Goal: Information Seeking & Learning: Learn about a topic

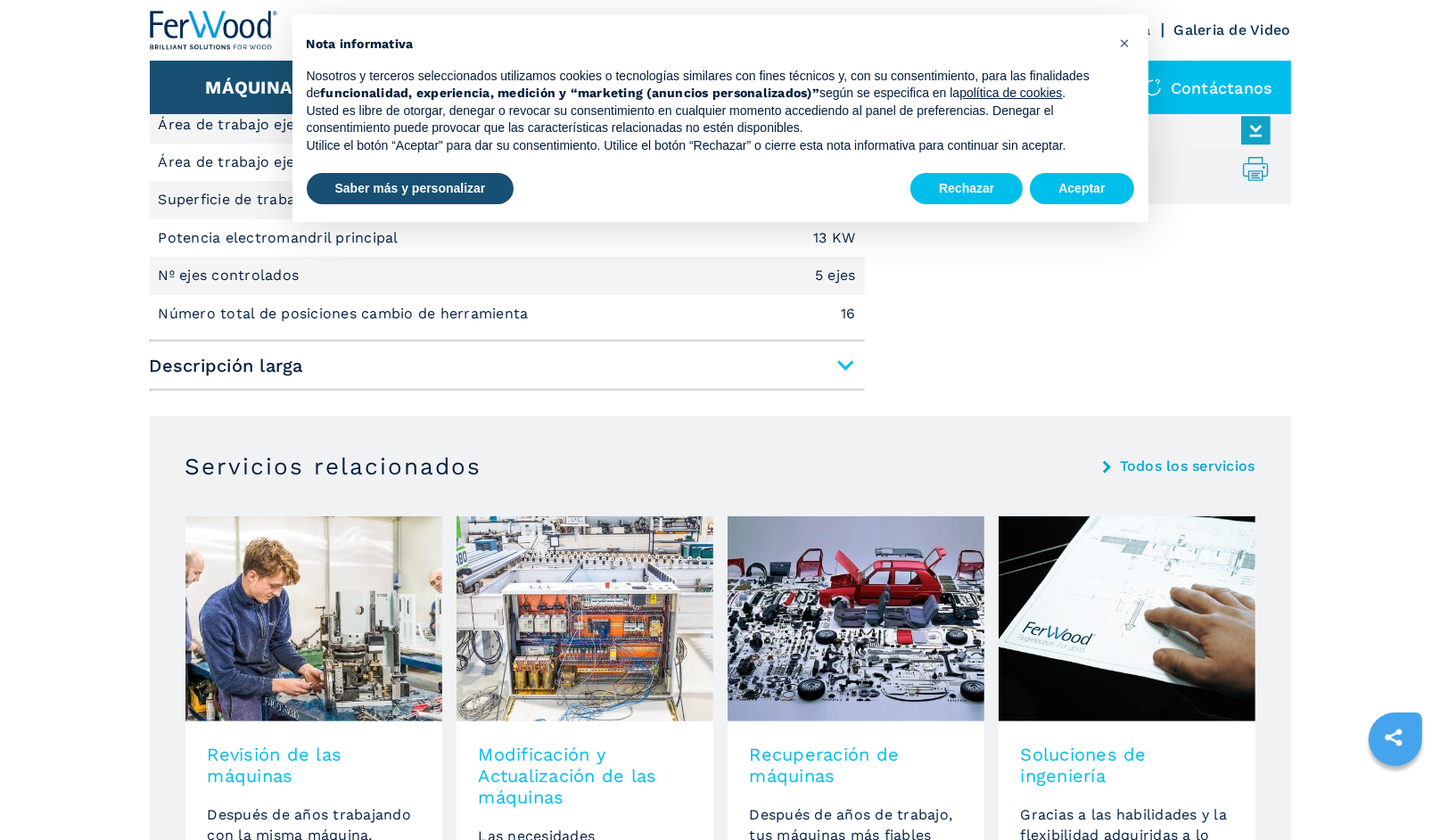
scroll to position [1248, 0]
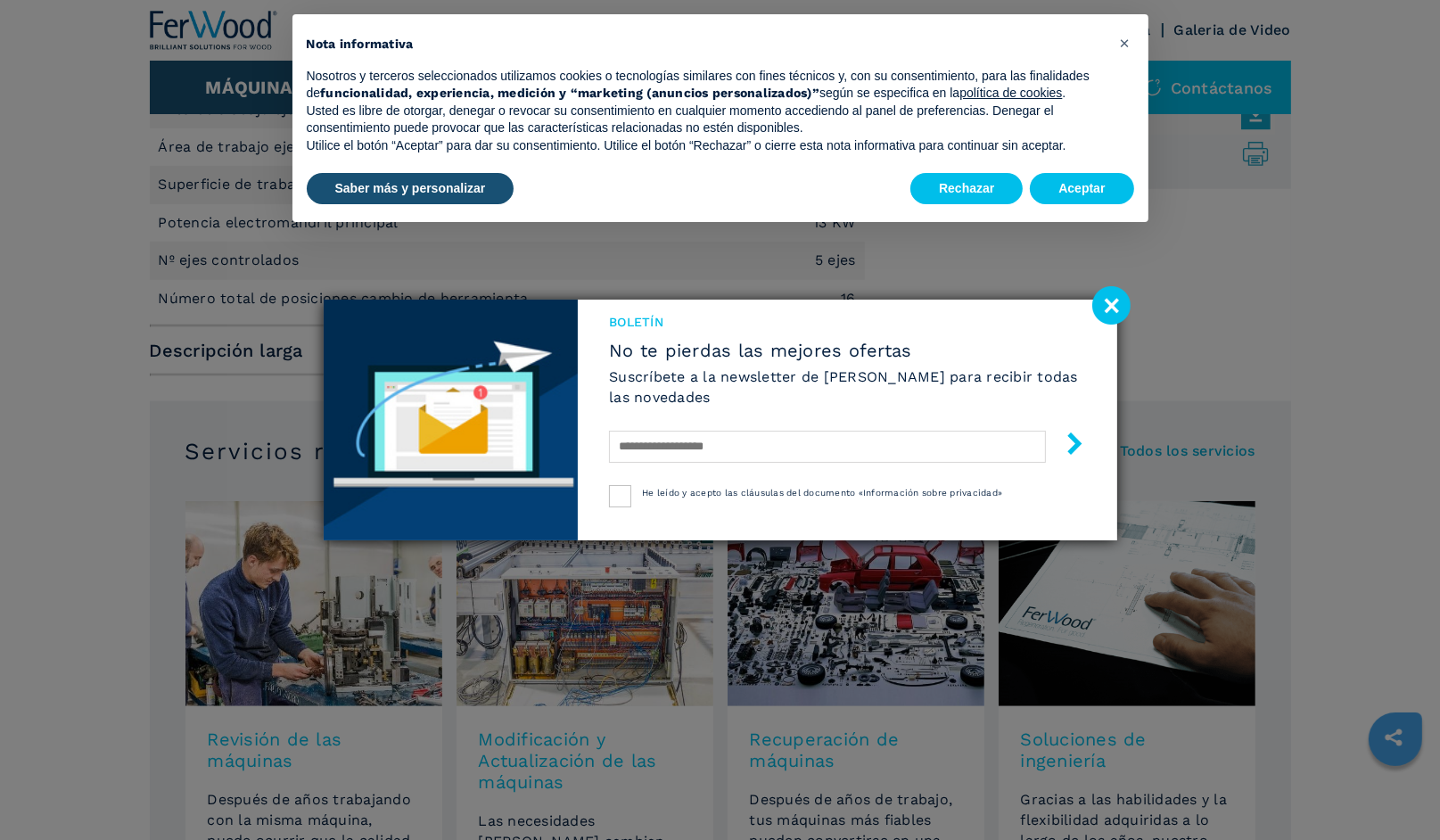
click at [1103, 301] on image at bounding box center [1111, 305] width 38 height 38
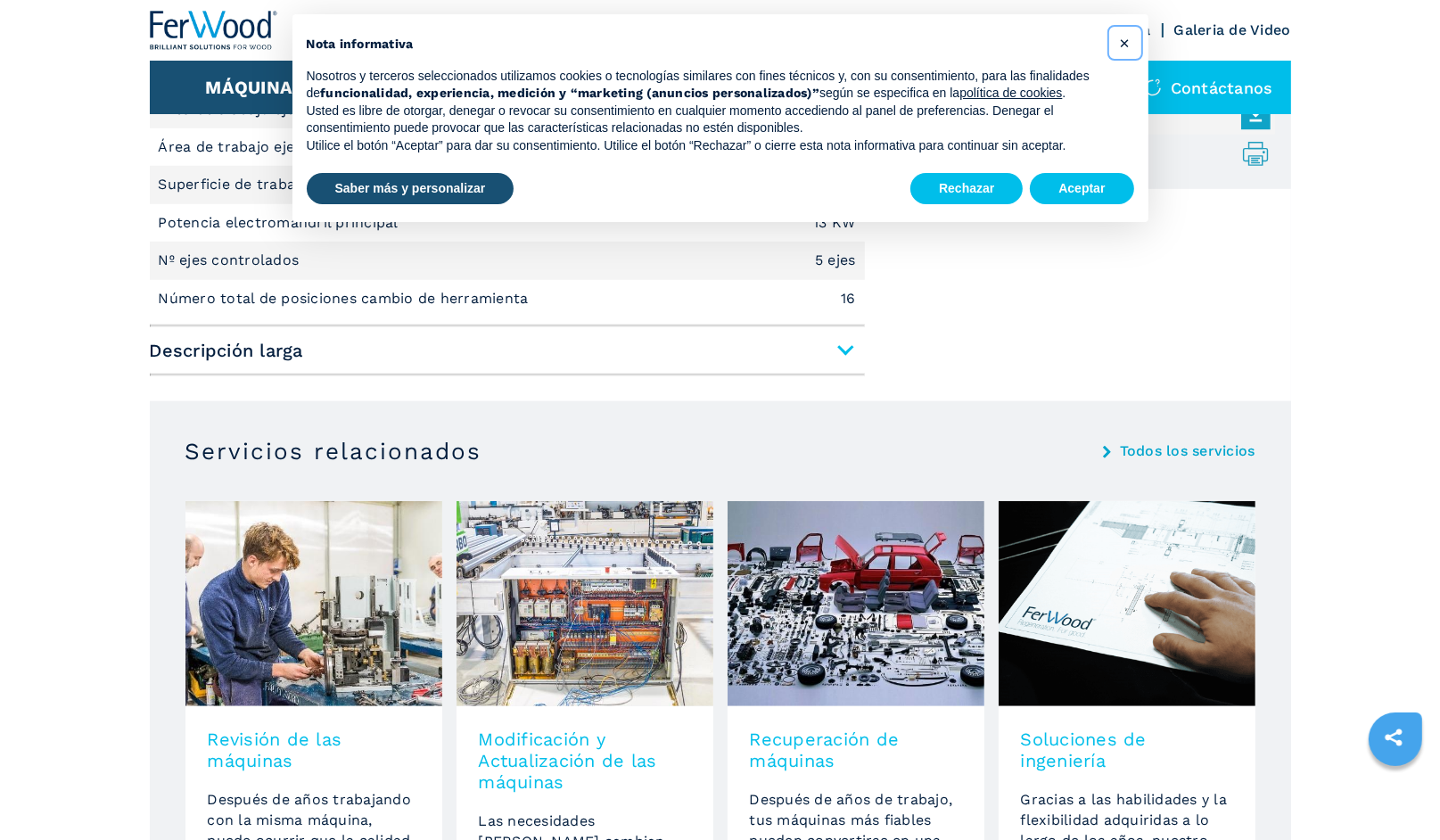
click at [1131, 37] on button "×" at bounding box center [1125, 43] width 29 height 29
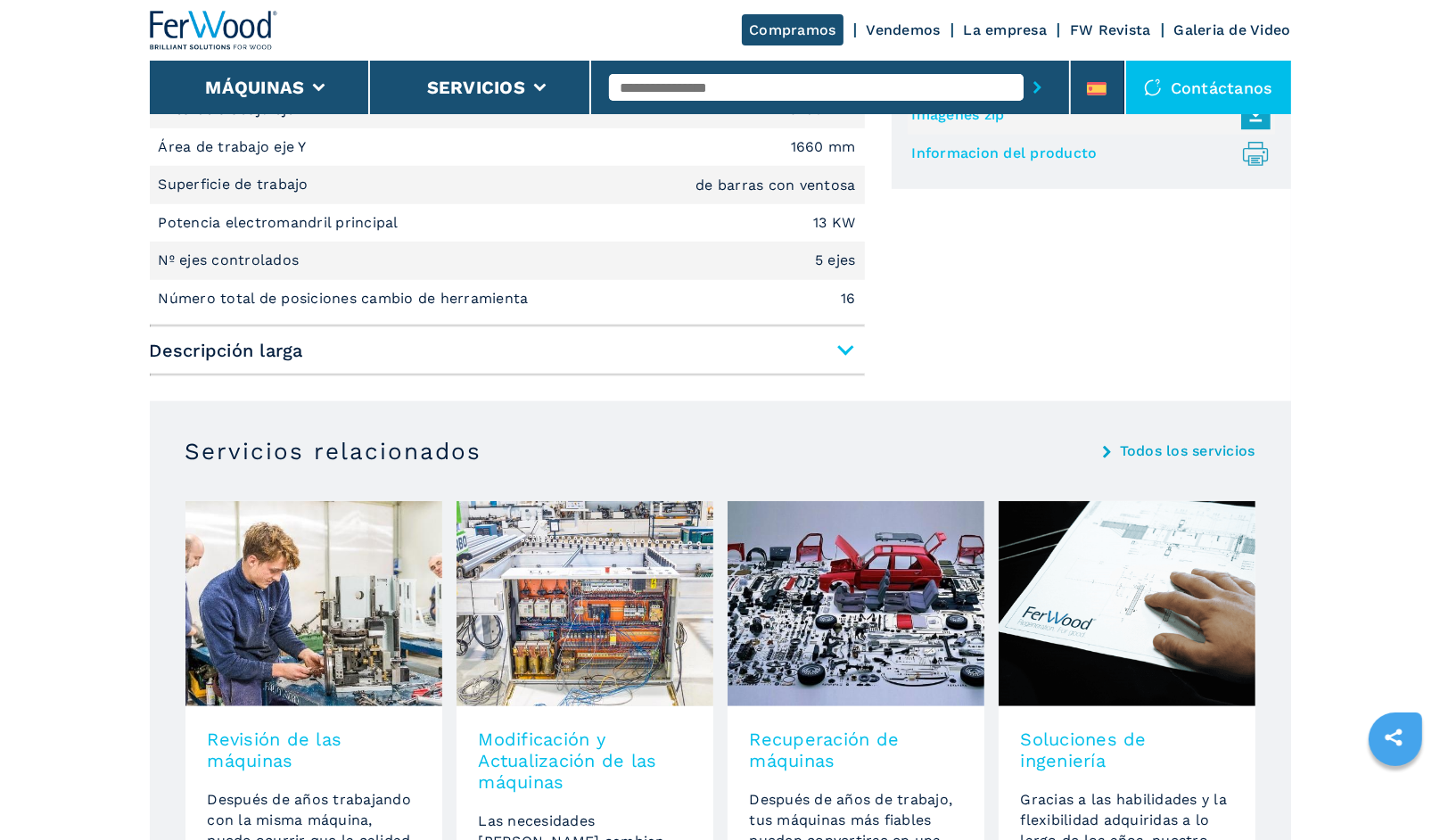
click at [837, 345] on span "Descripción larga" at bounding box center [506, 350] width 715 height 32
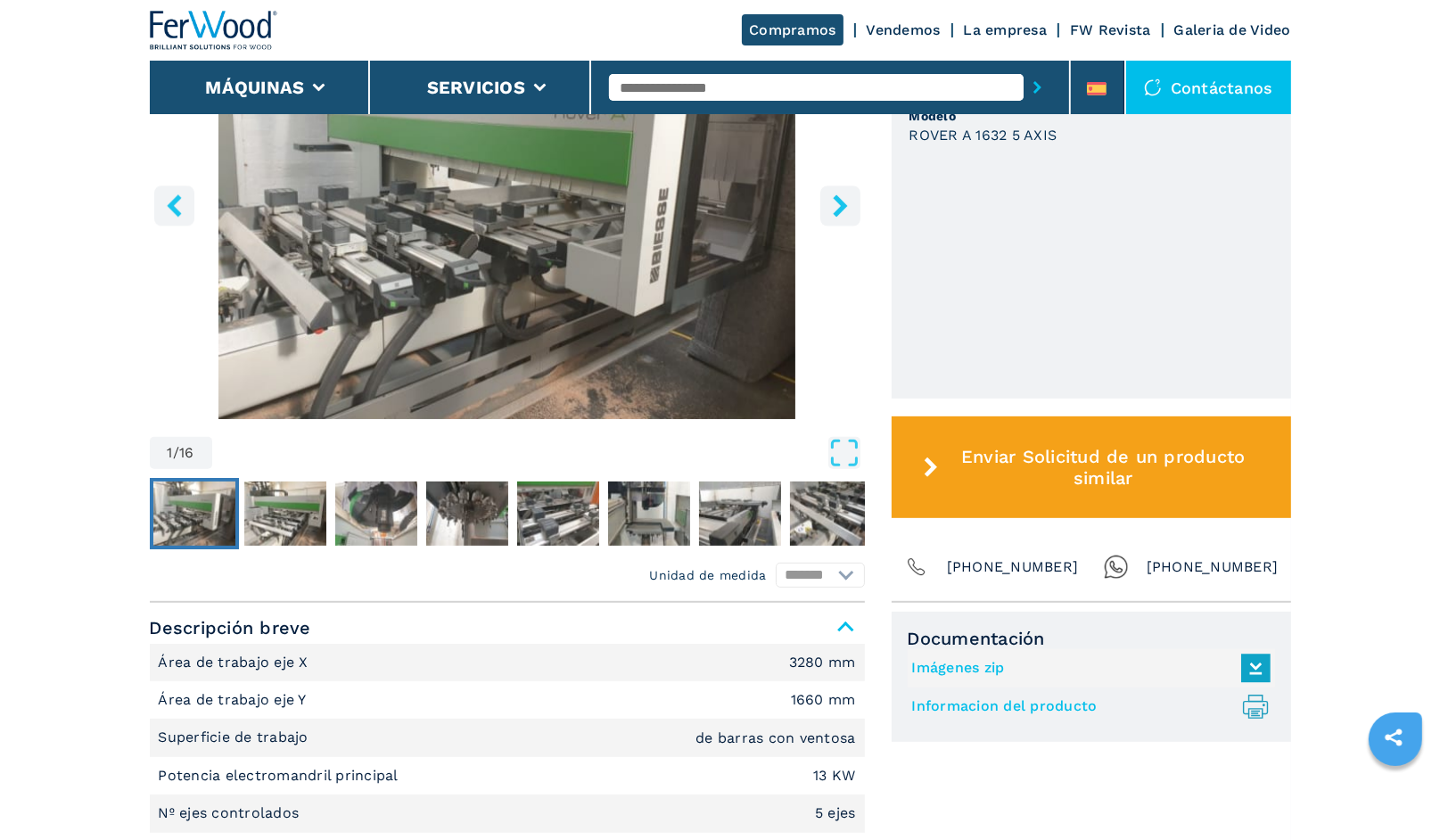
scroll to position [713, 0]
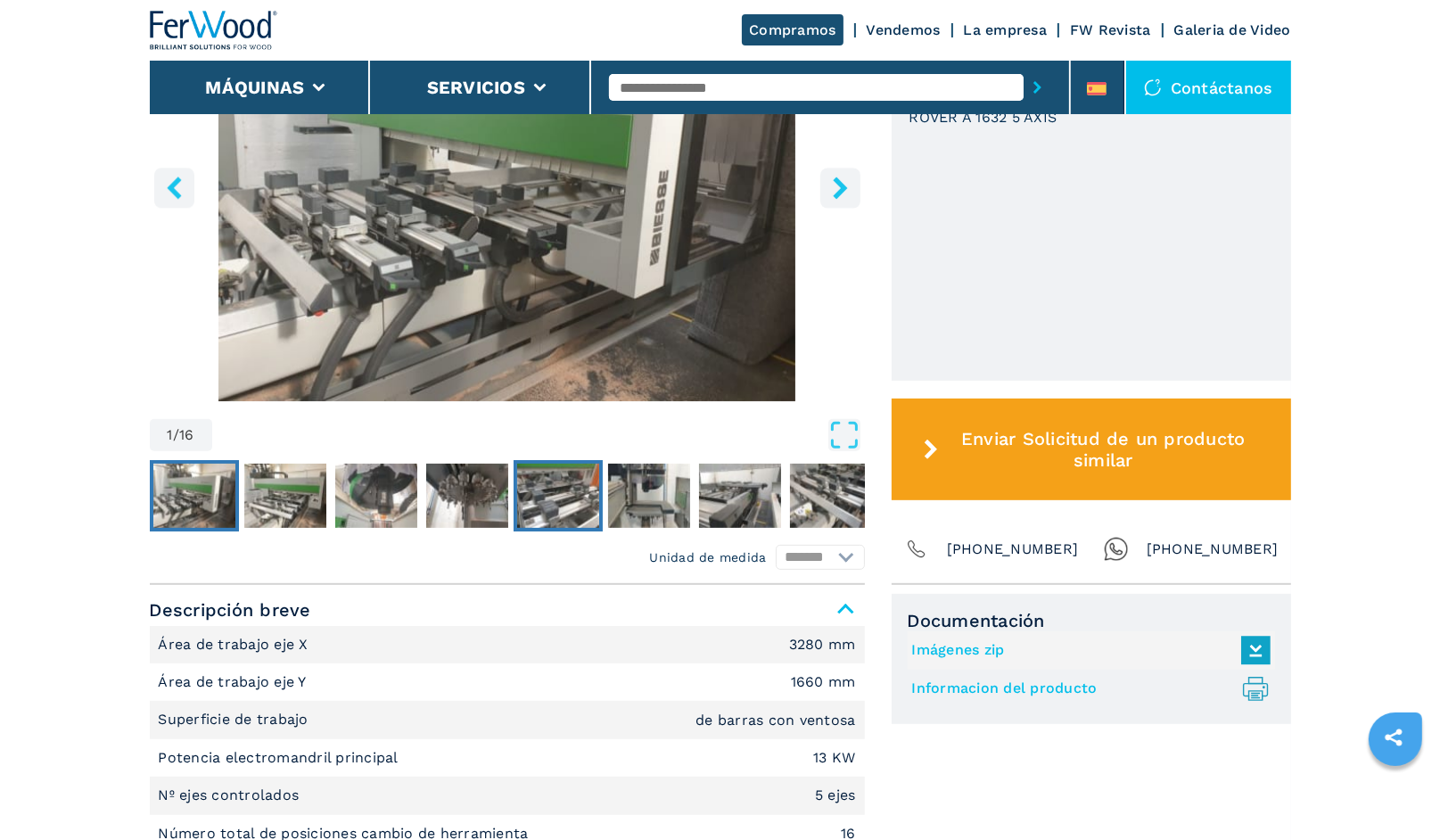
click at [553, 484] on img "Go to Slide 5" at bounding box center [558, 495] width 82 height 64
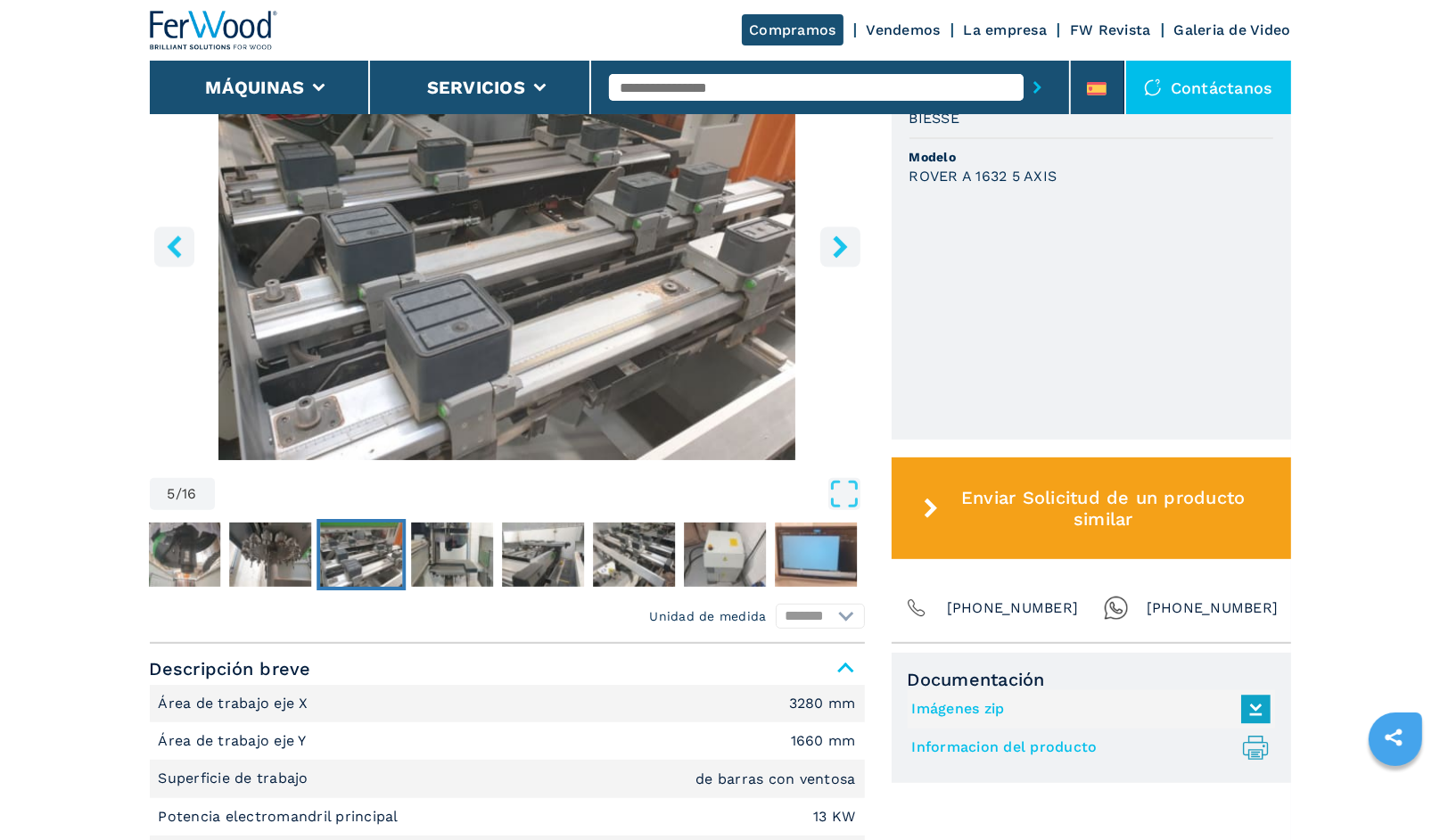
scroll to position [624, 0]
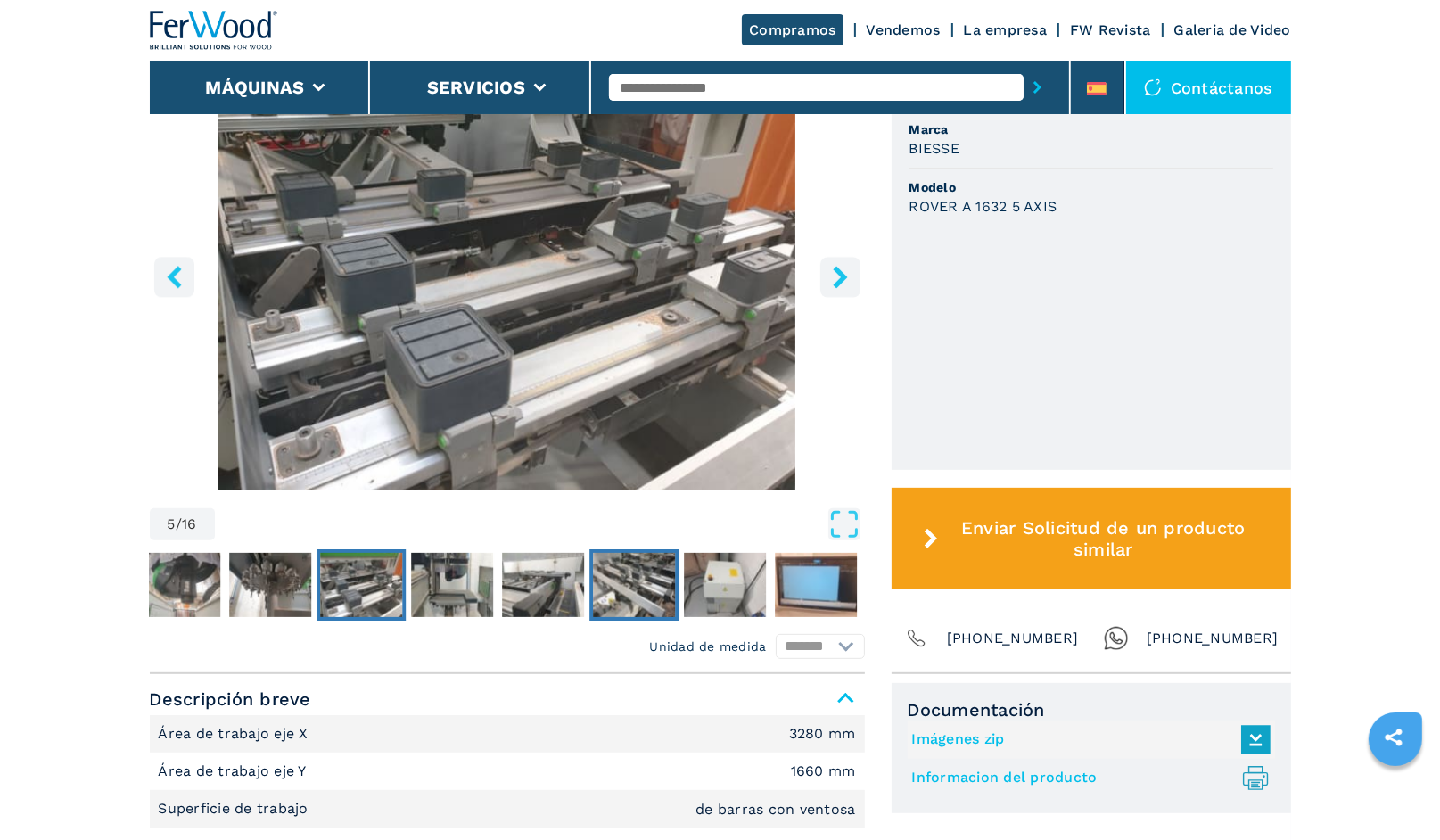
click at [624, 576] on img "Go to Slide 8" at bounding box center [634, 585] width 82 height 64
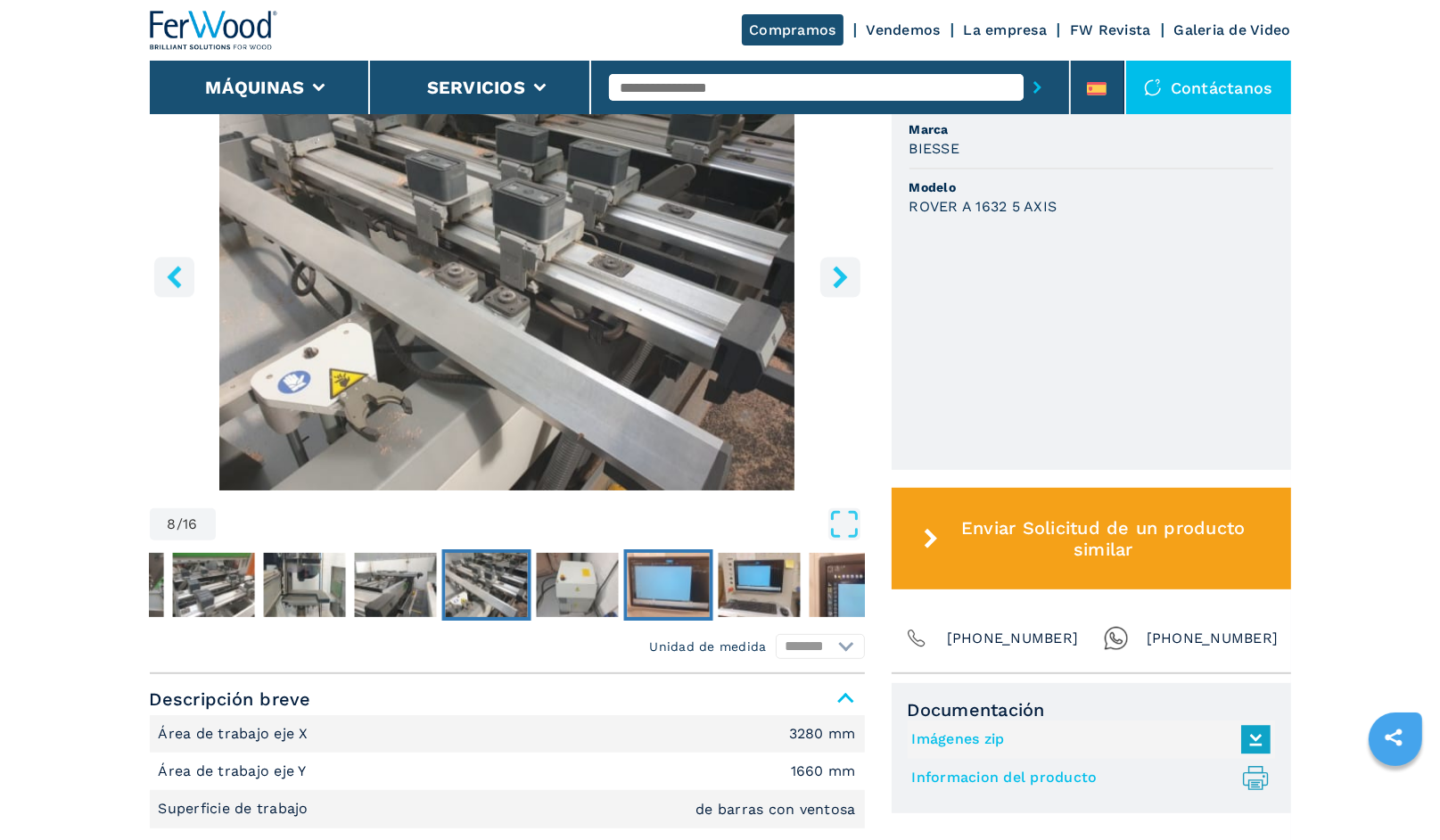
click at [656, 582] on img "Go to Slide 10" at bounding box center [668, 585] width 82 height 64
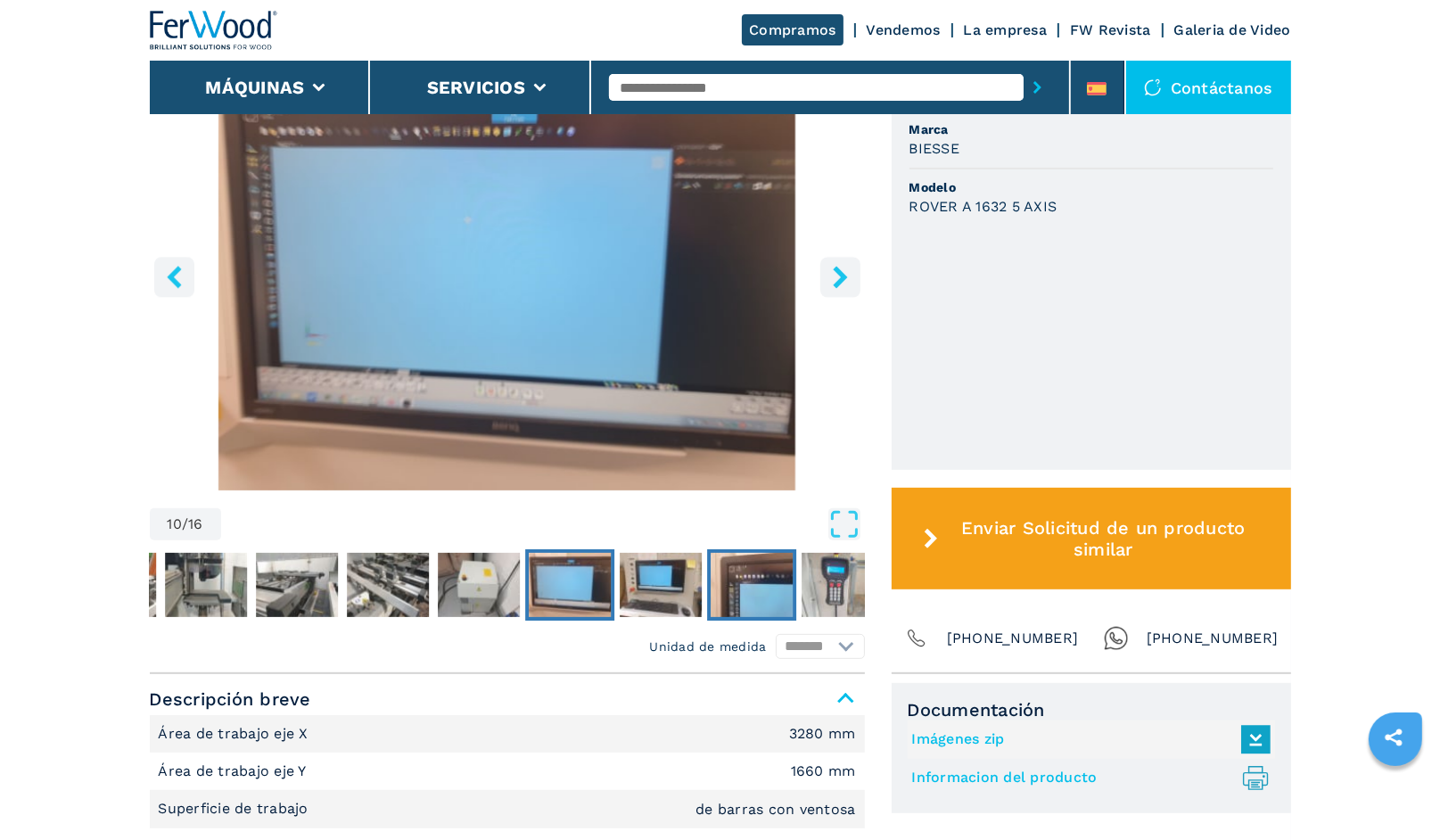
click at [769, 585] on img "Go to Slide 12" at bounding box center [752, 585] width 82 height 64
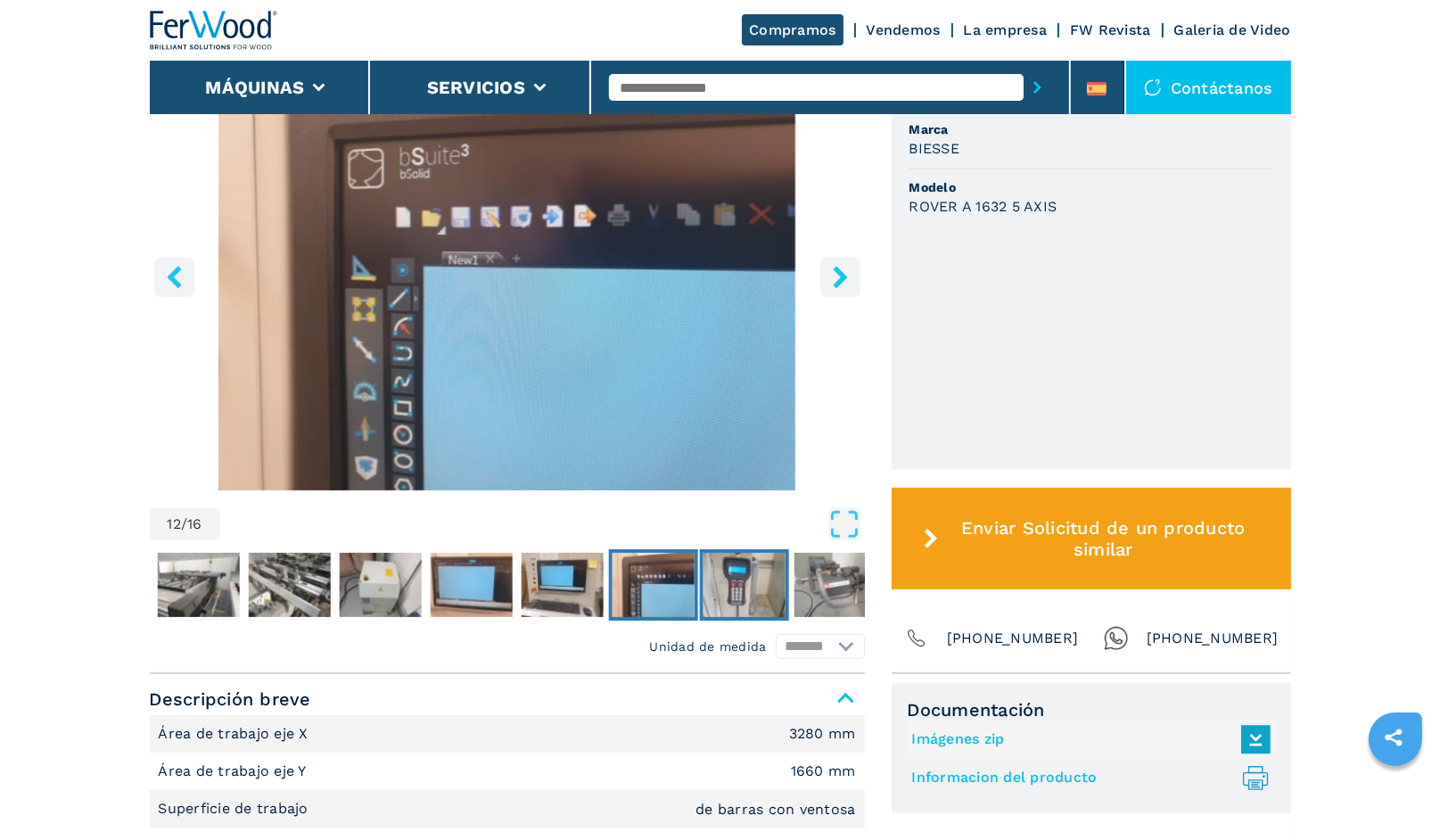
click at [749, 575] on img "Go to Slide 13" at bounding box center [744, 585] width 82 height 64
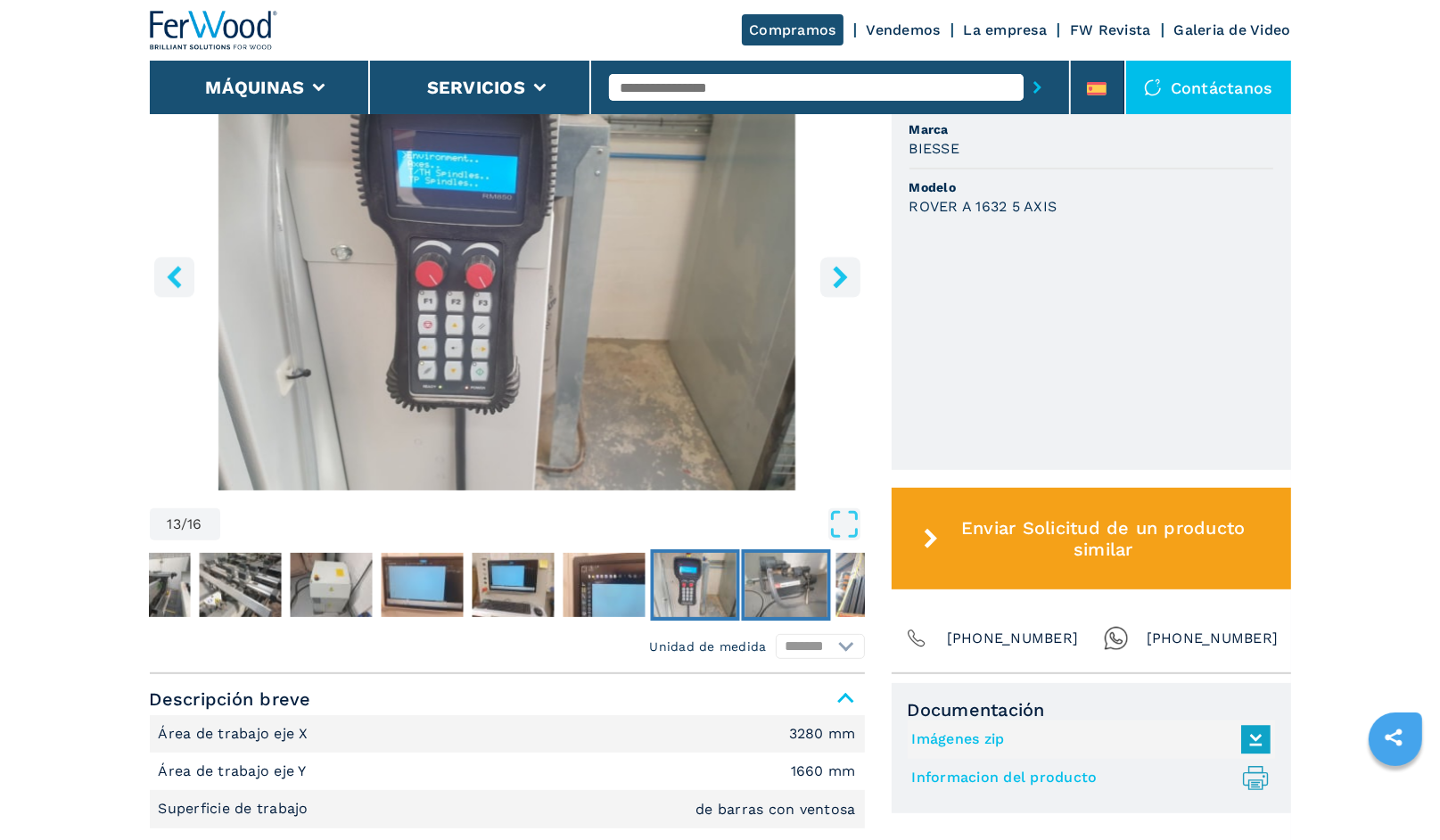
click at [772, 577] on img "Go to Slide 14" at bounding box center [786, 585] width 82 height 64
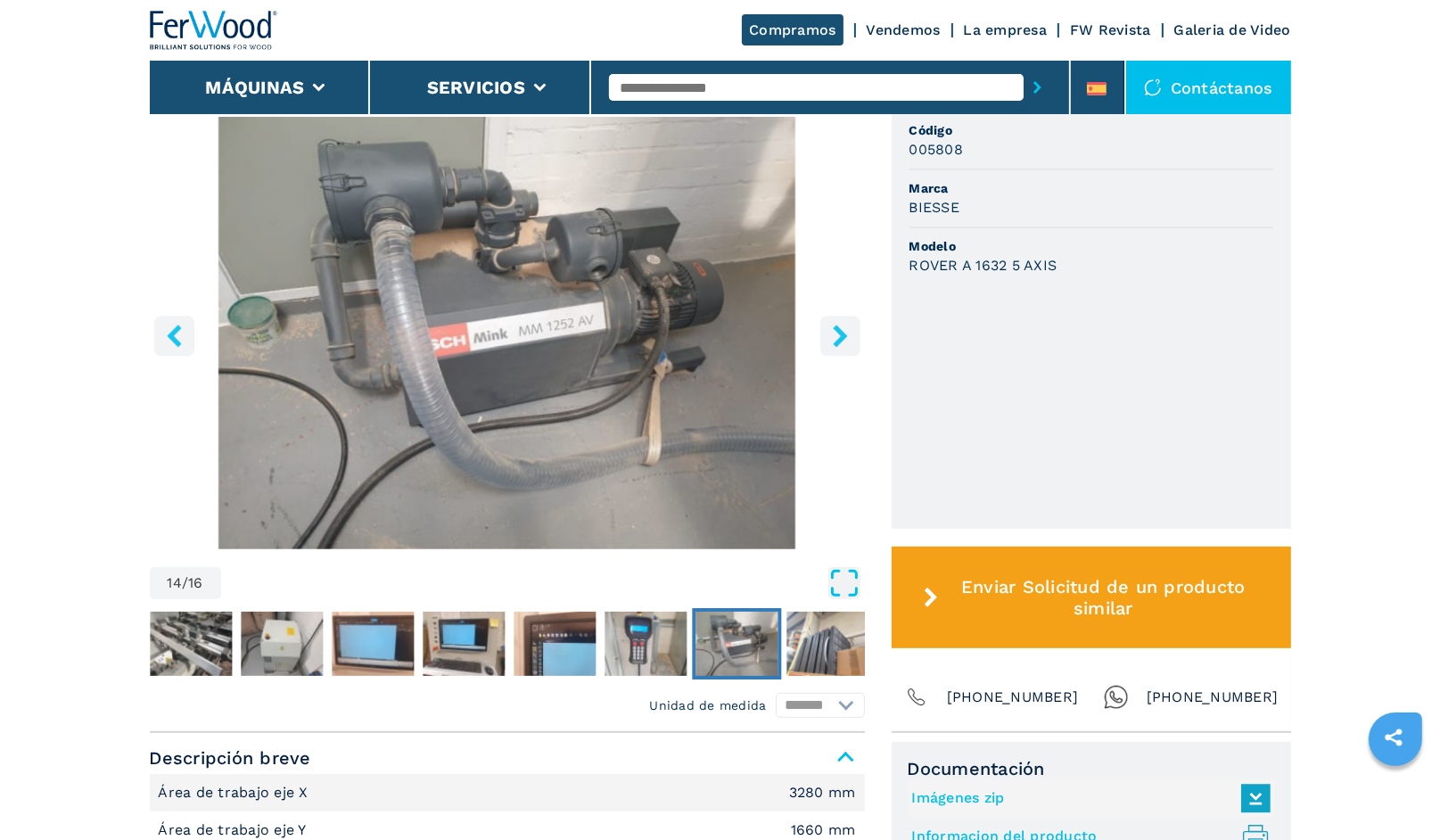
scroll to position [535, 0]
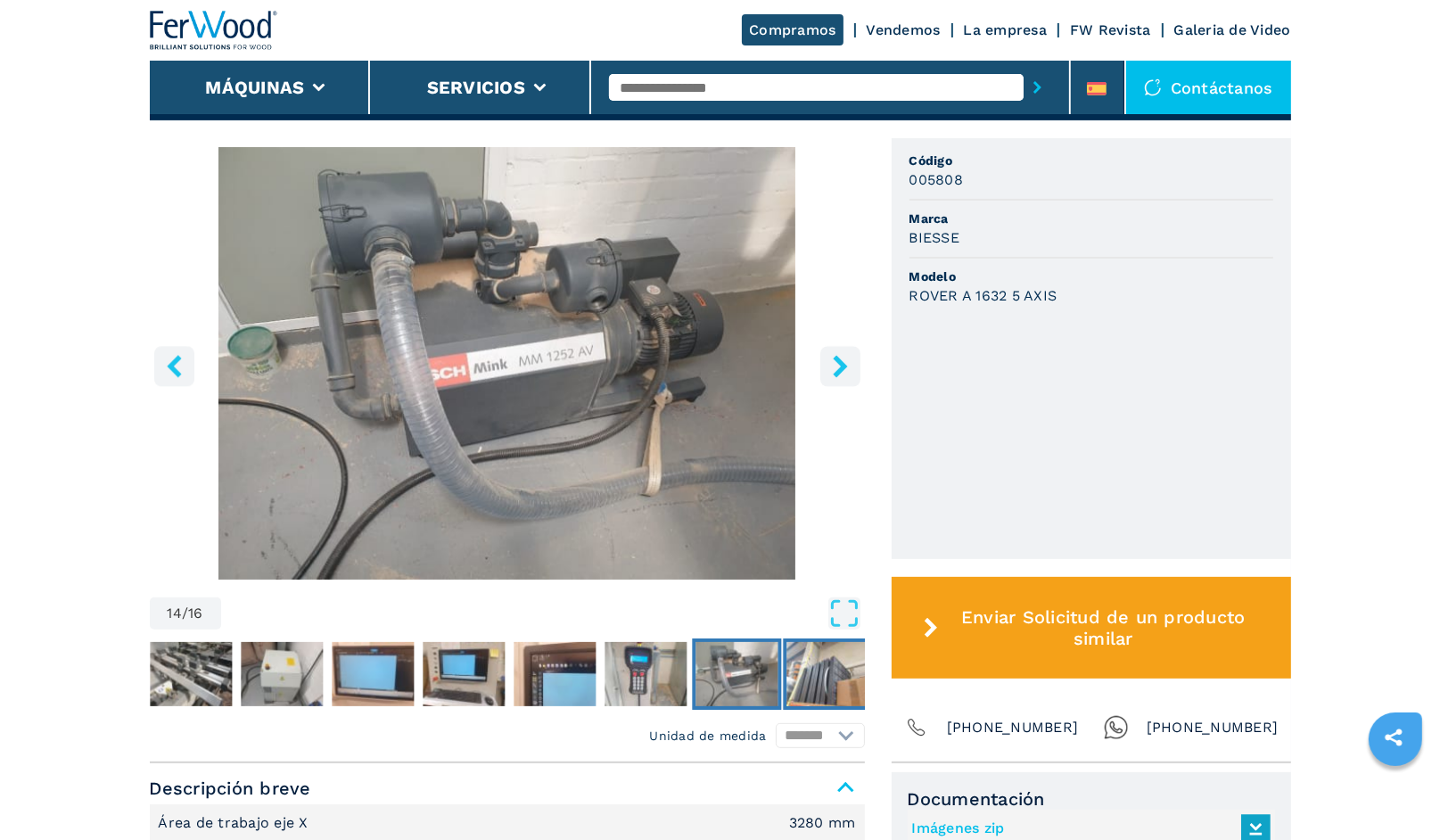
click at [850, 643] on img "Go to Slide 15" at bounding box center [828, 674] width 82 height 64
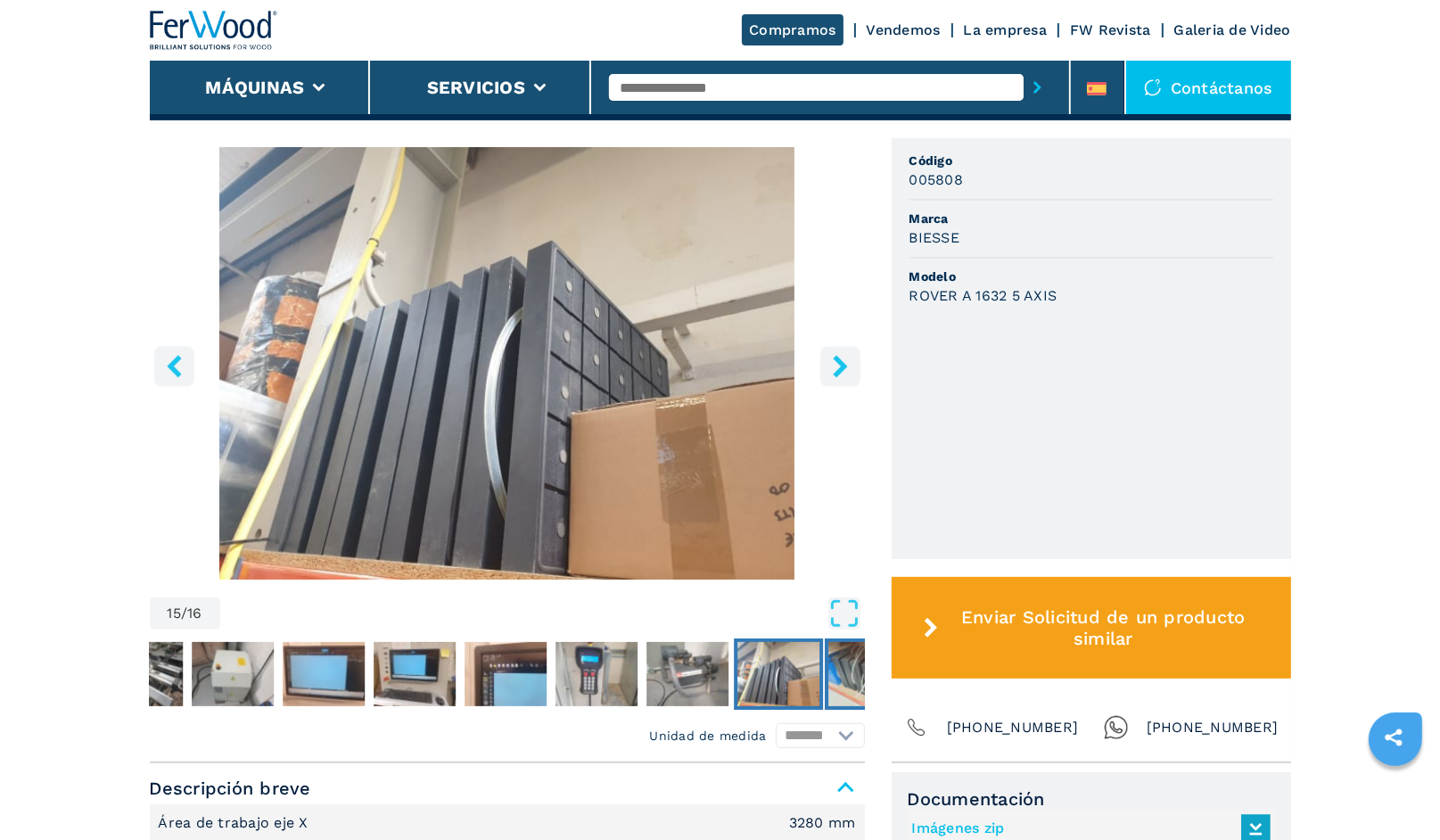
click at [844, 667] on img "Go to Slide 16" at bounding box center [869, 674] width 82 height 64
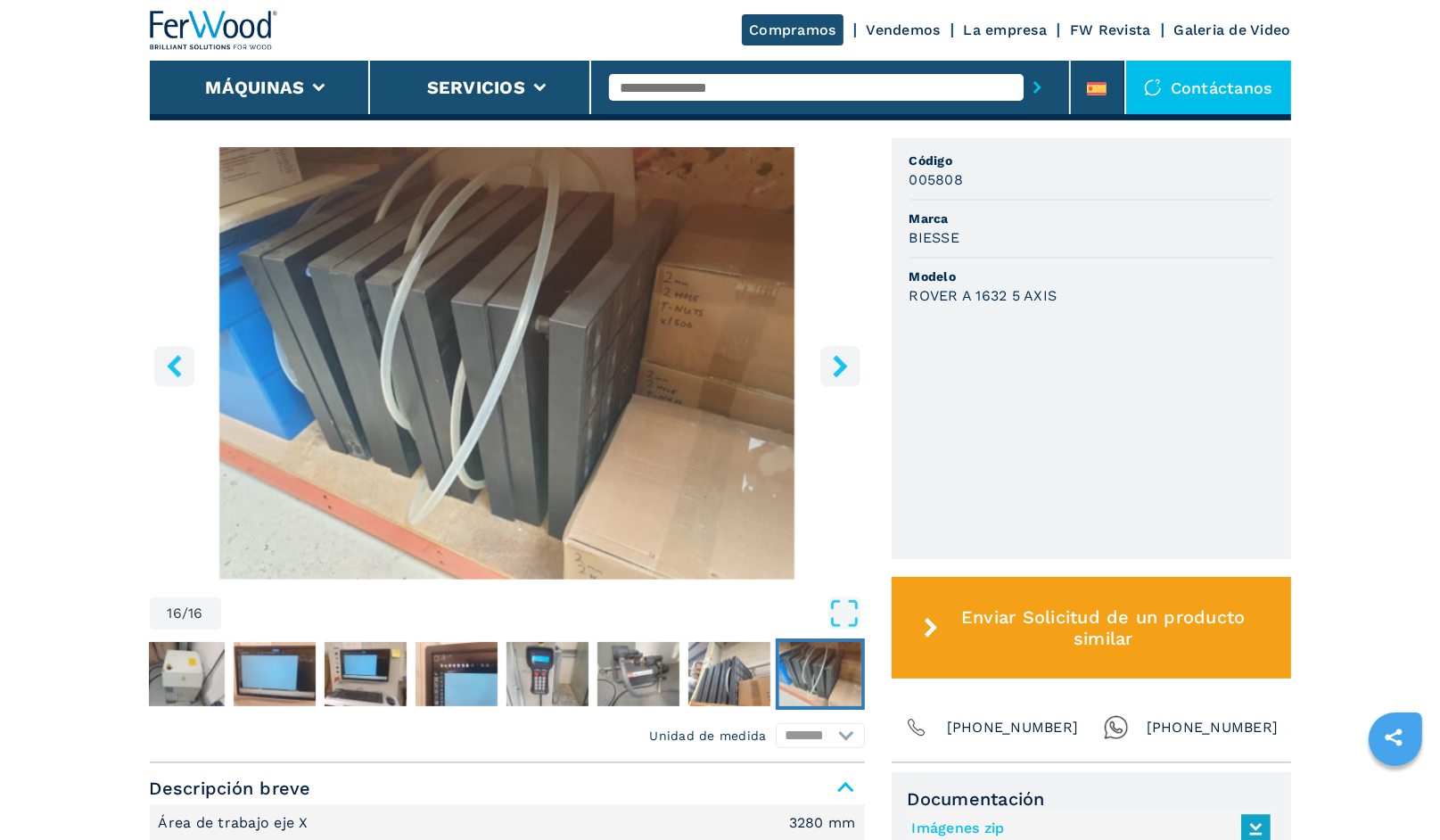
click at [844, 667] on img "Go to Slide 16" at bounding box center [820, 674] width 82 height 64
click at [178, 664] on img "Go to Slide 9" at bounding box center [184, 674] width 82 height 64
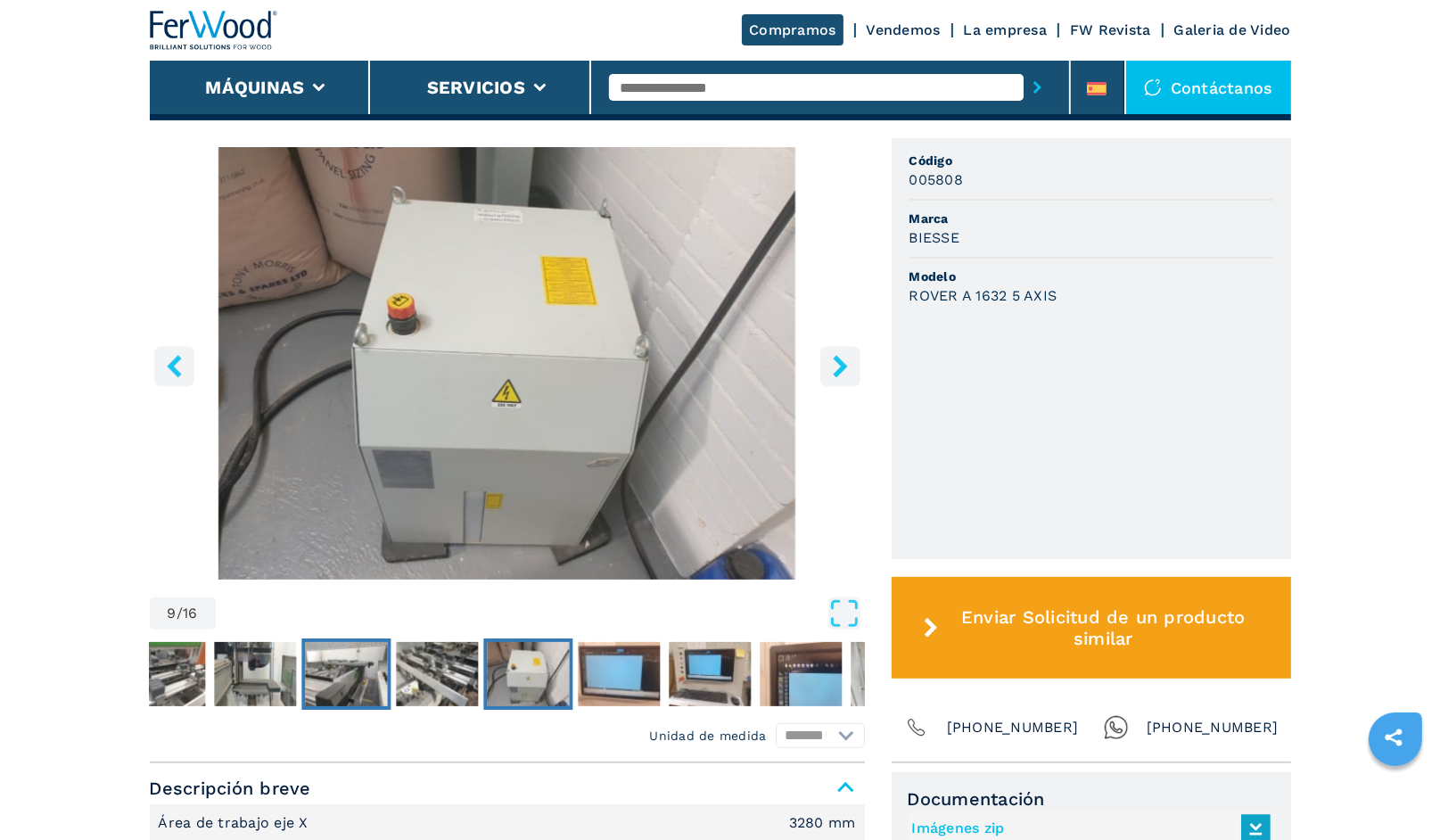
click at [344, 687] on img "Go to Slide 7" at bounding box center [346, 674] width 82 height 64
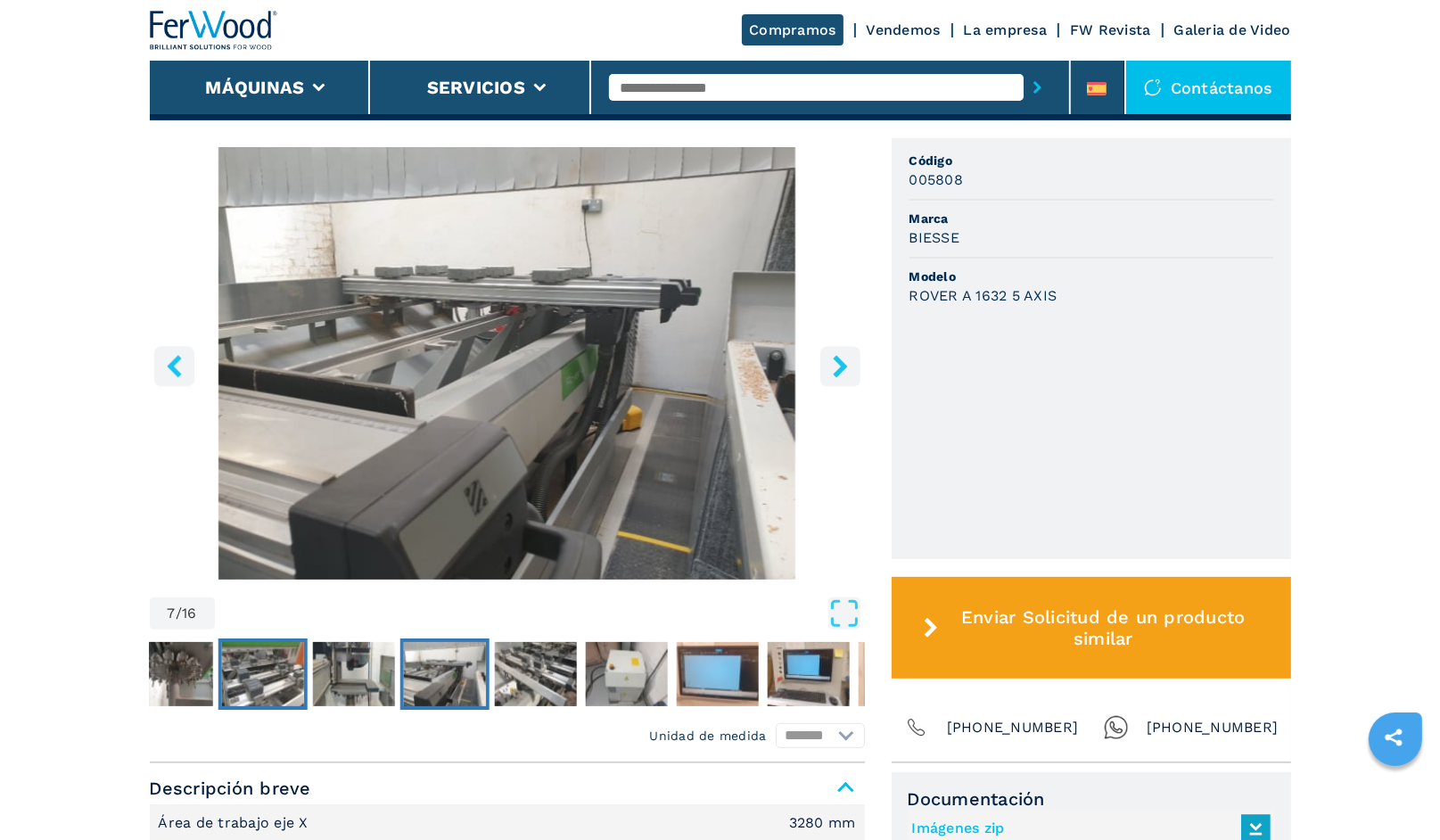
click at [279, 675] on img "Go to Slide 5" at bounding box center [263, 674] width 82 height 64
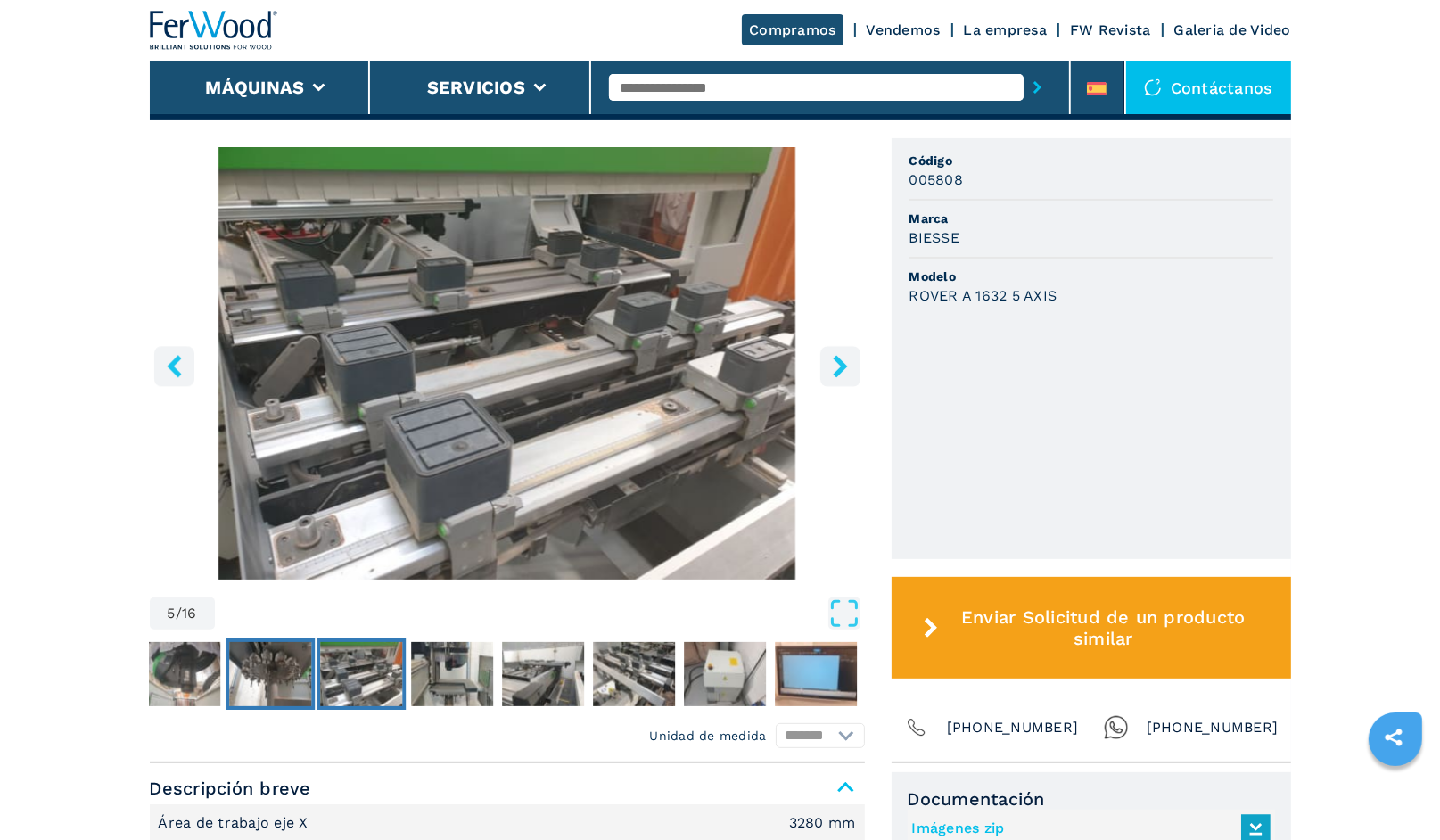
click at [253, 675] on img "Go to Slide 4" at bounding box center [270, 674] width 82 height 64
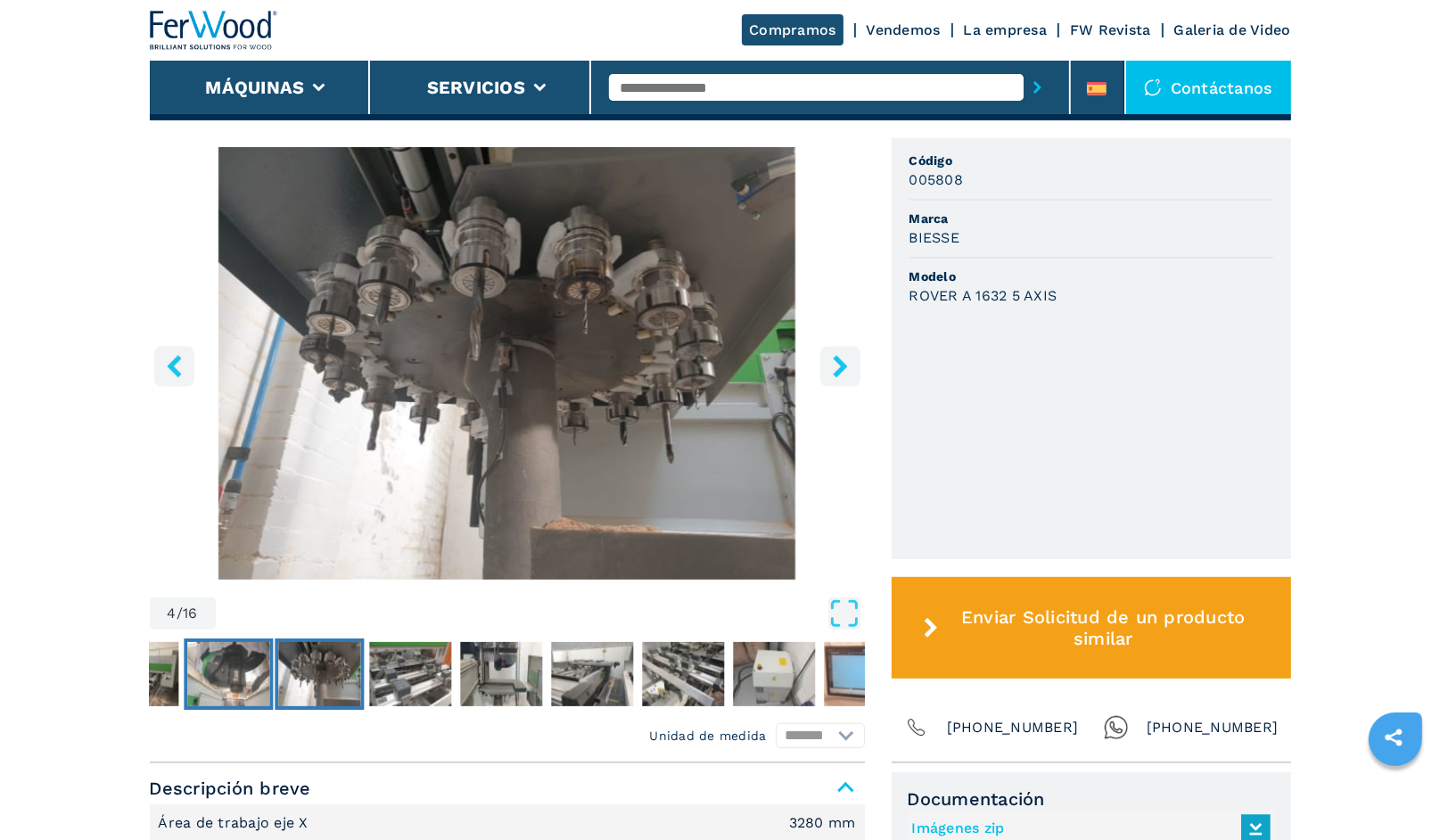
click at [221, 676] on img "Go to Slide 3" at bounding box center [228, 674] width 82 height 64
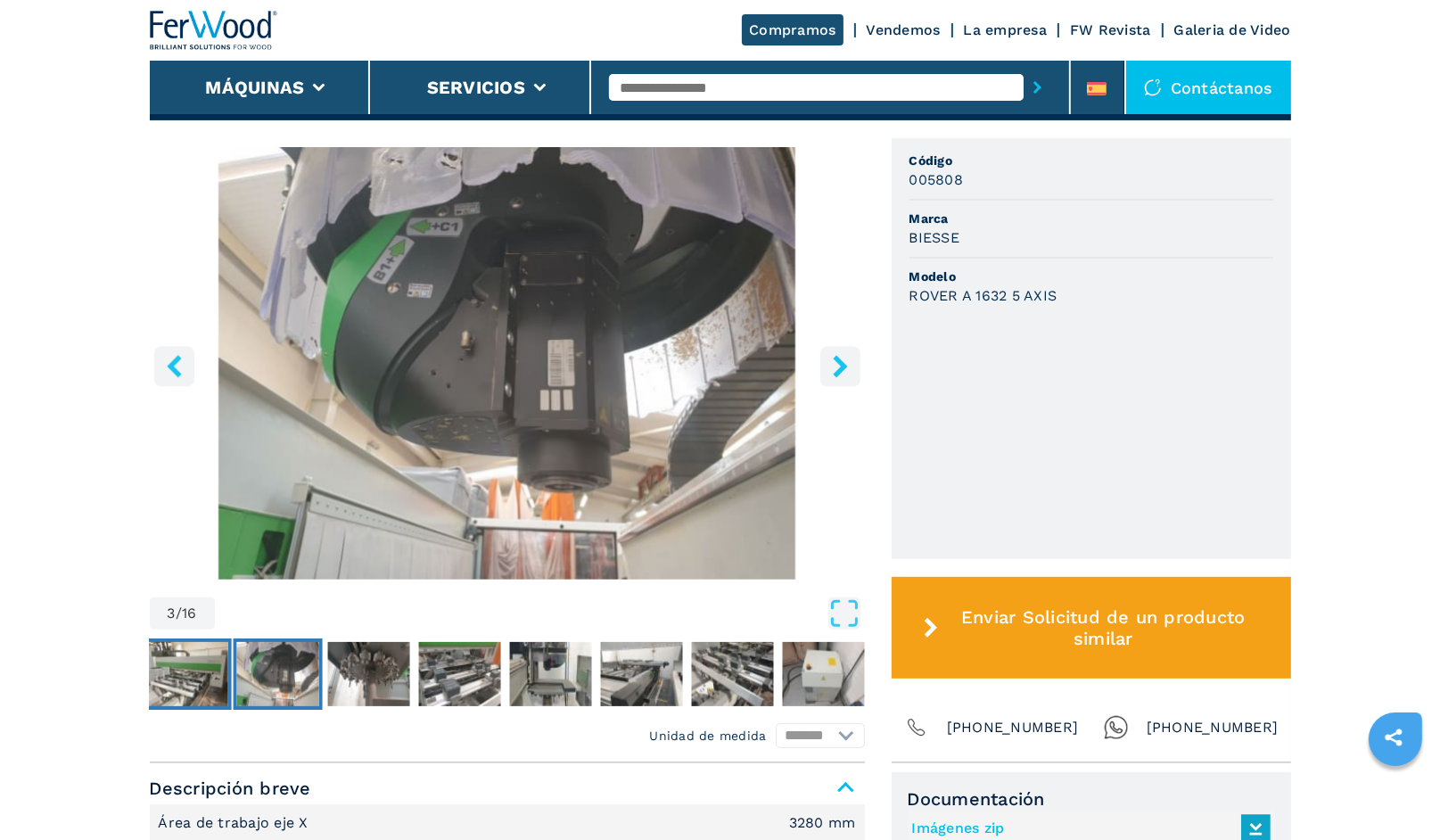
click at [171, 671] on img "Go to Slide 2" at bounding box center [187, 674] width 82 height 64
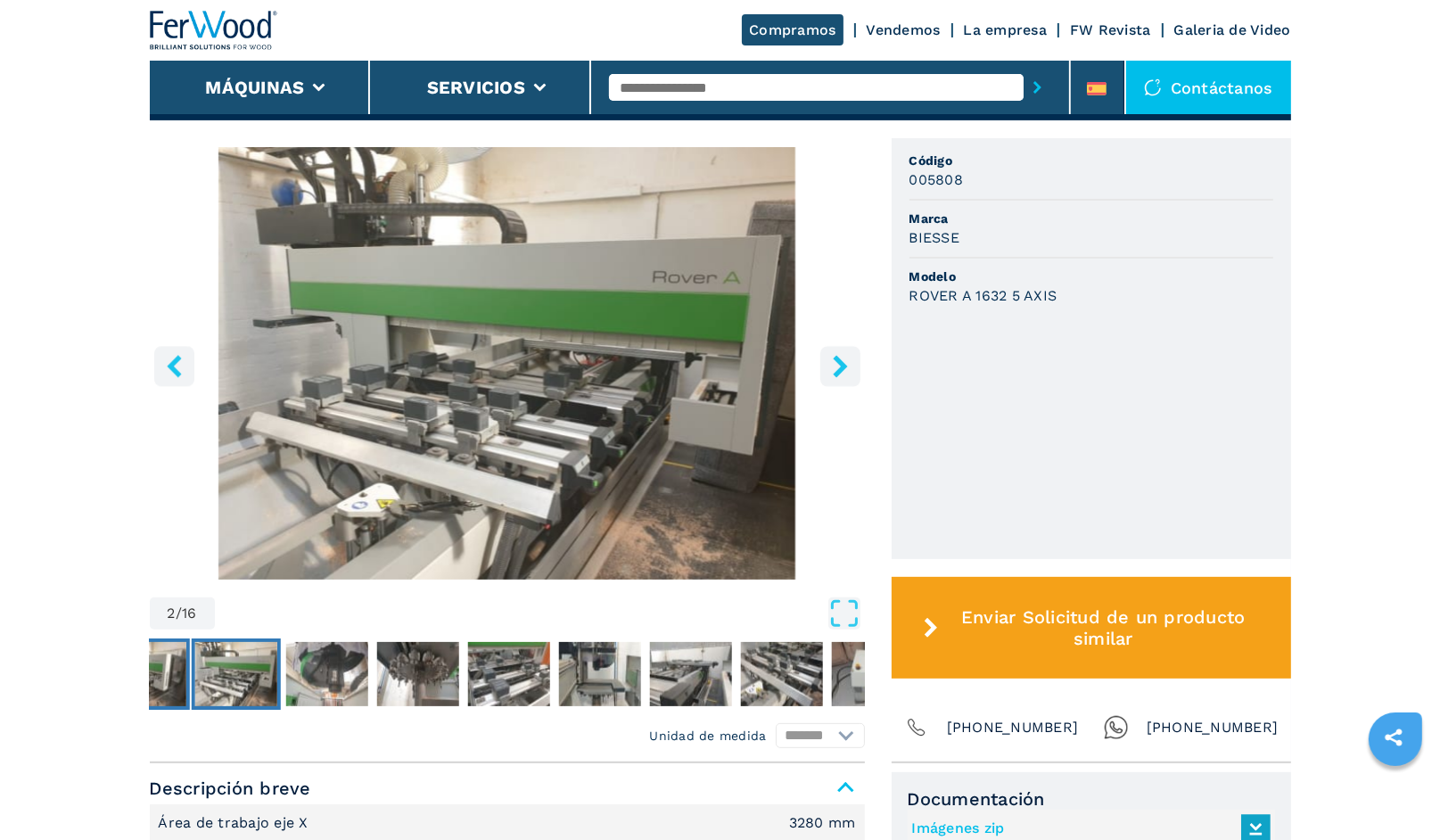
click at [160, 669] on img "Go to Slide 1" at bounding box center [145, 674] width 82 height 64
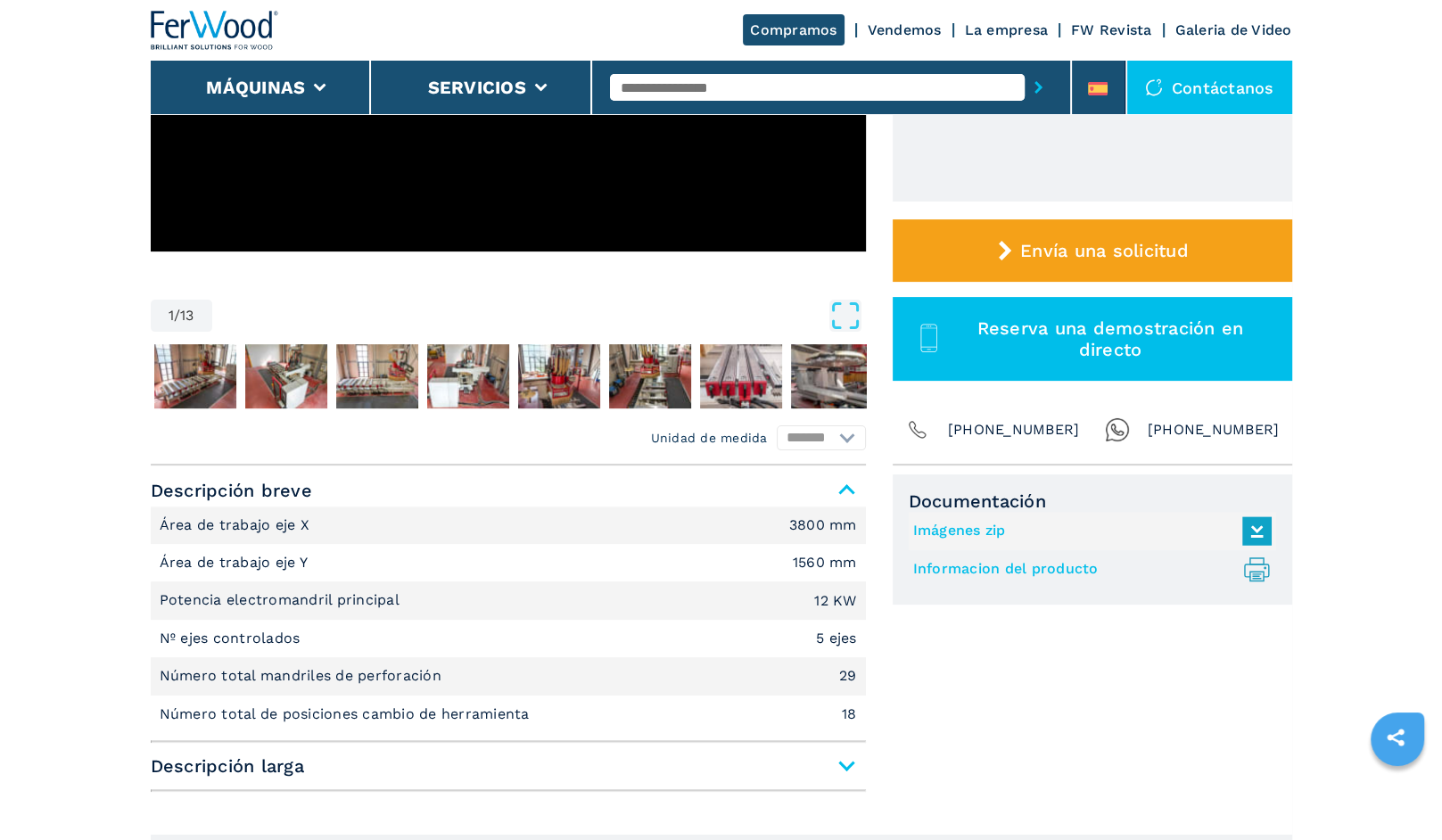
scroll to position [535, 0]
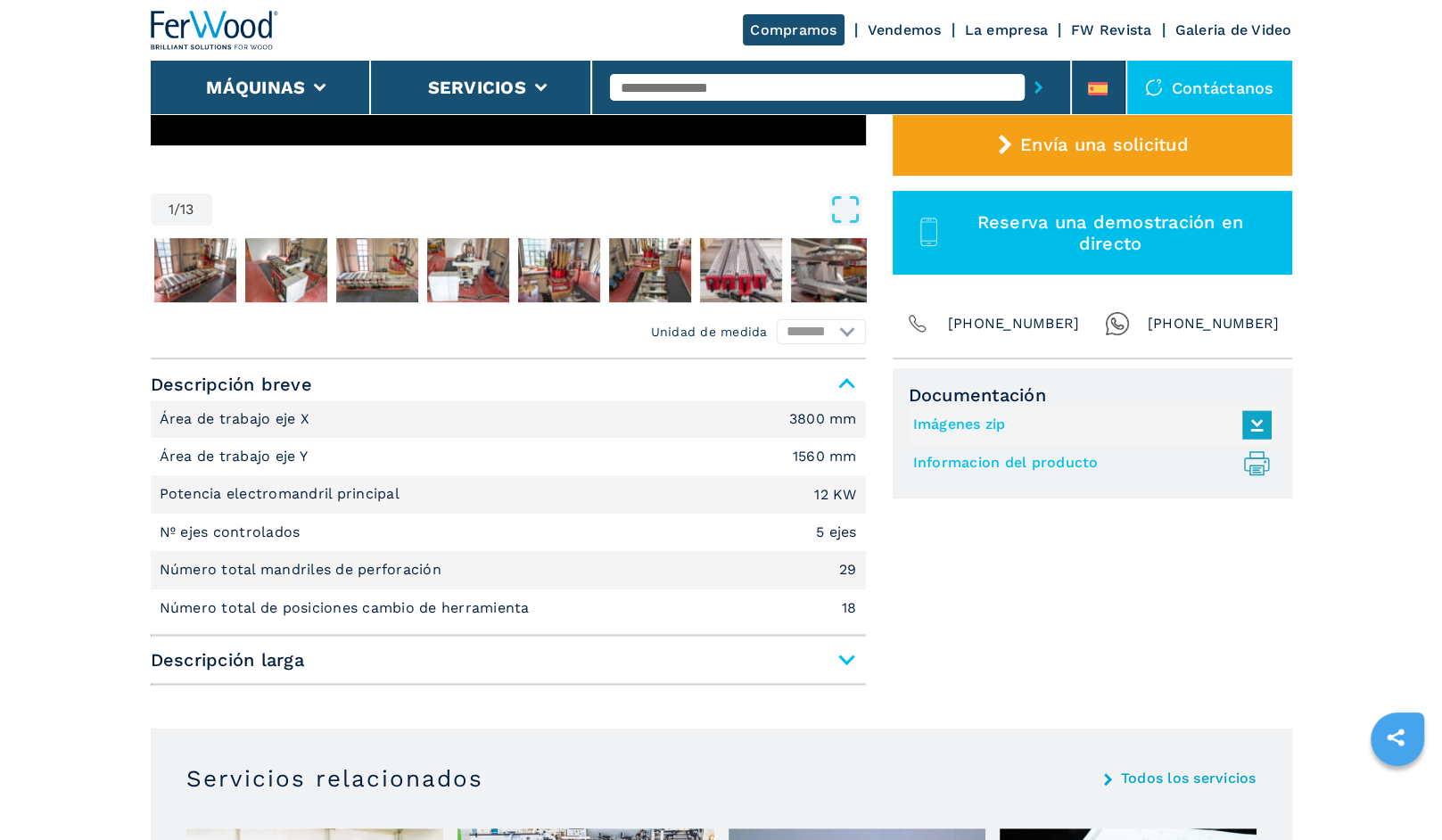
click at [853, 656] on span "Descripción larga" at bounding box center [507, 660] width 715 height 32
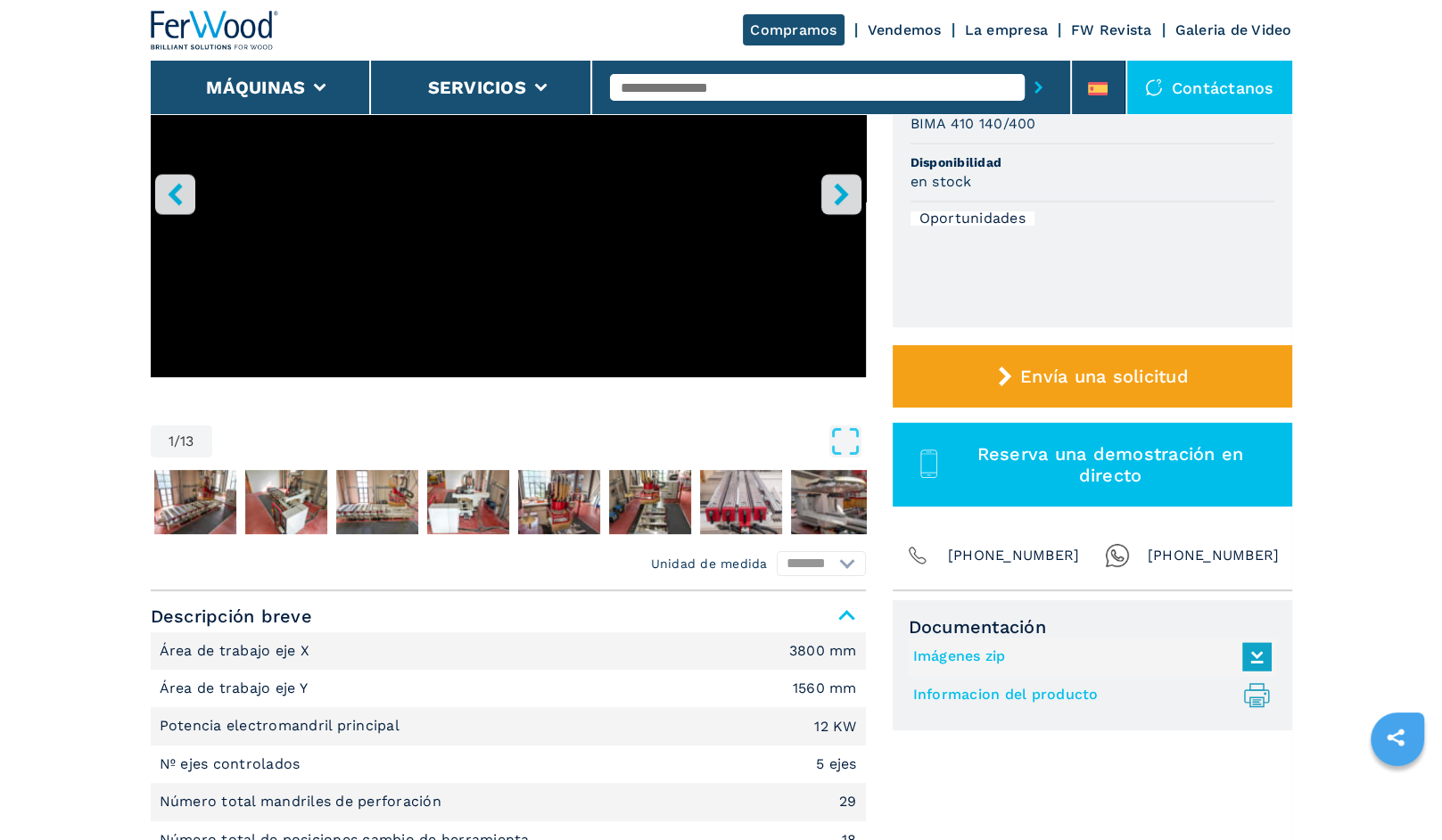
scroll to position [89, 0]
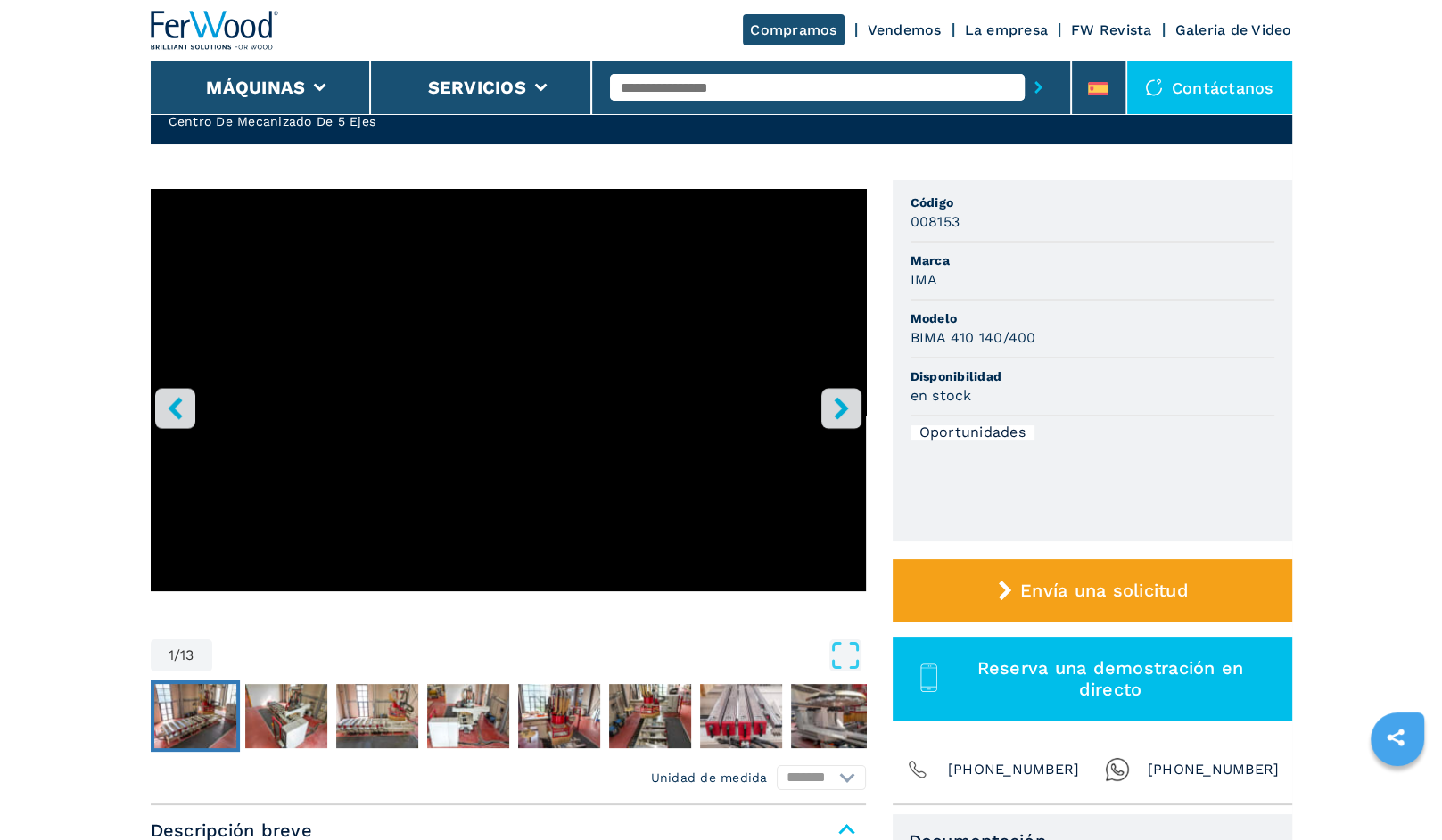
click at [212, 720] on img "Go to Slide 2" at bounding box center [195, 716] width 82 height 64
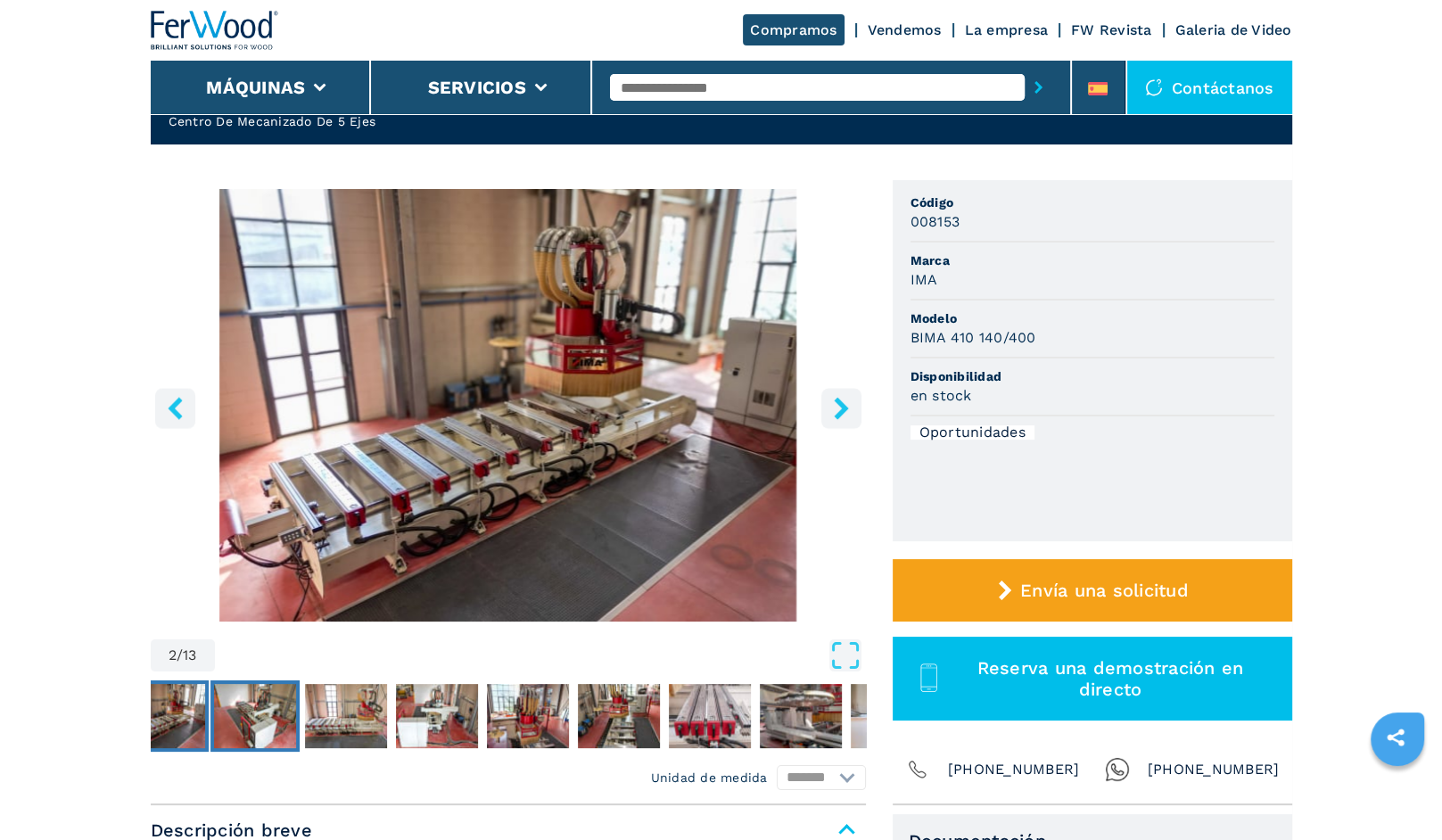
click at [278, 716] on img "Go to Slide 3" at bounding box center [255, 716] width 82 height 64
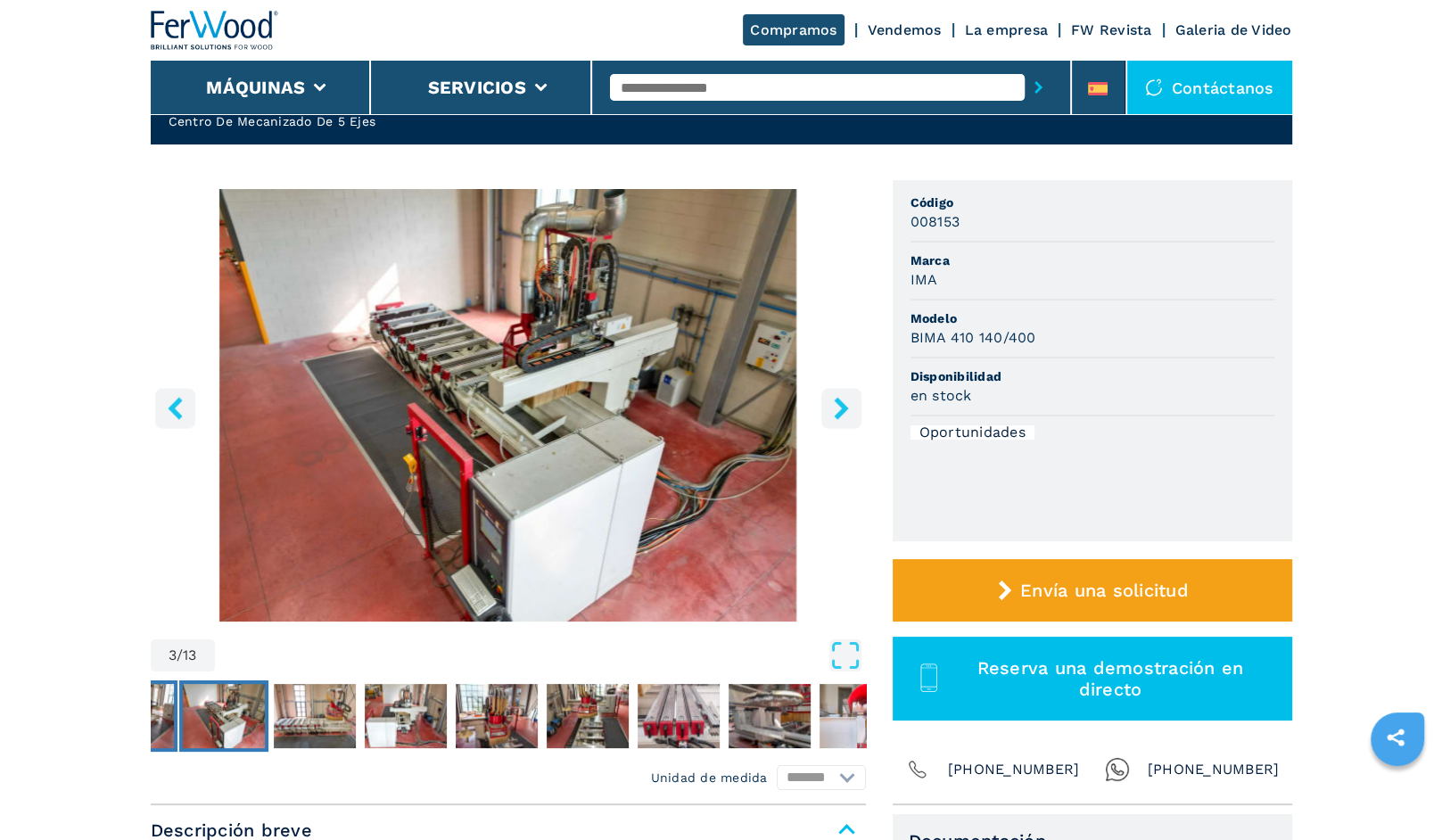
click at [162, 718] on img "Go to Slide 2" at bounding box center [133, 716] width 82 height 64
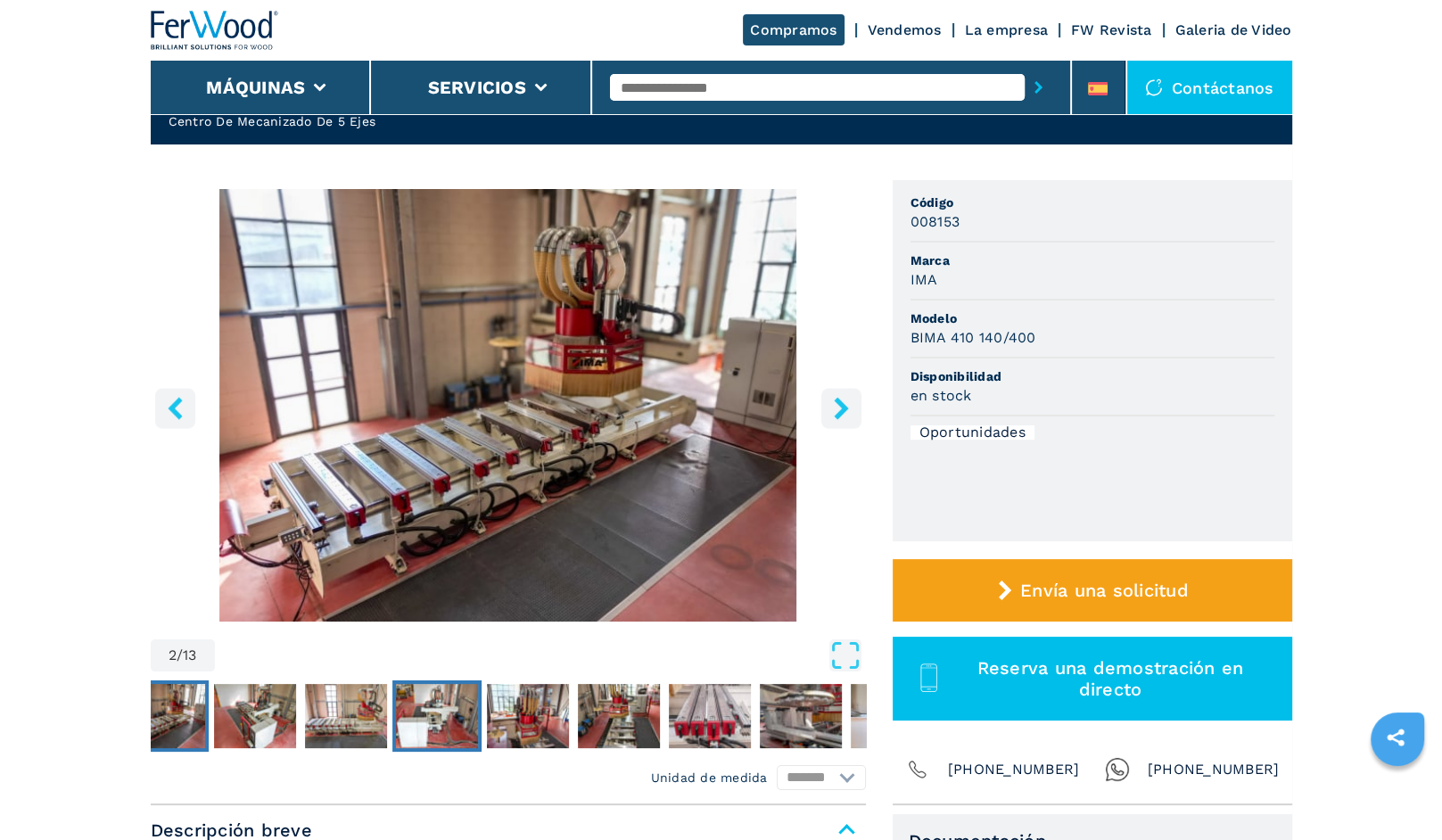
click at [458, 713] on img "Go to Slide 5" at bounding box center [437, 716] width 82 height 64
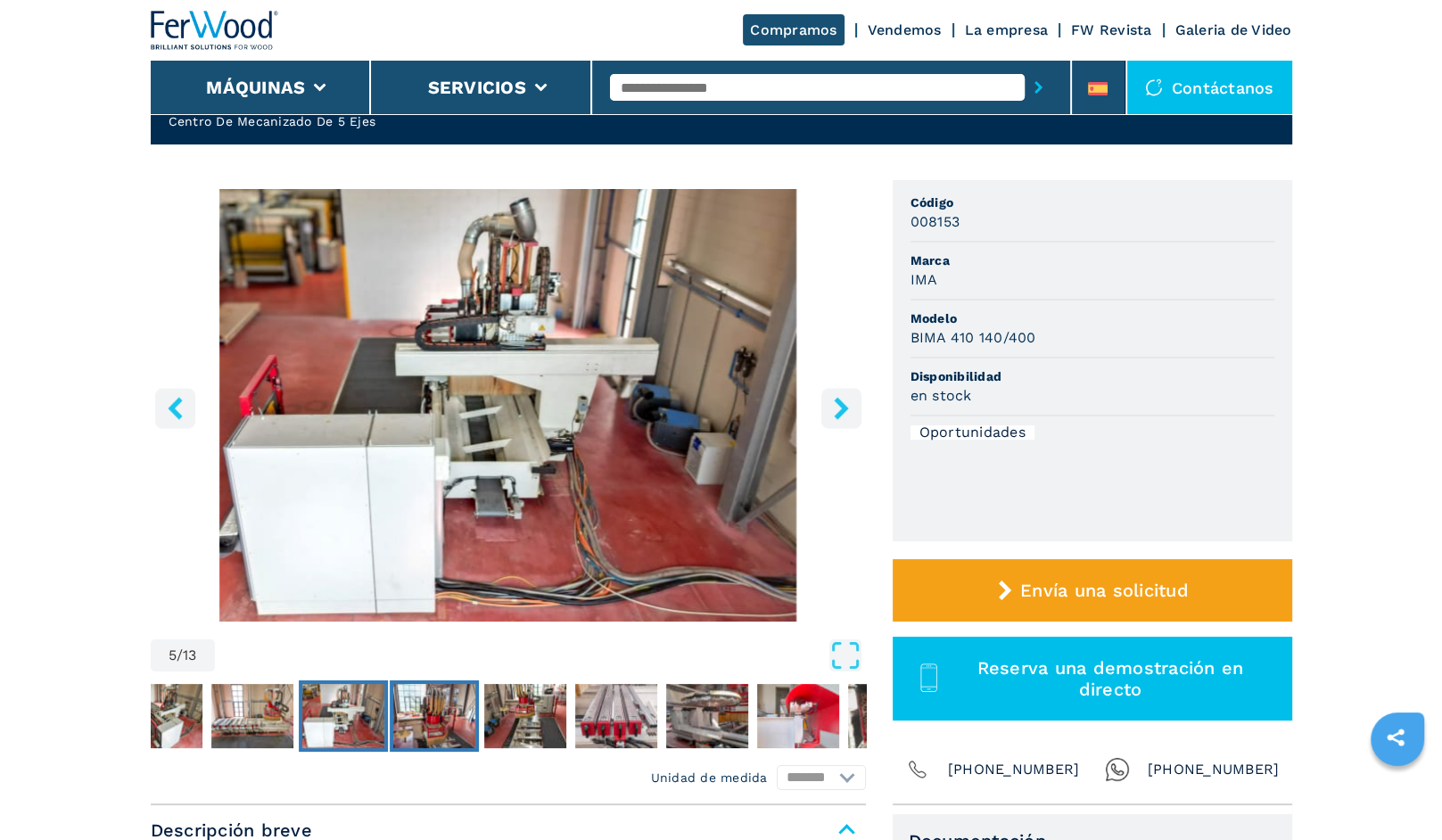
click at [464, 713] on img "Go to Slide 6" at bounding box center [435, 716] width 82 height 64
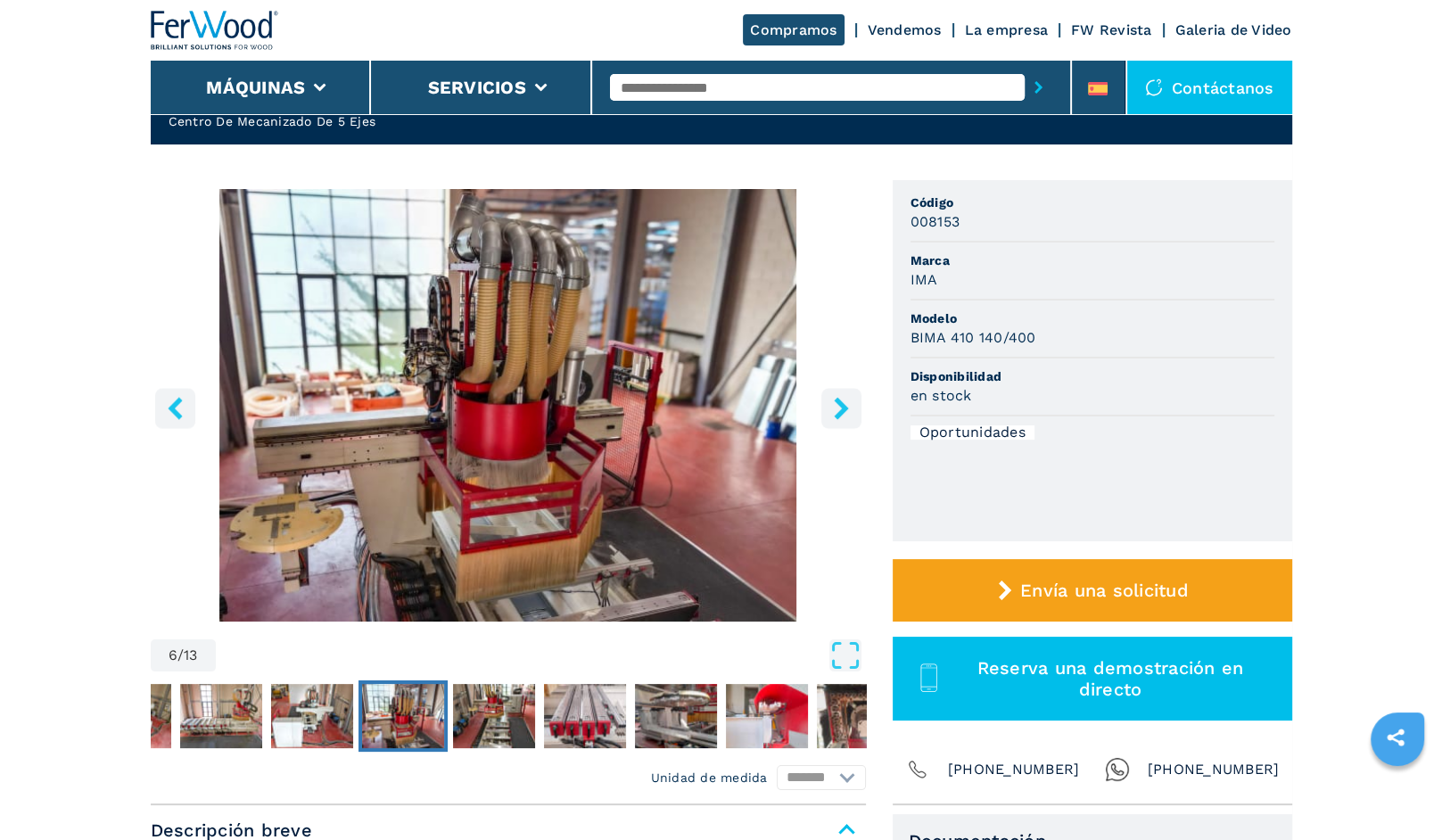
click at [365, 714] on img "Go to Slide 6" at bounding box center [403, 716] width 82 height 64
click at [396, 718] on img "Go to Slide 6" at bounding box center [403, 716] width 82 height 64
click at [482, 721] on img "Go to Slide 7" at bounding box center [494, 716] width 82 height 64
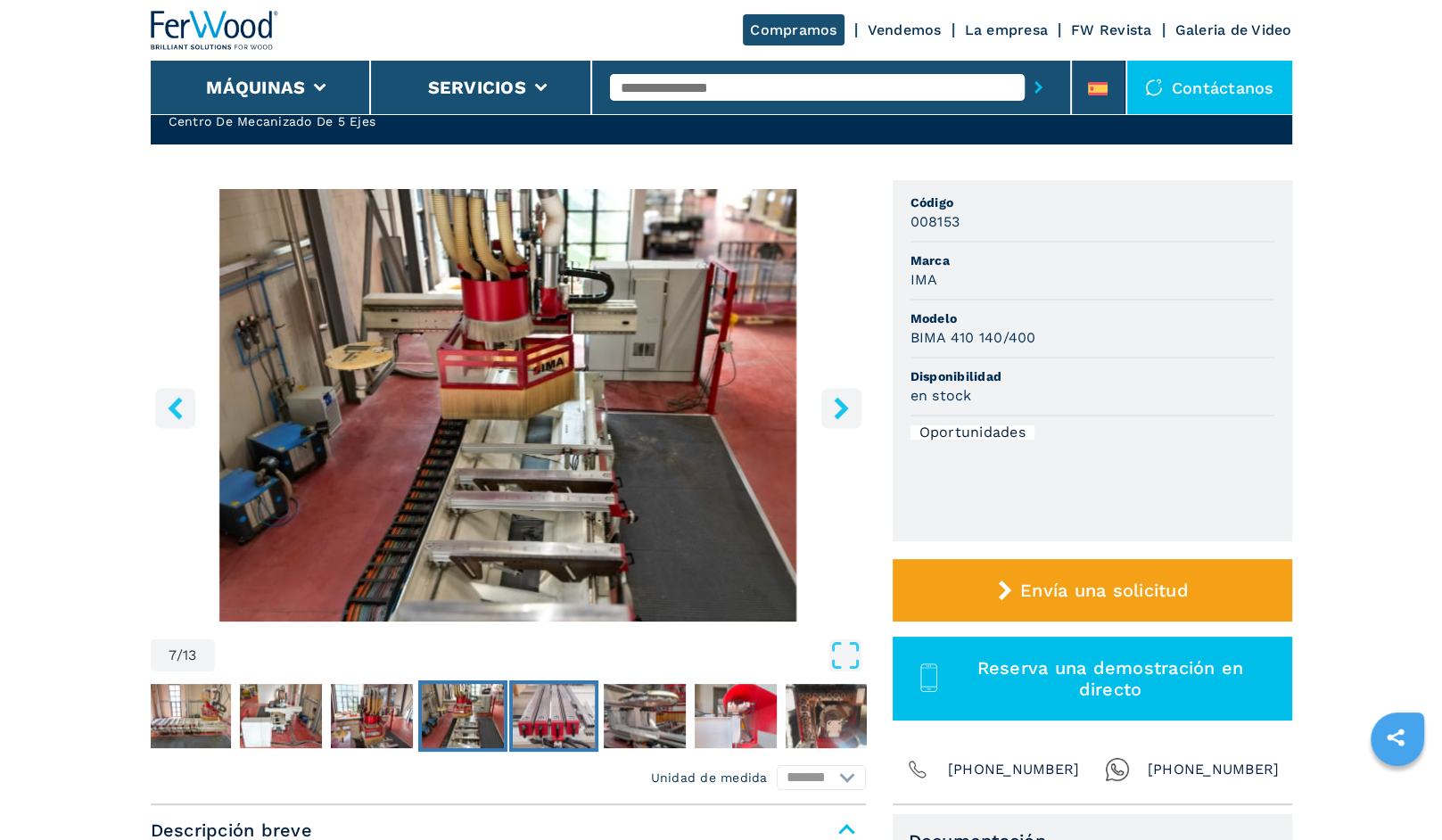
click at [567, 718] on img "Go to Slide 8" at bounding box center [554, 716] width 82 height 64
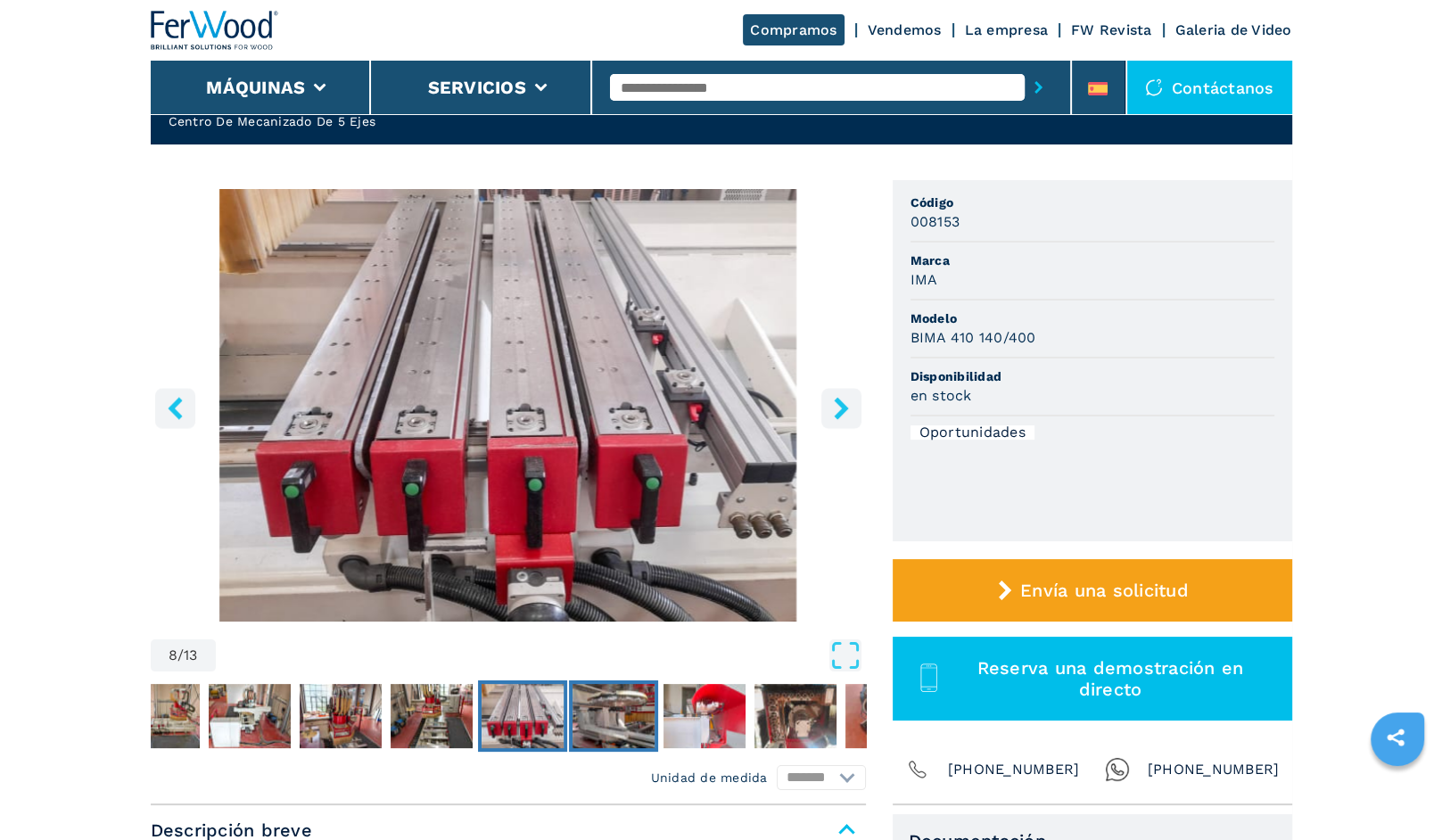
click at [621, 718] on img "Go to Slide 9" at bounding box center [614, 716] width 82 height 64
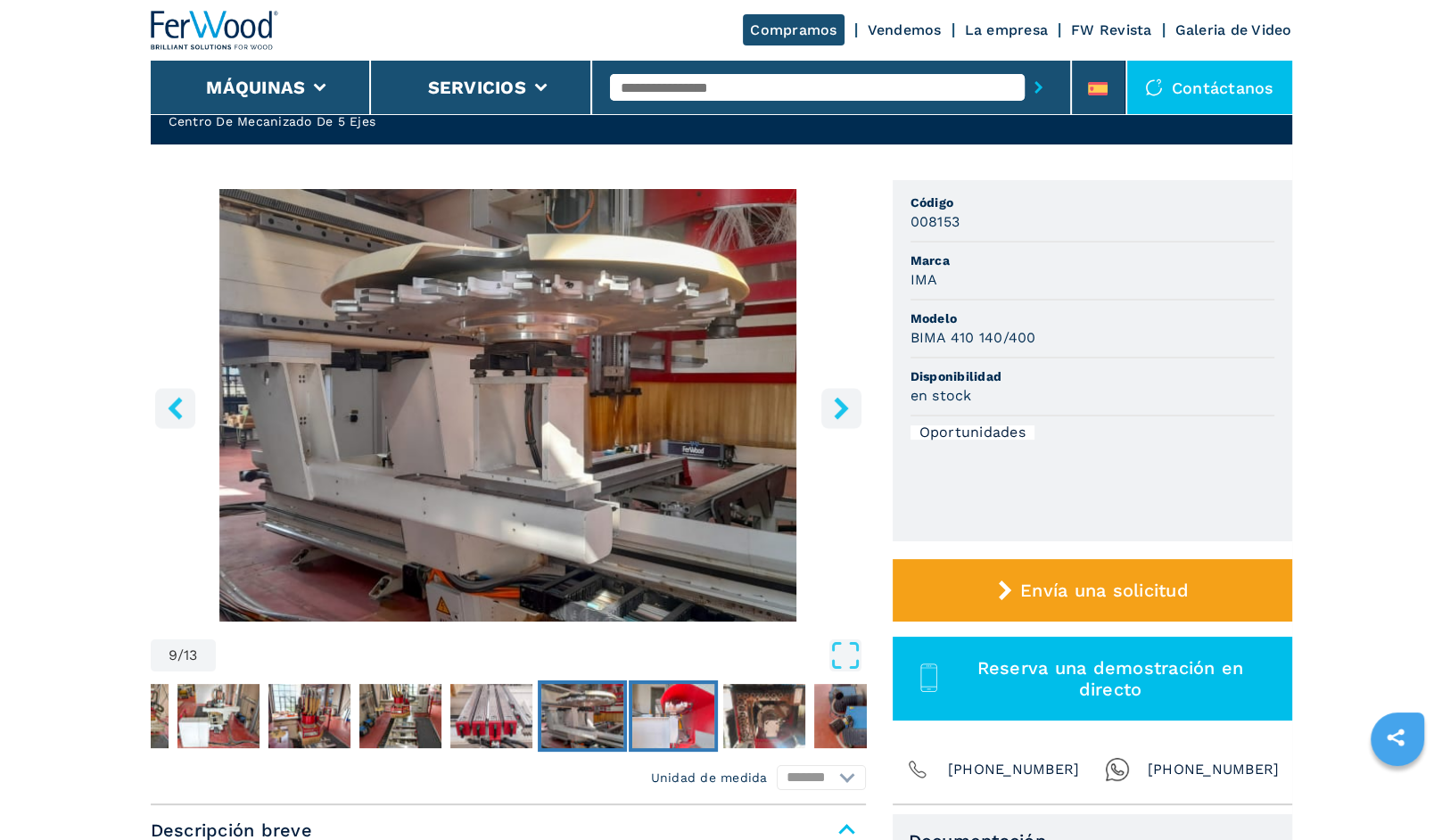
click at [692, 719] on img "Go to Slide 10" at bounding box center [674, 716] width 82 height 64
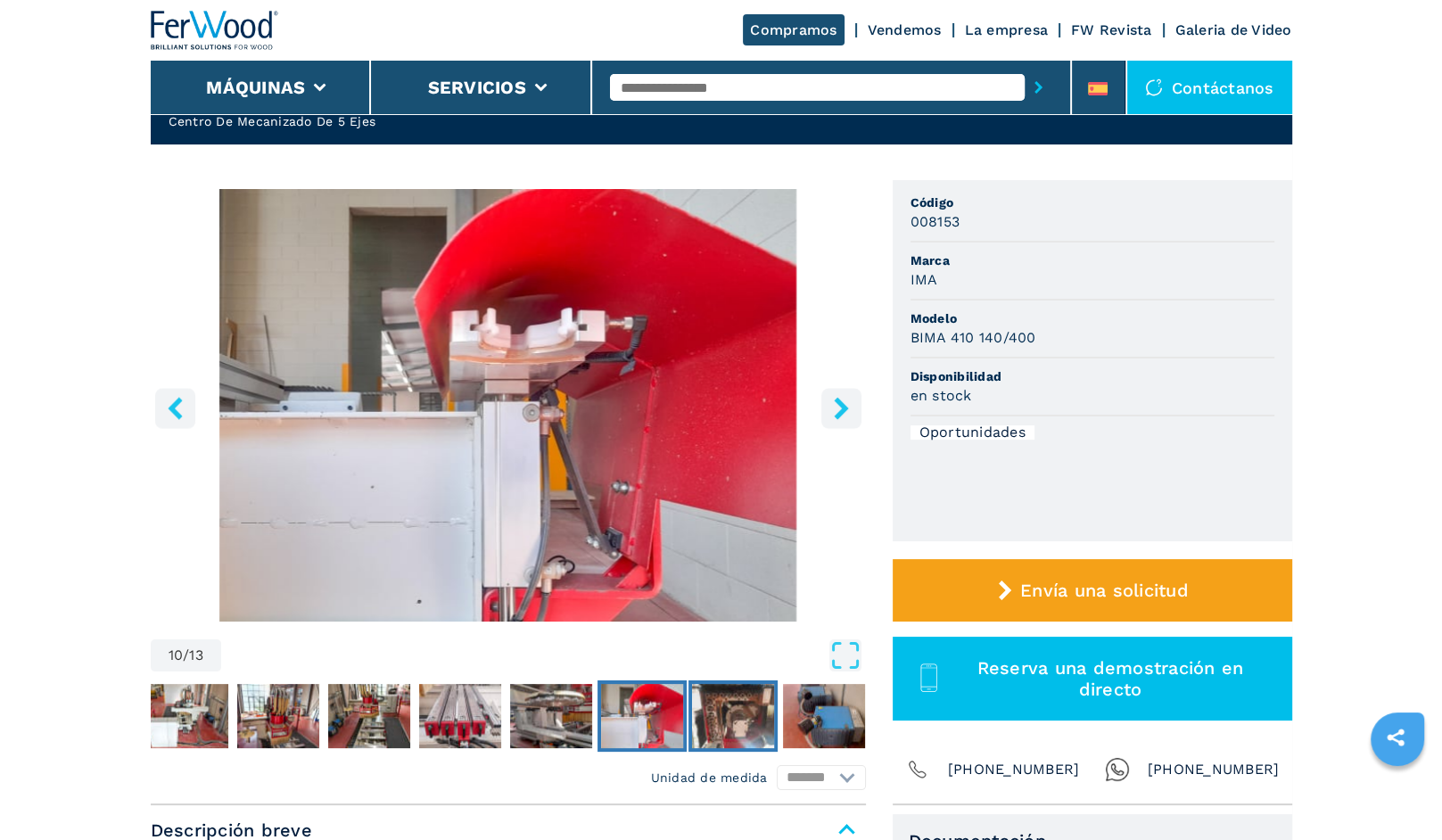
click at [750, 717] on img "Go to Slide 11" at bounding box center [733, 716] width 82 height 64
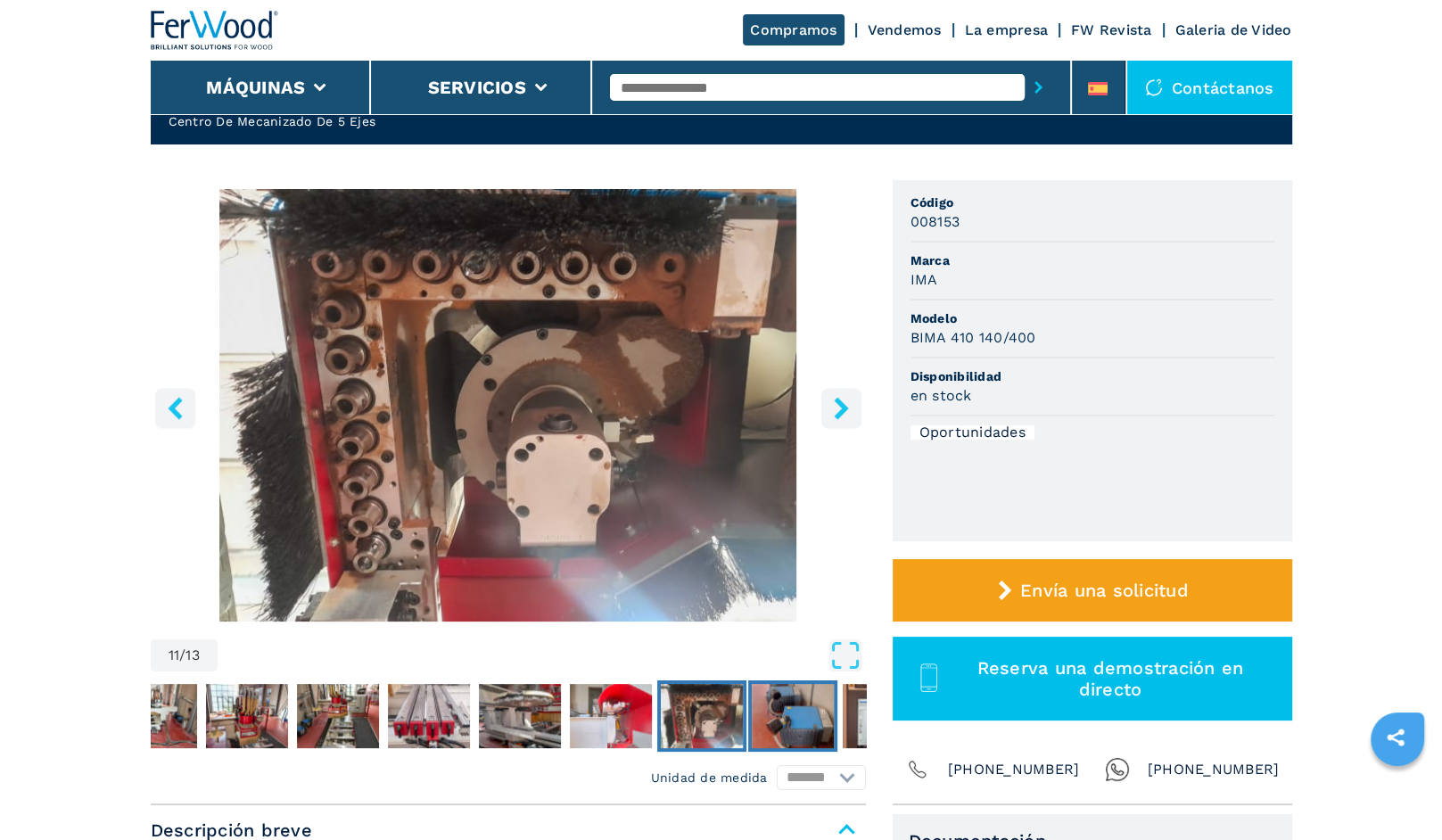
click at [791, 717] on img "Go to Slide 12" at bounding box center [792, 716] width 82 height 64
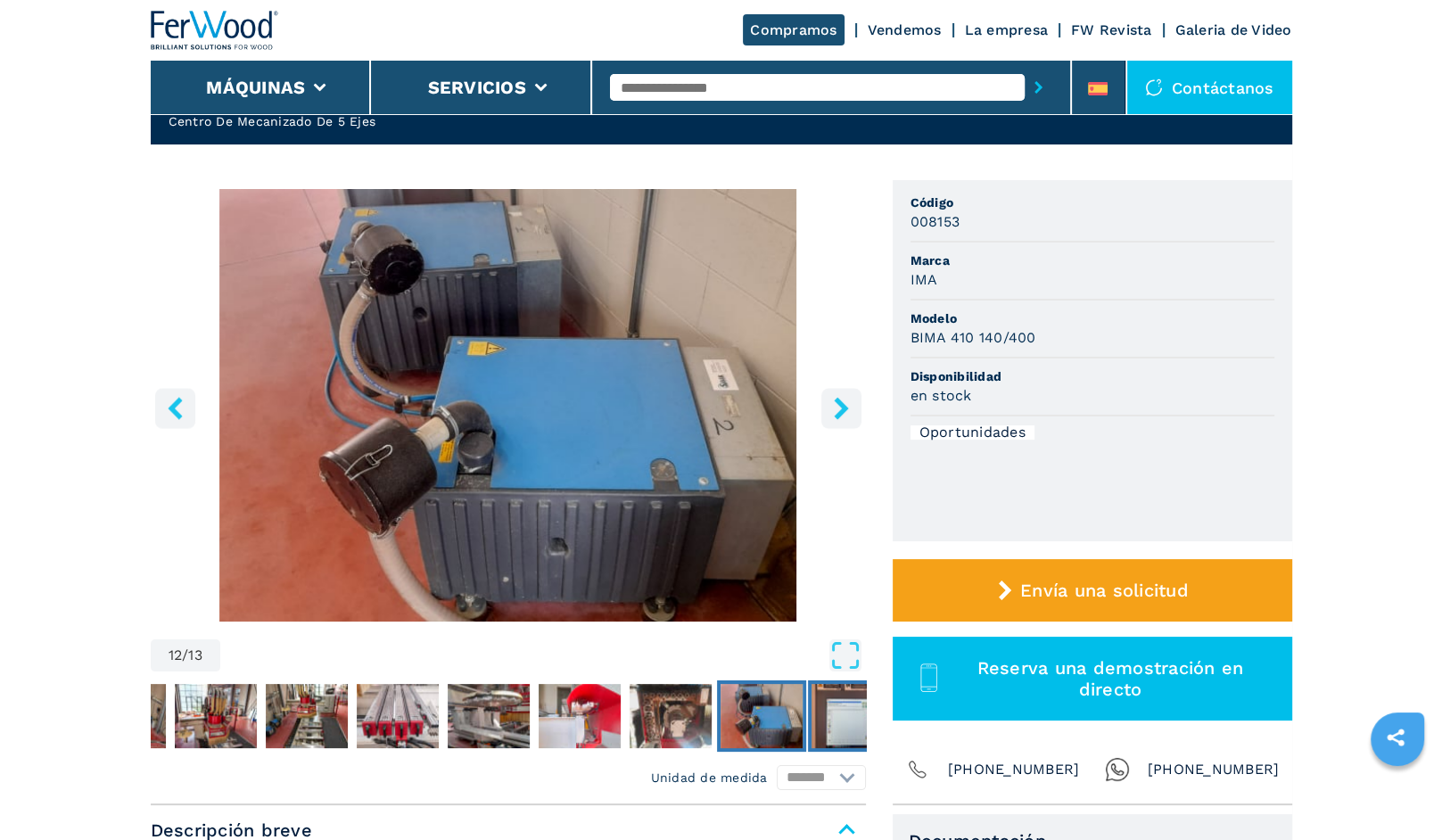
click at [858, 722] on img "Go to Slide 13" at bounding box center [852, 716] width 82 height 64
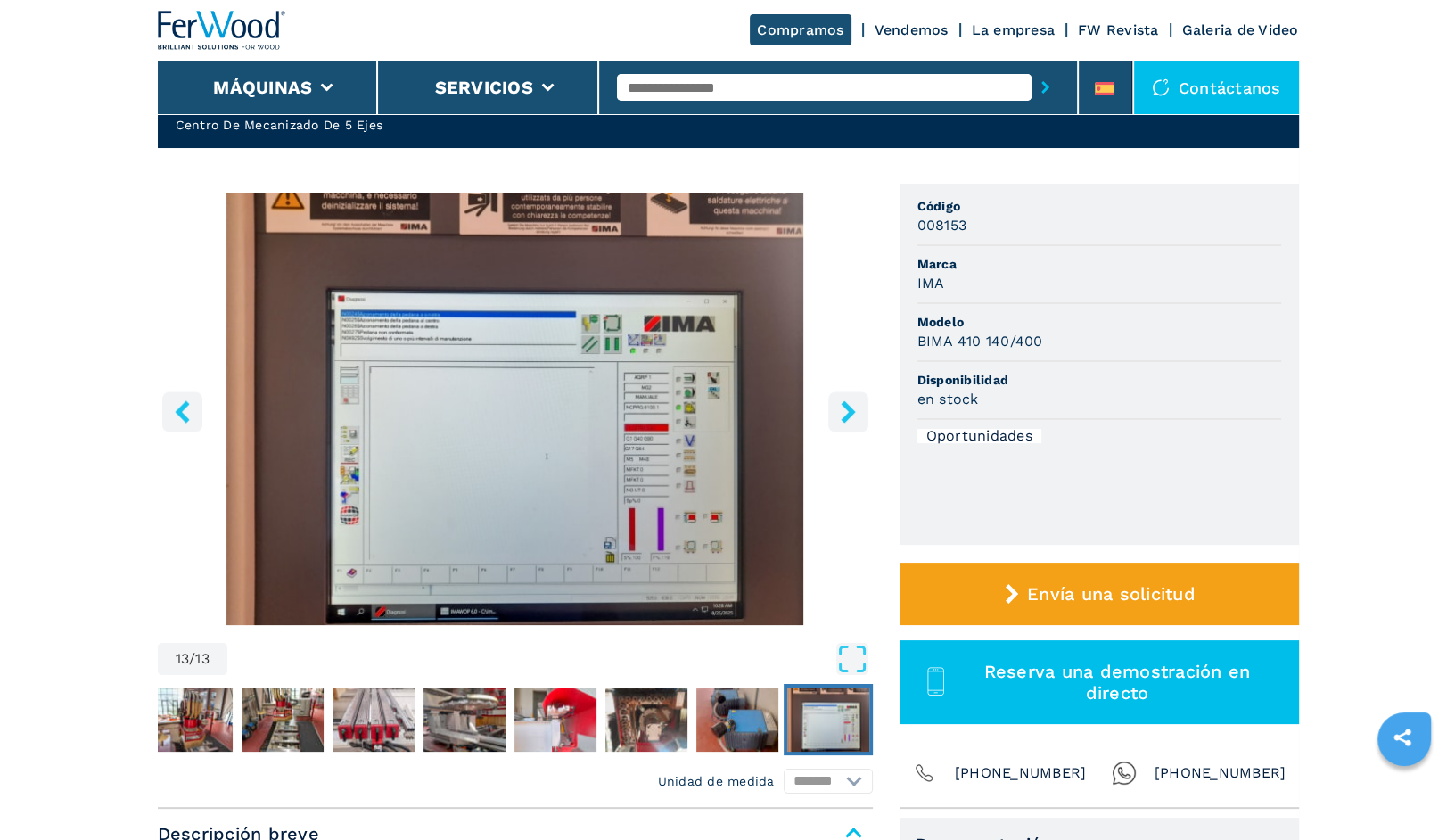
scroll to position [0, 0]
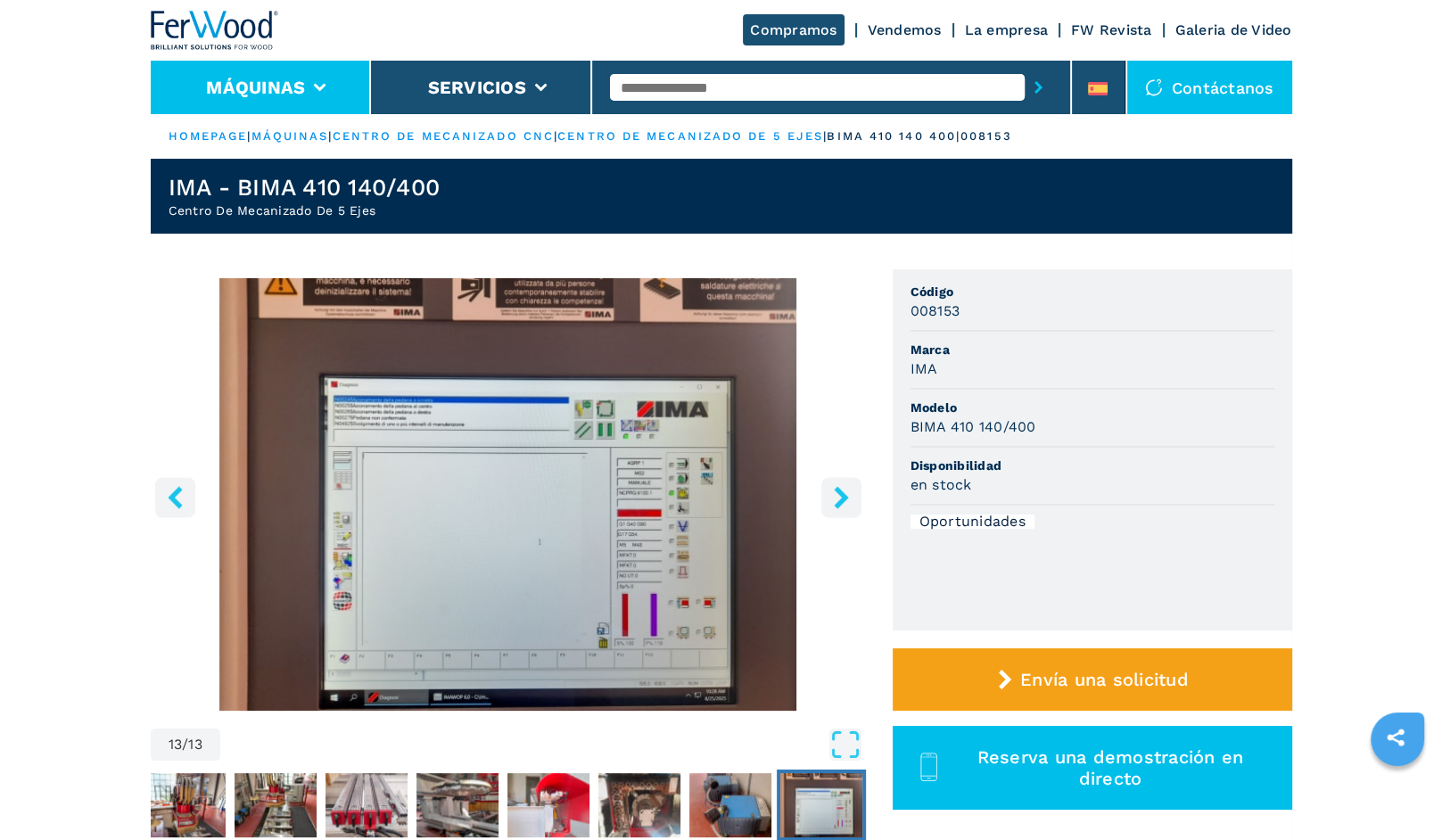
click at [238, 96] on button "Máquinas" at bounding box center [255, 87] width 99 height 21
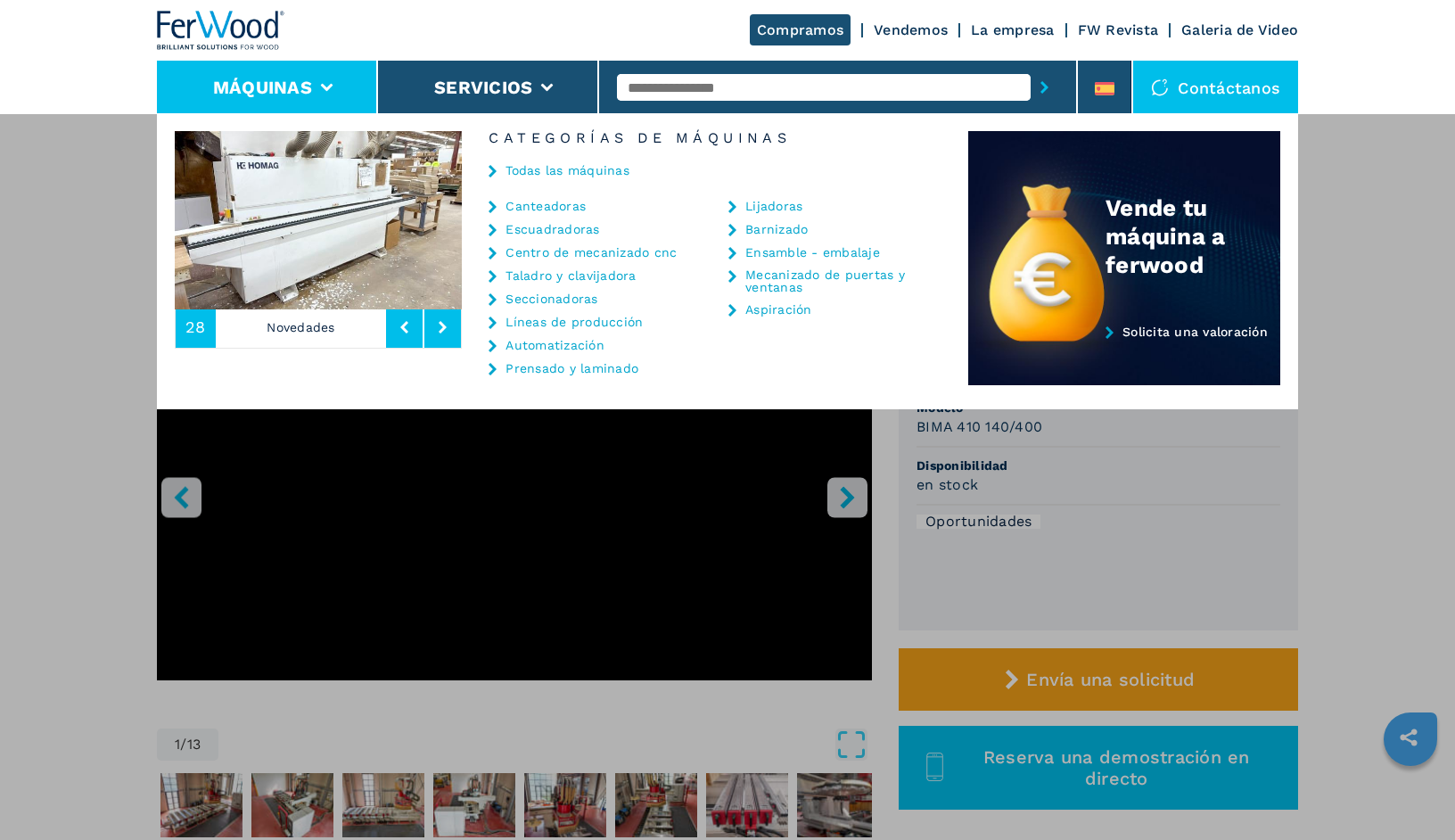
click at [547, 170] on link "Todas las máquinas" at bounding box center [567, 170] width 124 height 12
click at [788, 276] on link "Mecanizado de puertas y ventanas" at bounding box center [834, 280] width 178 height 25
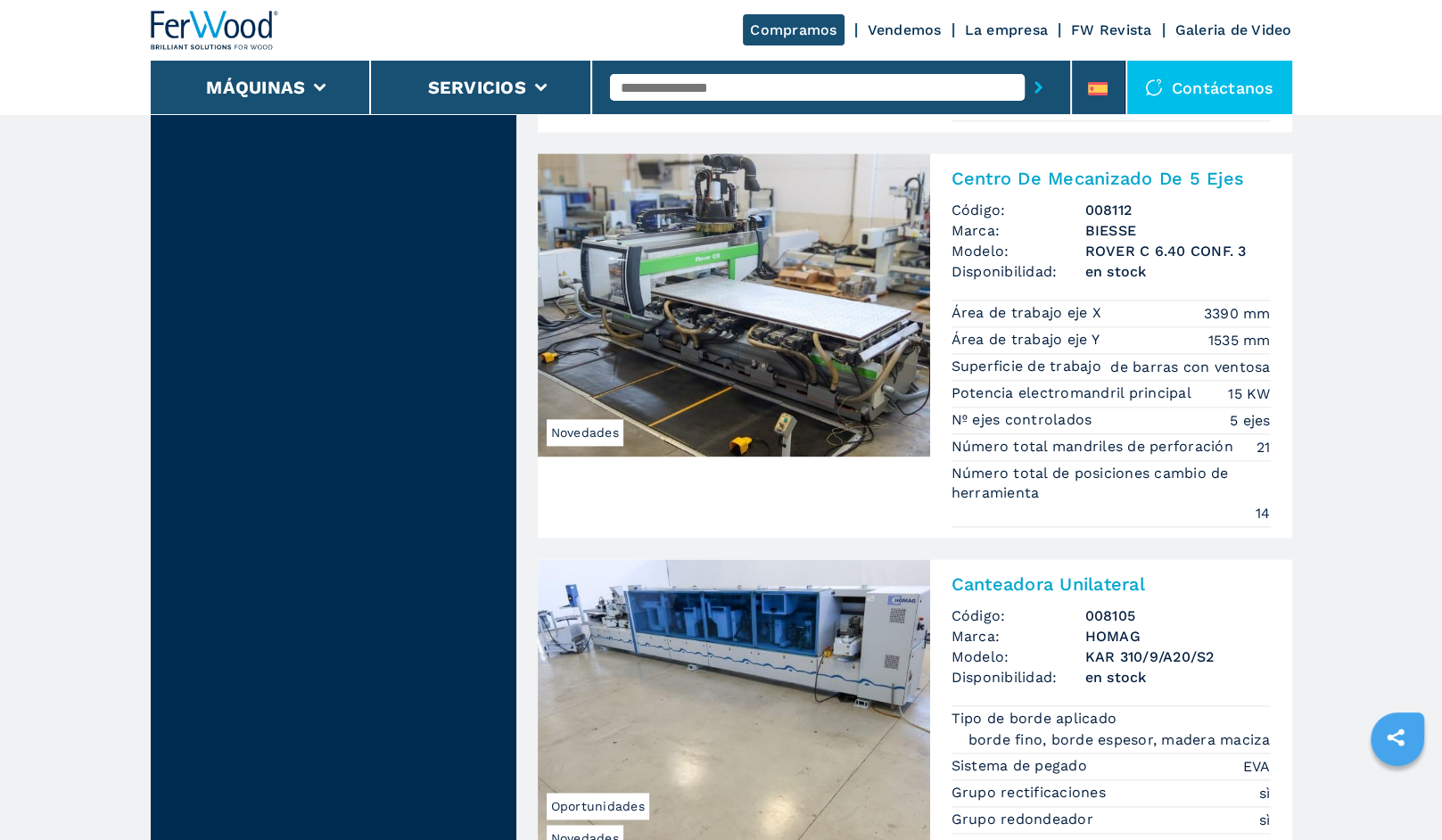
scroll to position [2346, 0]
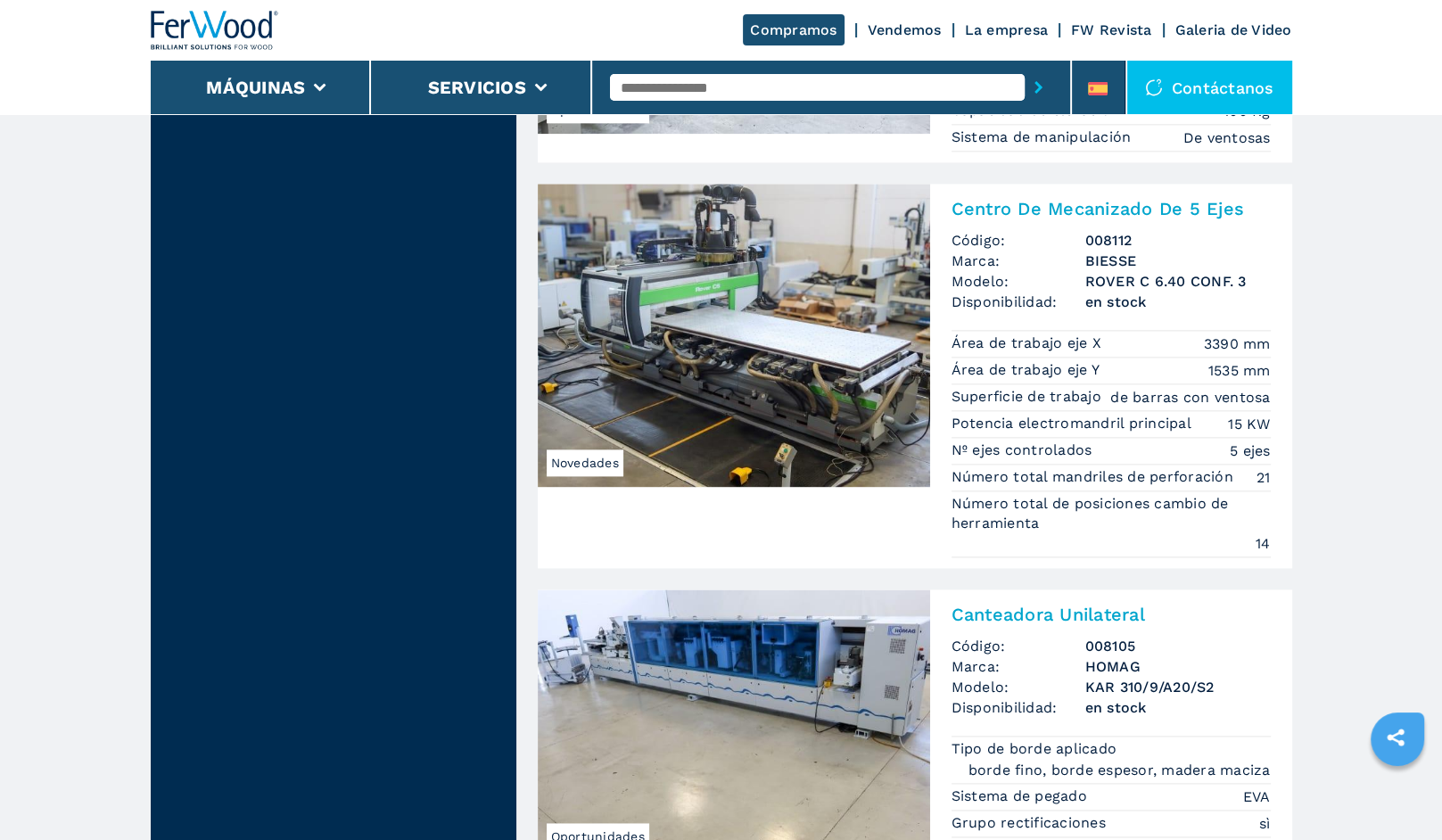
click at [199, 11] on img at bounding box center [214, 30] width 128 height 39
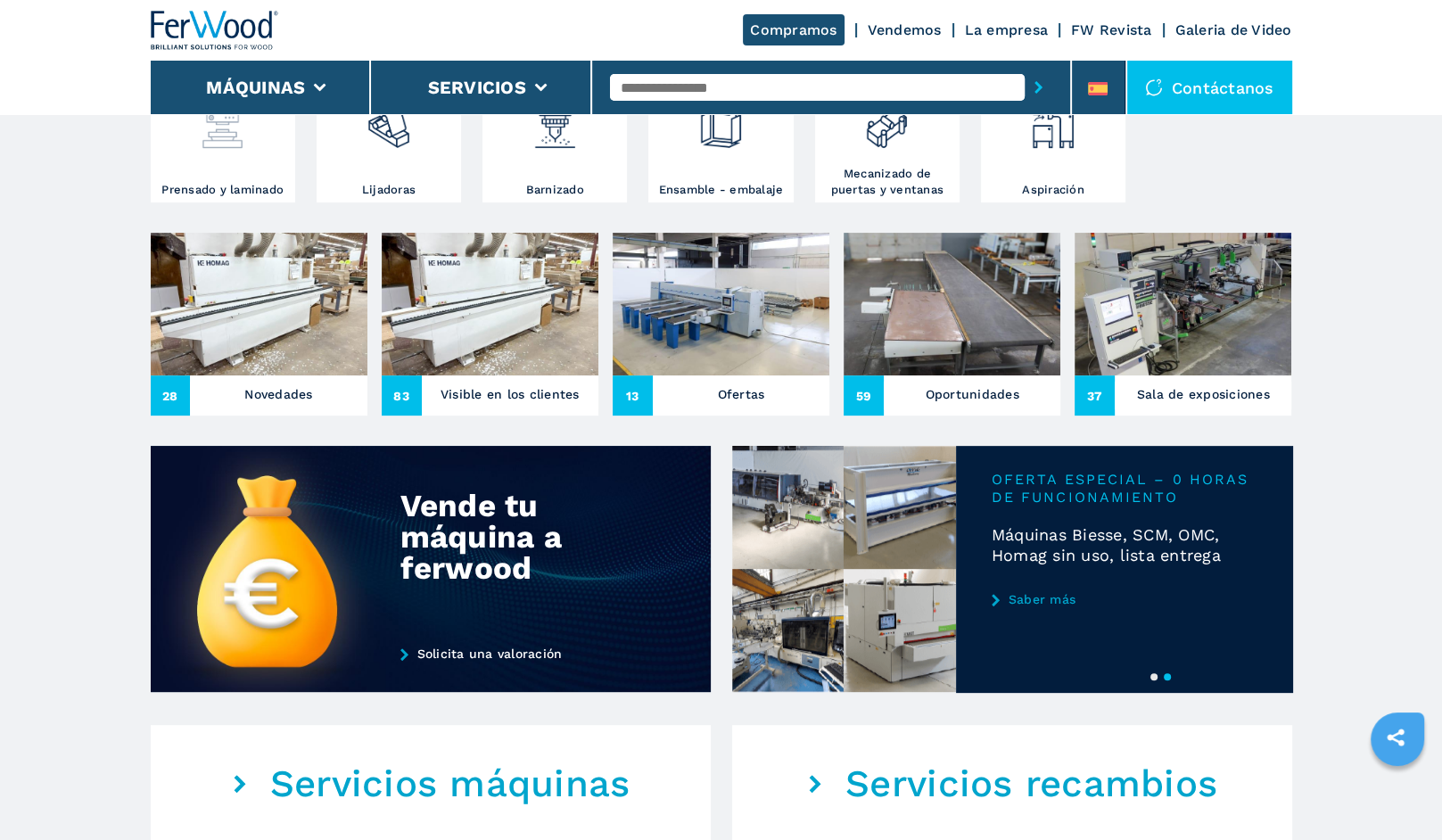
scroll to position [357, 0]
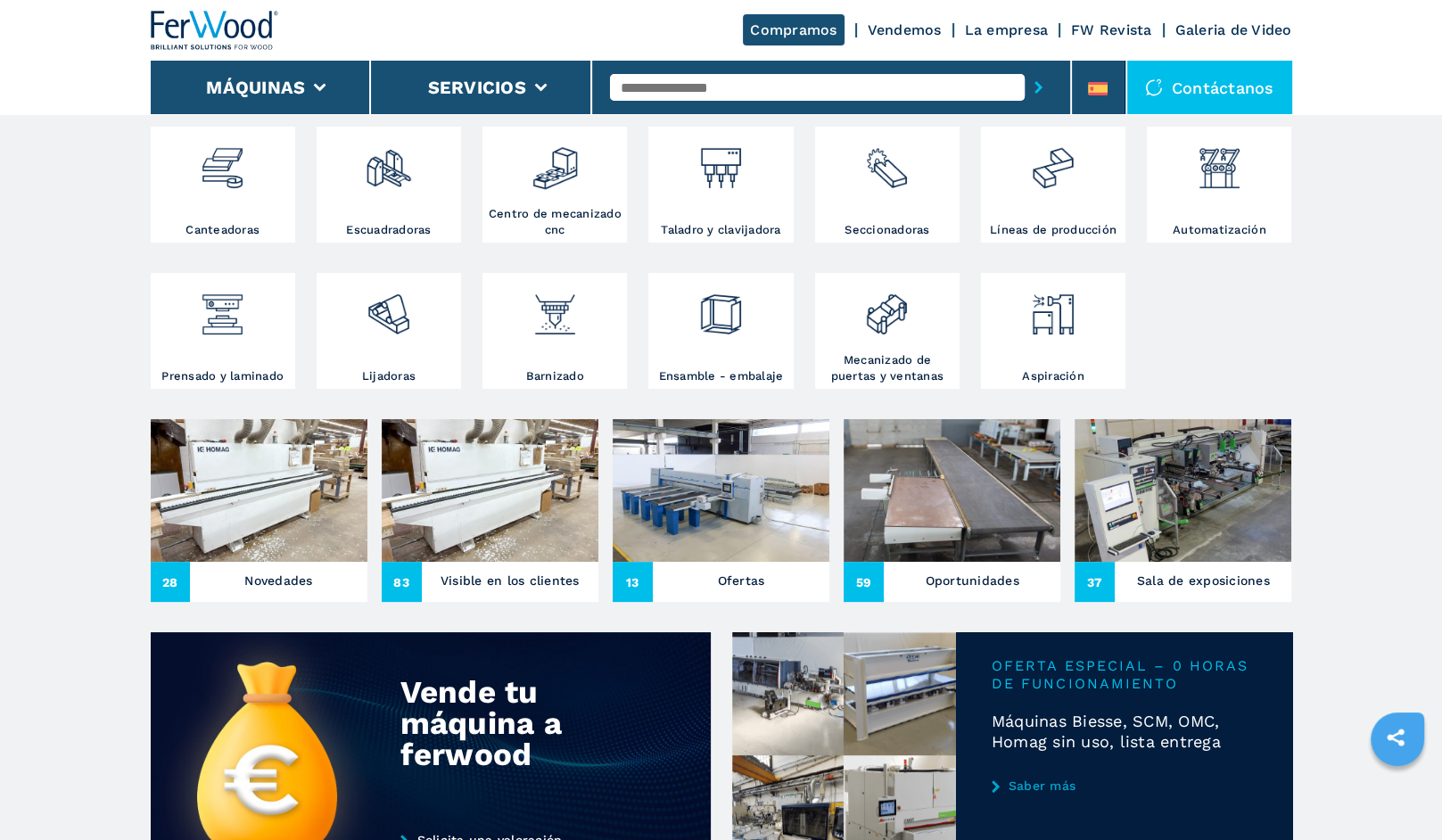
click at [1186, 467] on img at bounding box center [1183, 490] width 217 height 143
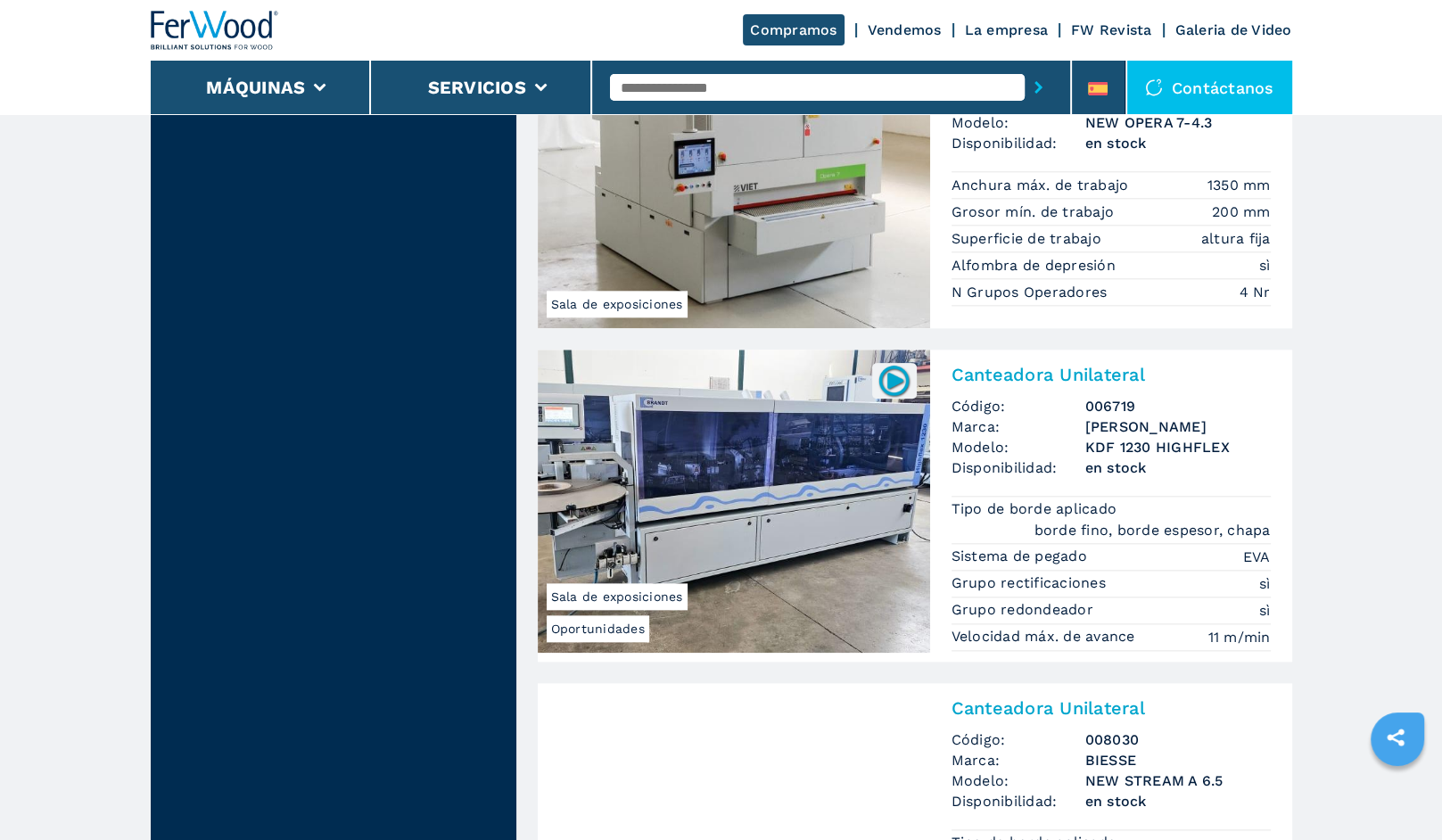
scroll to position [2051, 0]
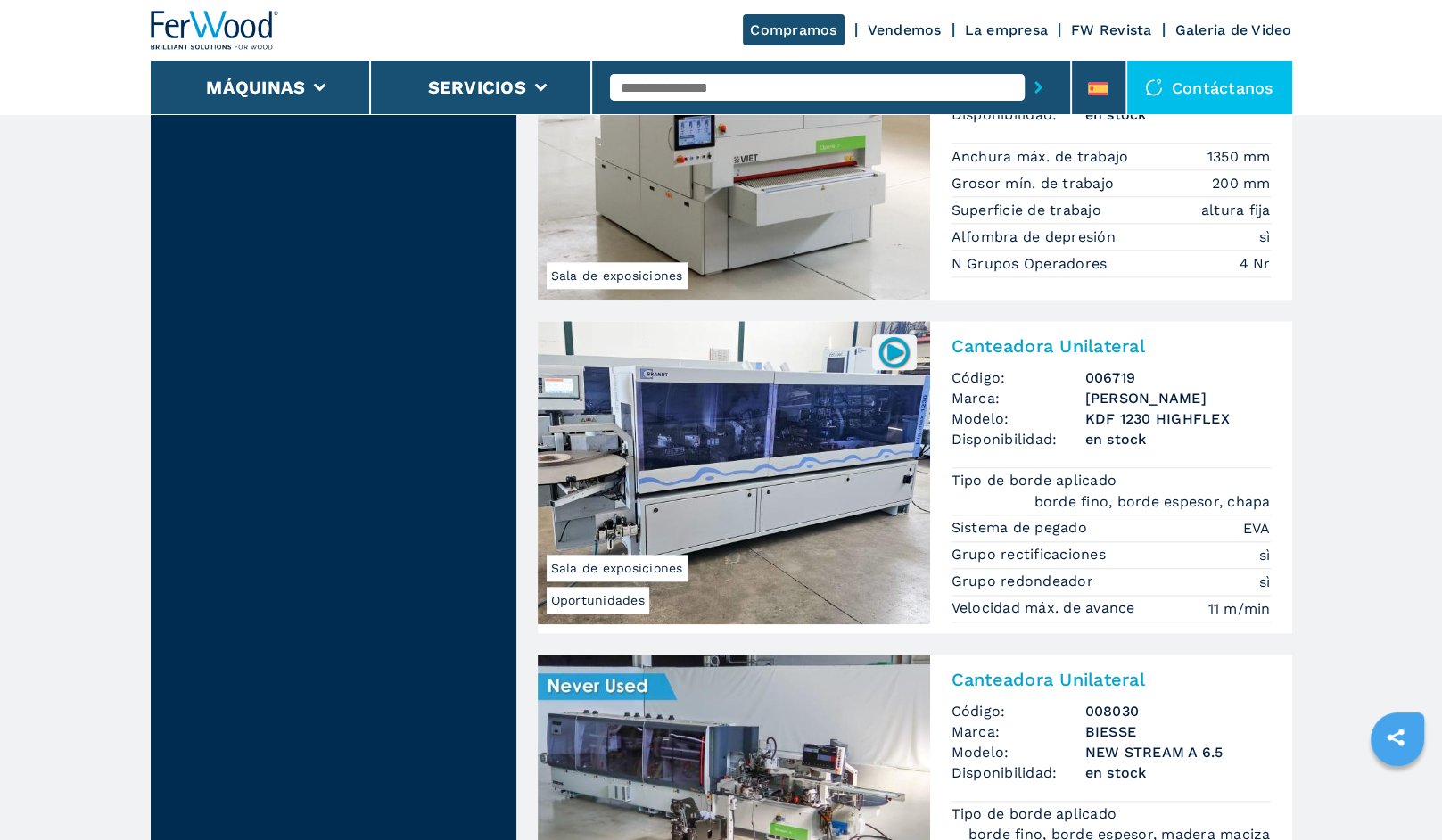
click at [1138, 429] on span "en stock" at bounding box center [1178, 439] width 185 height 21
click at [852, 400] on img at bounding box center [734, 473] width 393 height 303
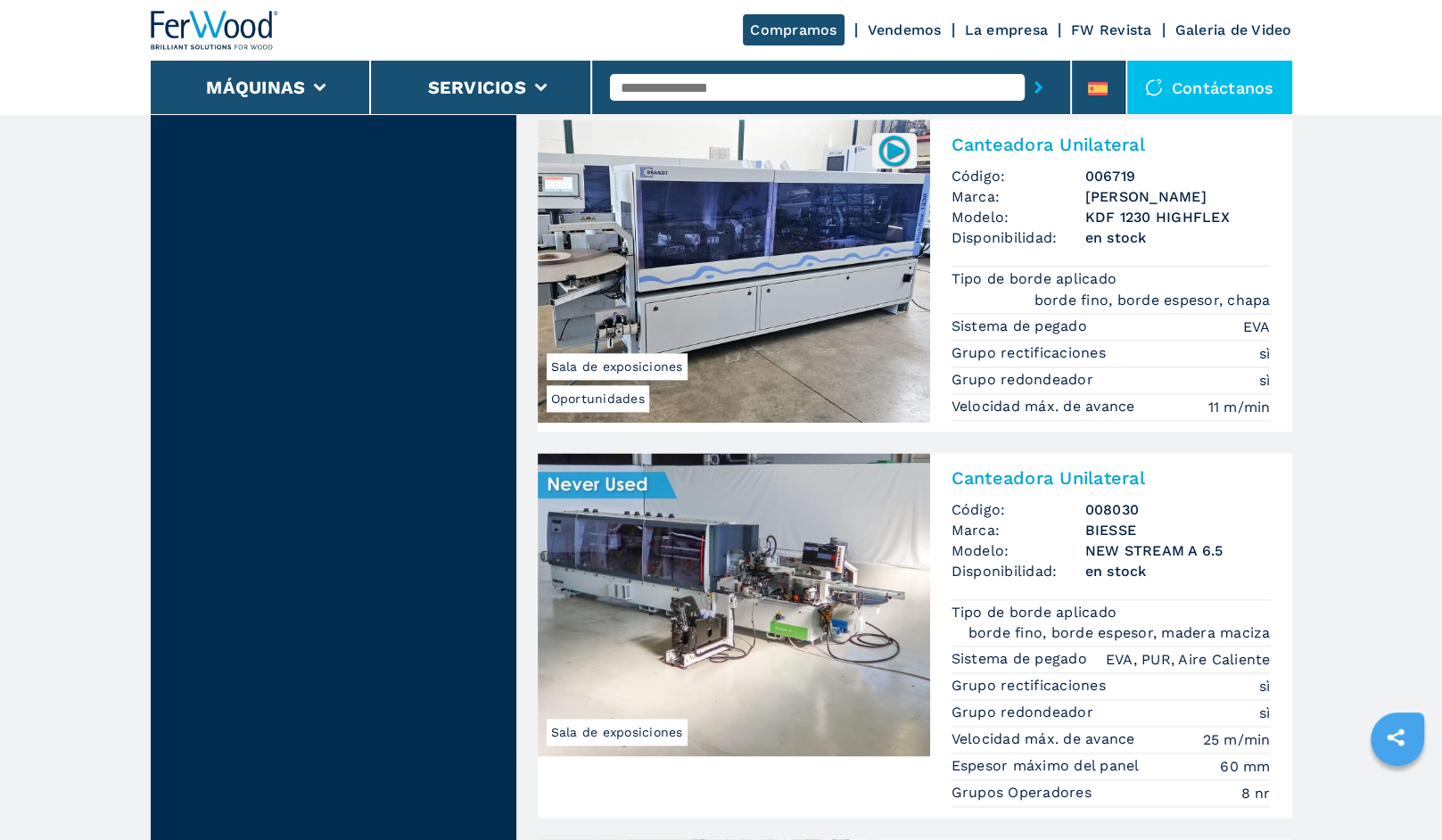
scroll to position [2497, 0]
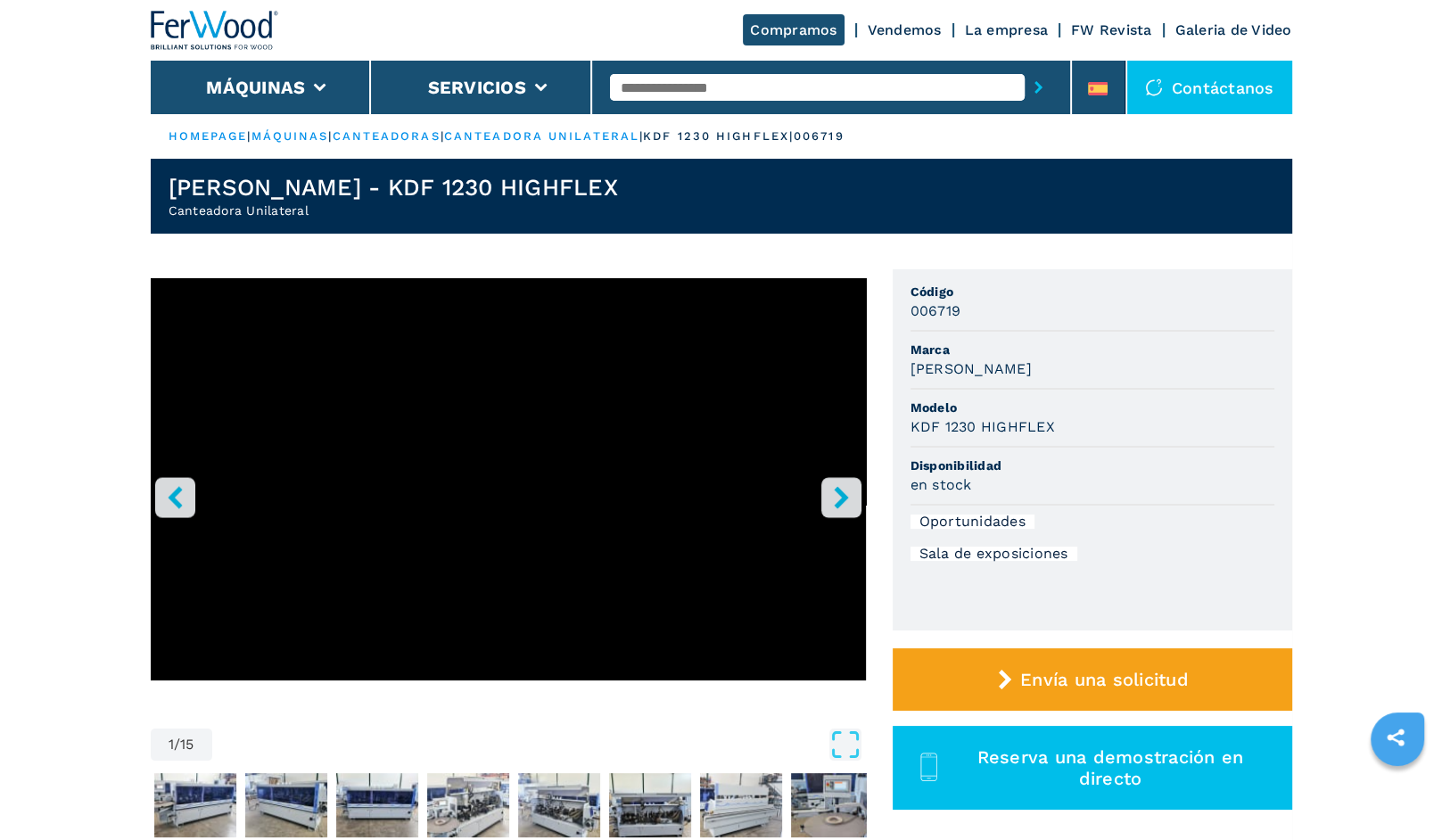
click at [848, 505] on icon "right-button" at bounding box center [841, 497] width 22 height 22
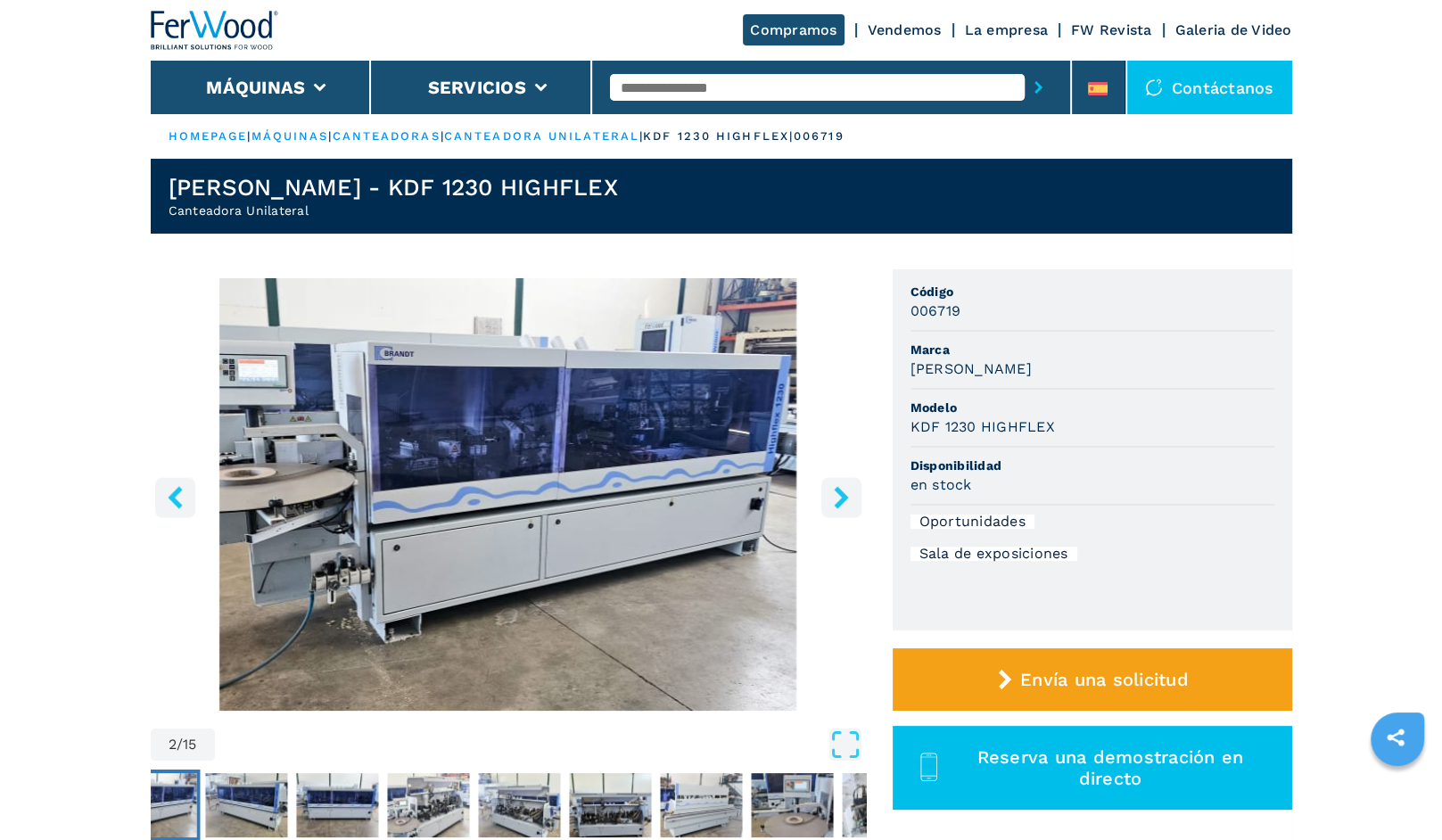
click at [848, 505] on icon "right-button" at bounding box center [841, 497] width 22 height 22
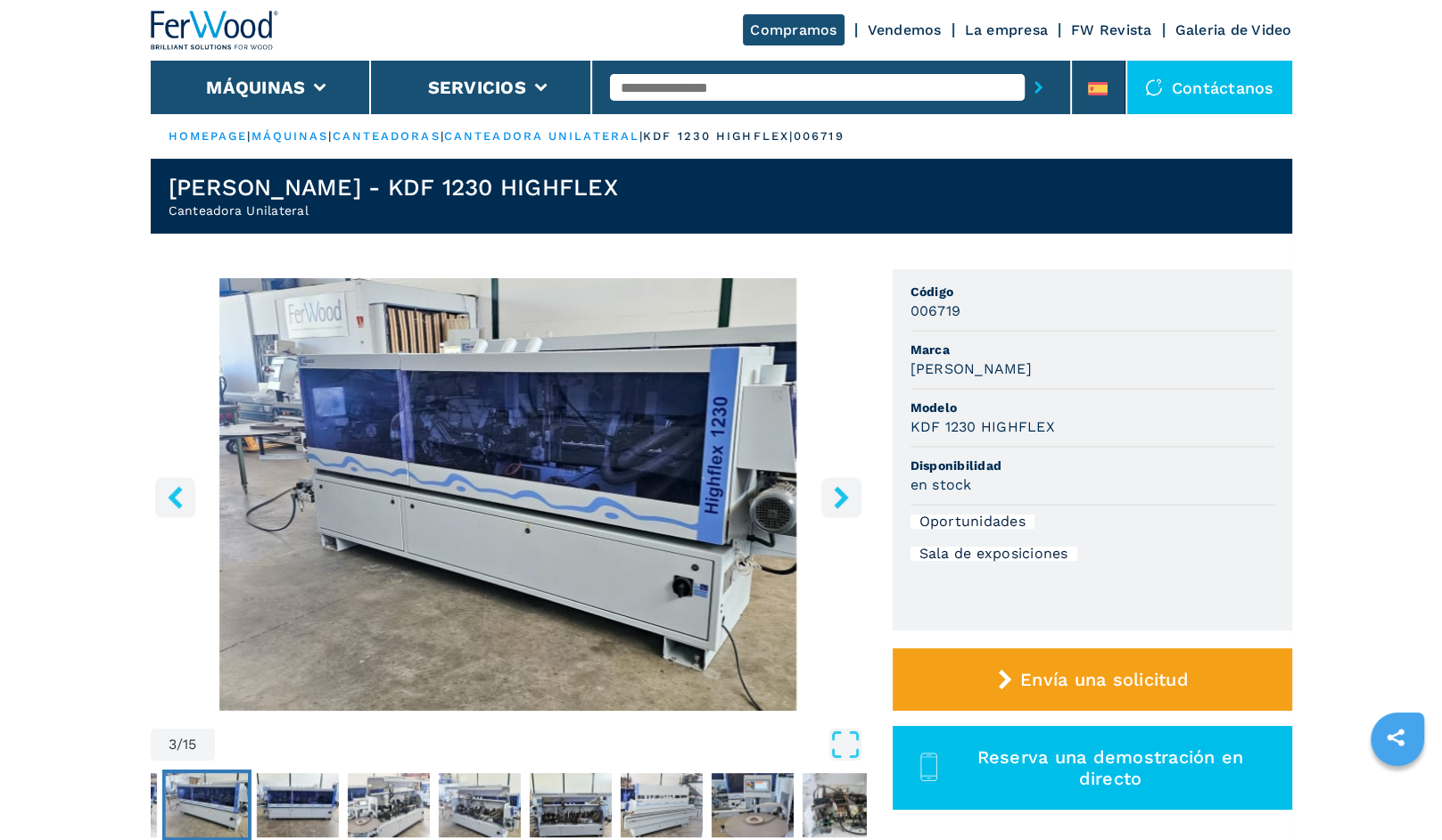
click at [848, 505] on icon "right-button" at bounding box center [841, 497] width 22 height 22
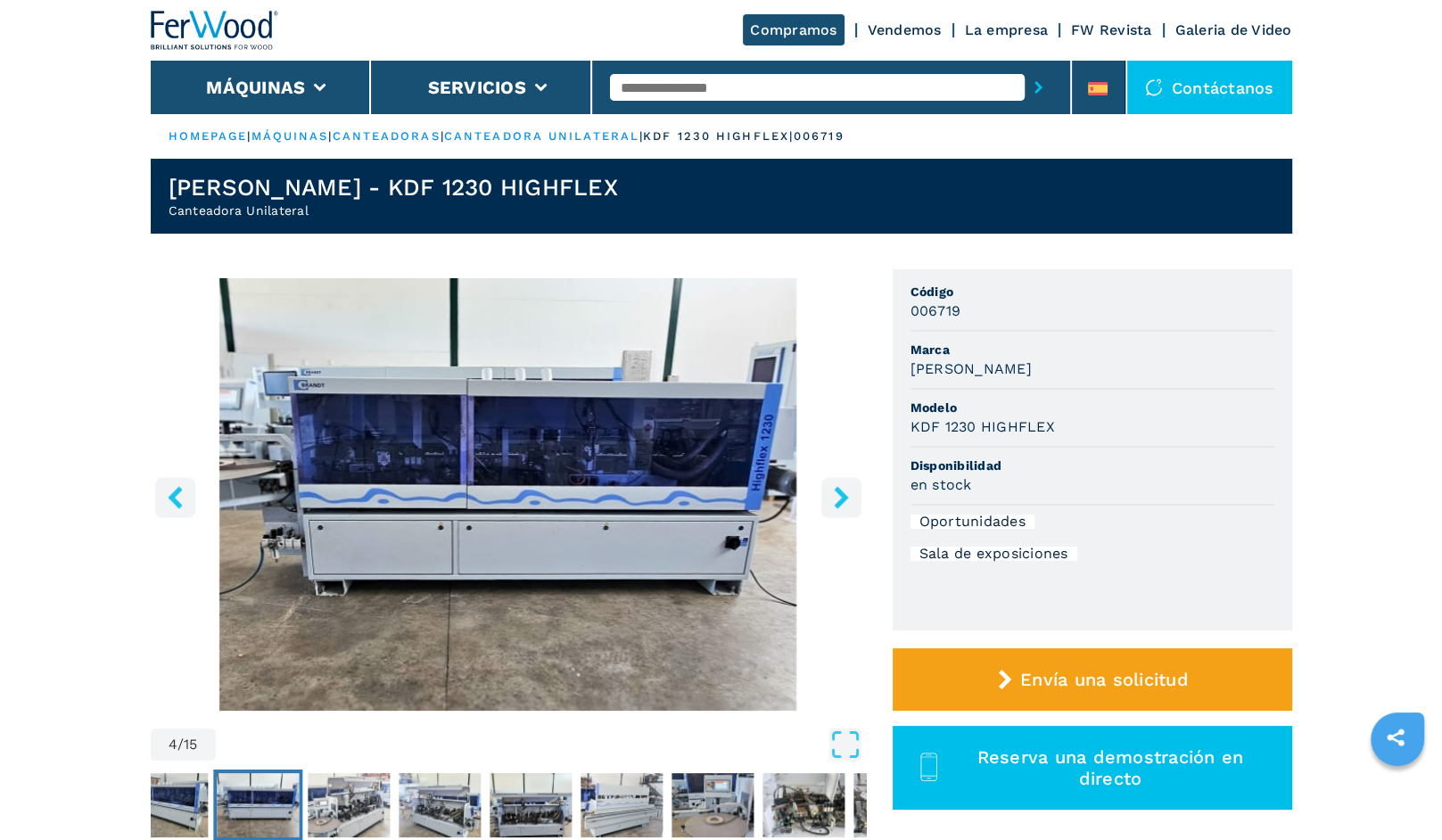
click at [848, 505] on icon "right-button" at bounding box center [841, 497] width 22 height 22
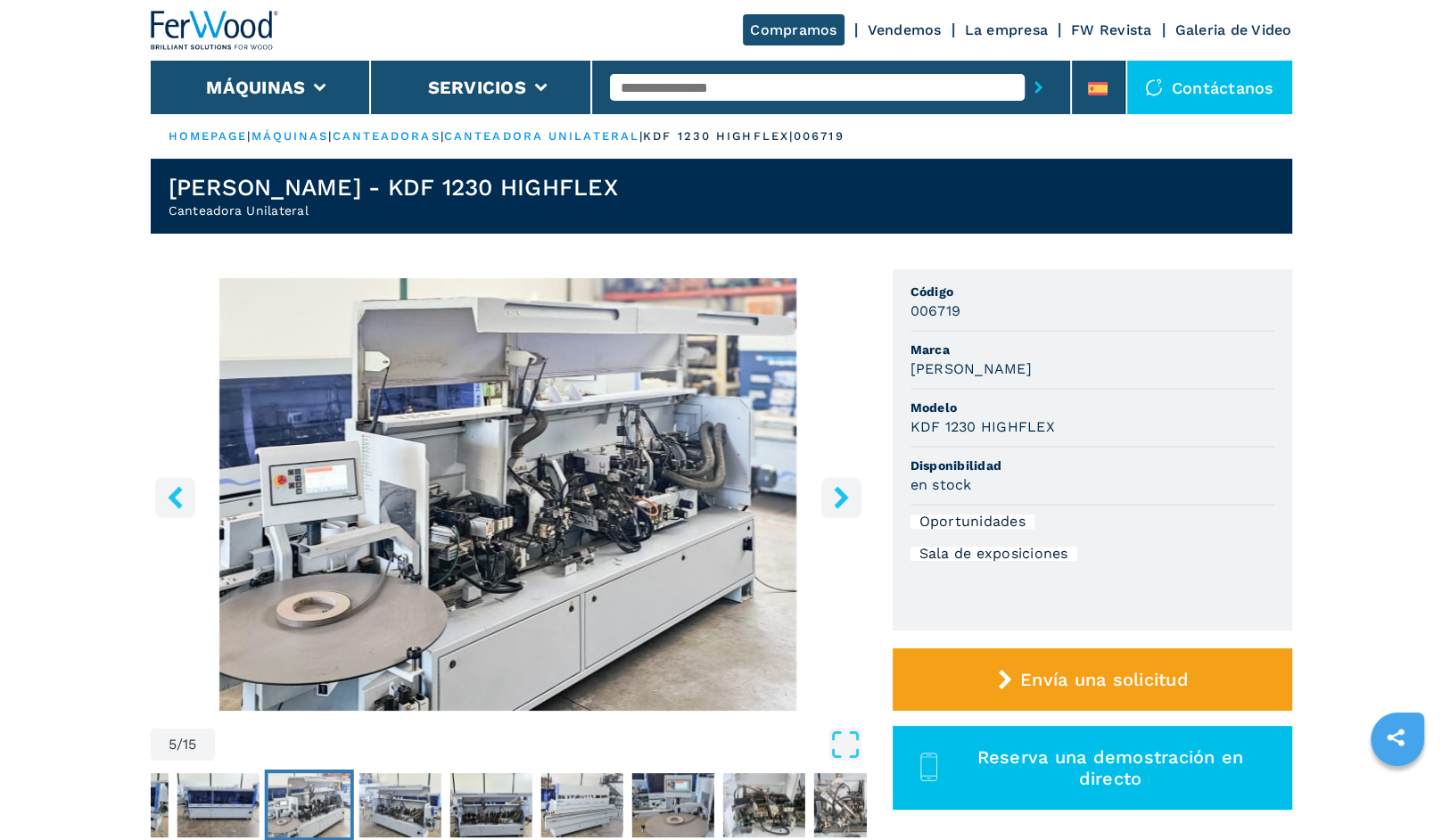
click at [848, 505] on icon "right-button" at bounding box center [841, 497] width 22 height 22
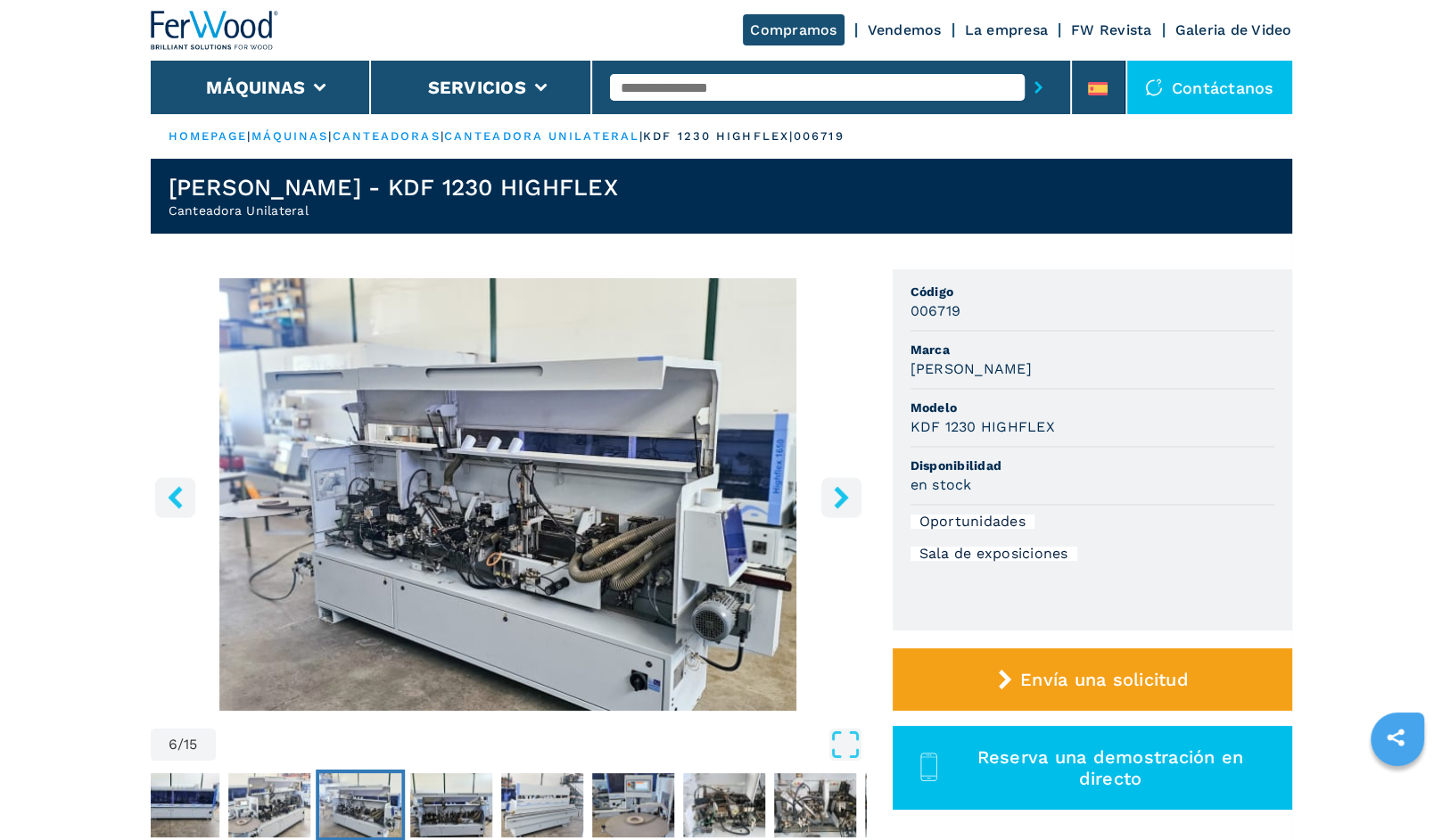
click at [848, 505] on icon "right-button" at bounding box center [841, 497] width 22 height 22
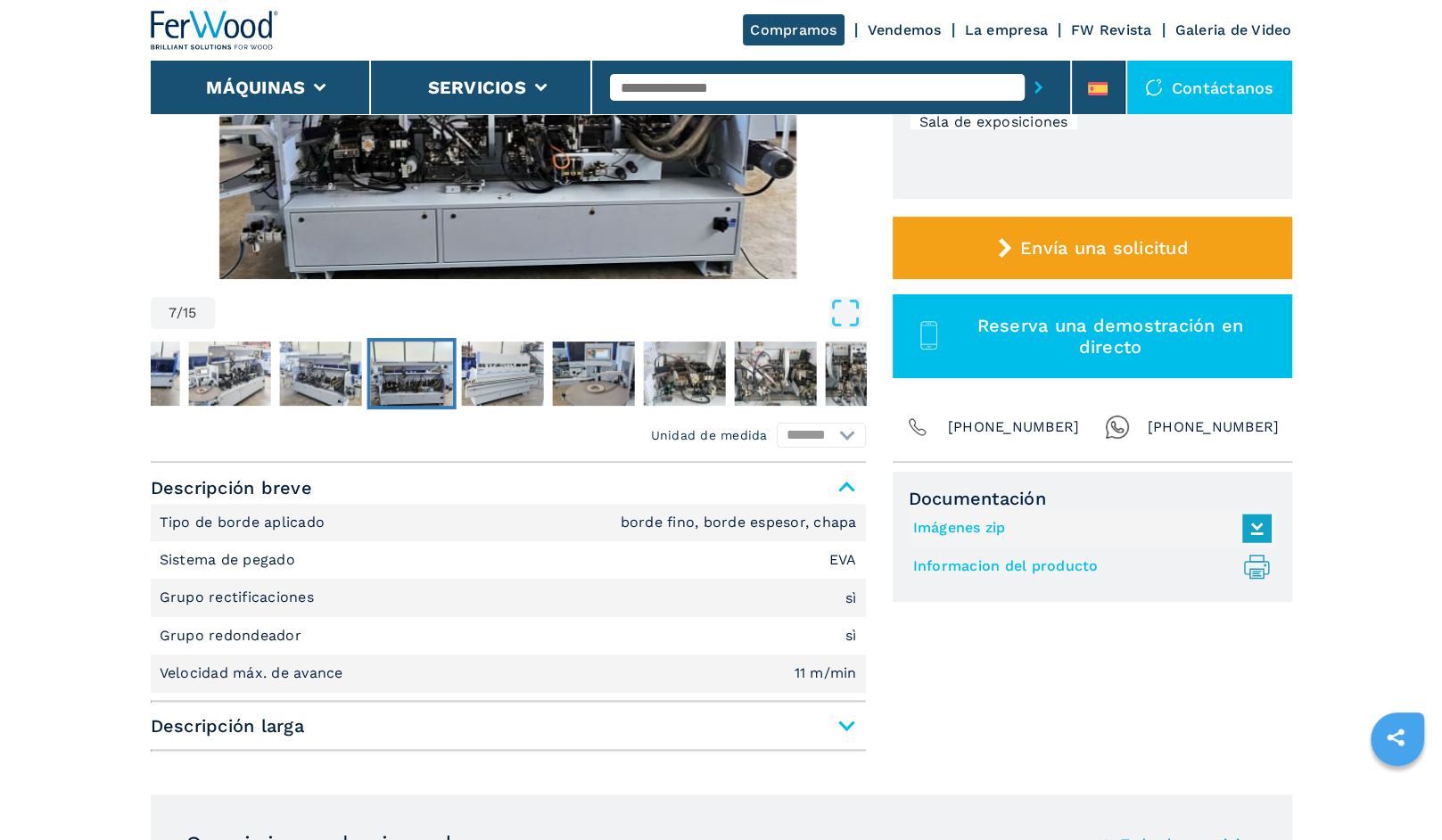
scroll to position [446, 0]
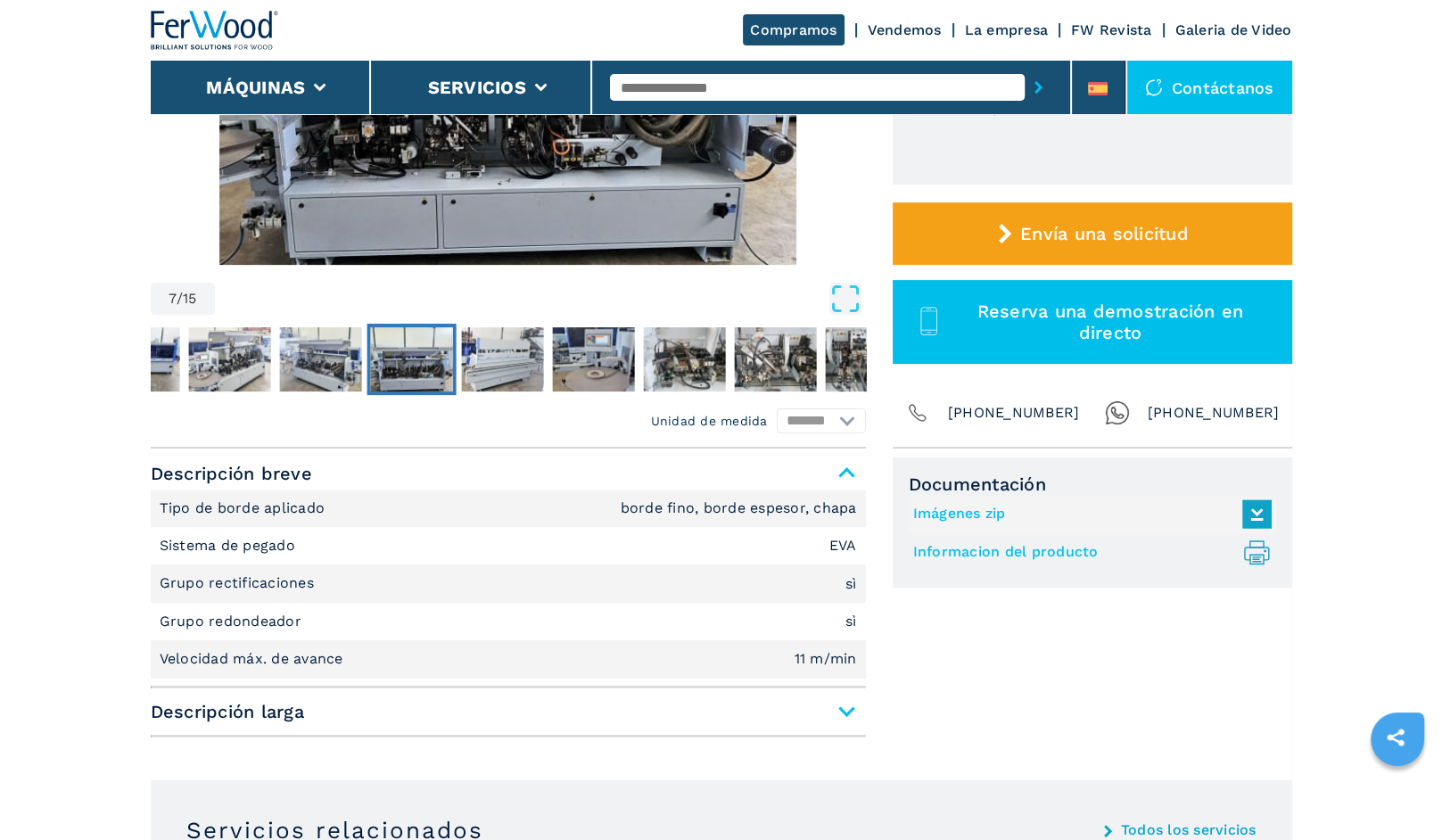
click at [829, 713] on span "Descripción larga" at bounding box center [507, 711] width 715 height 32
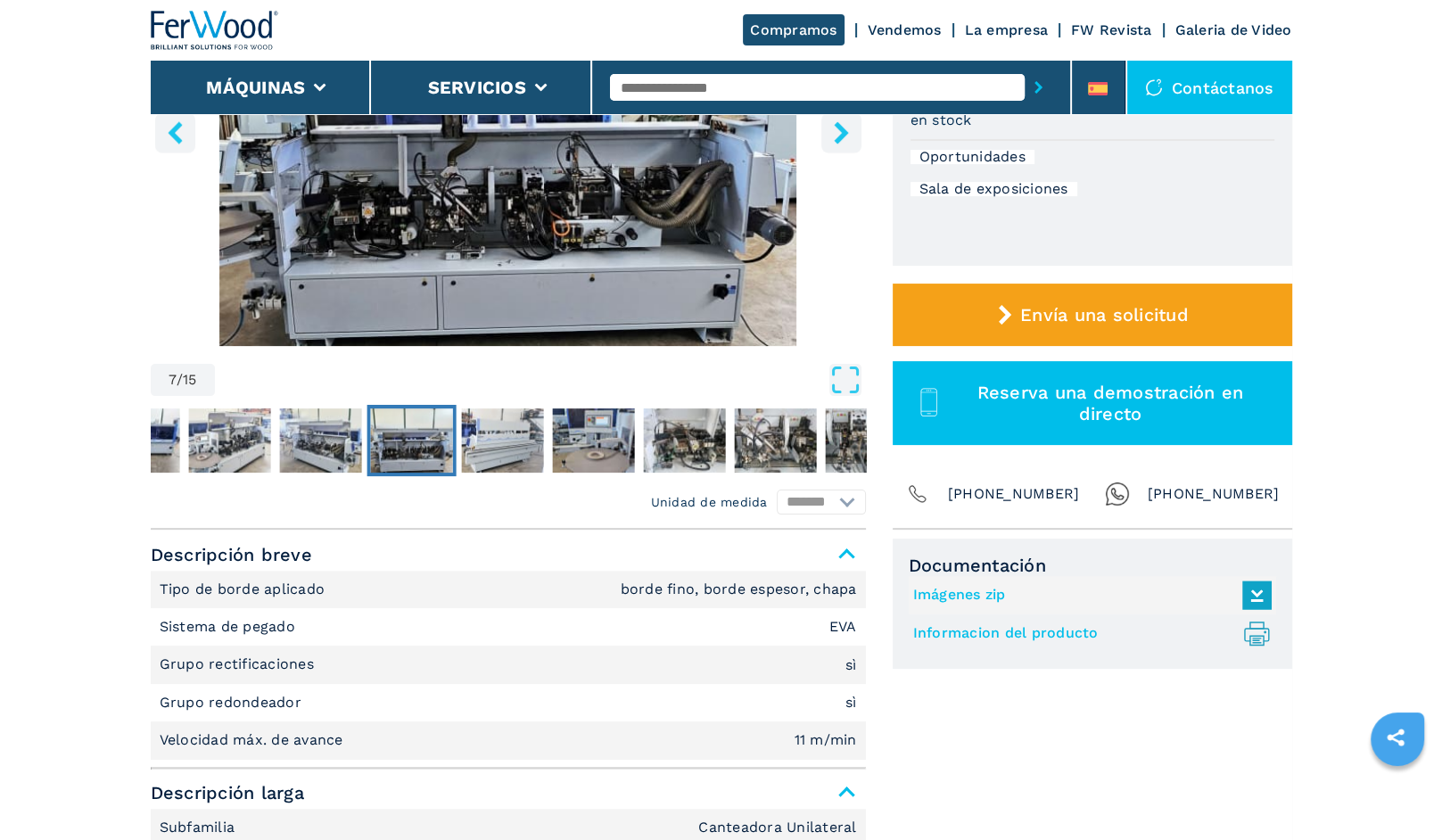
scroll to position [125, 0]
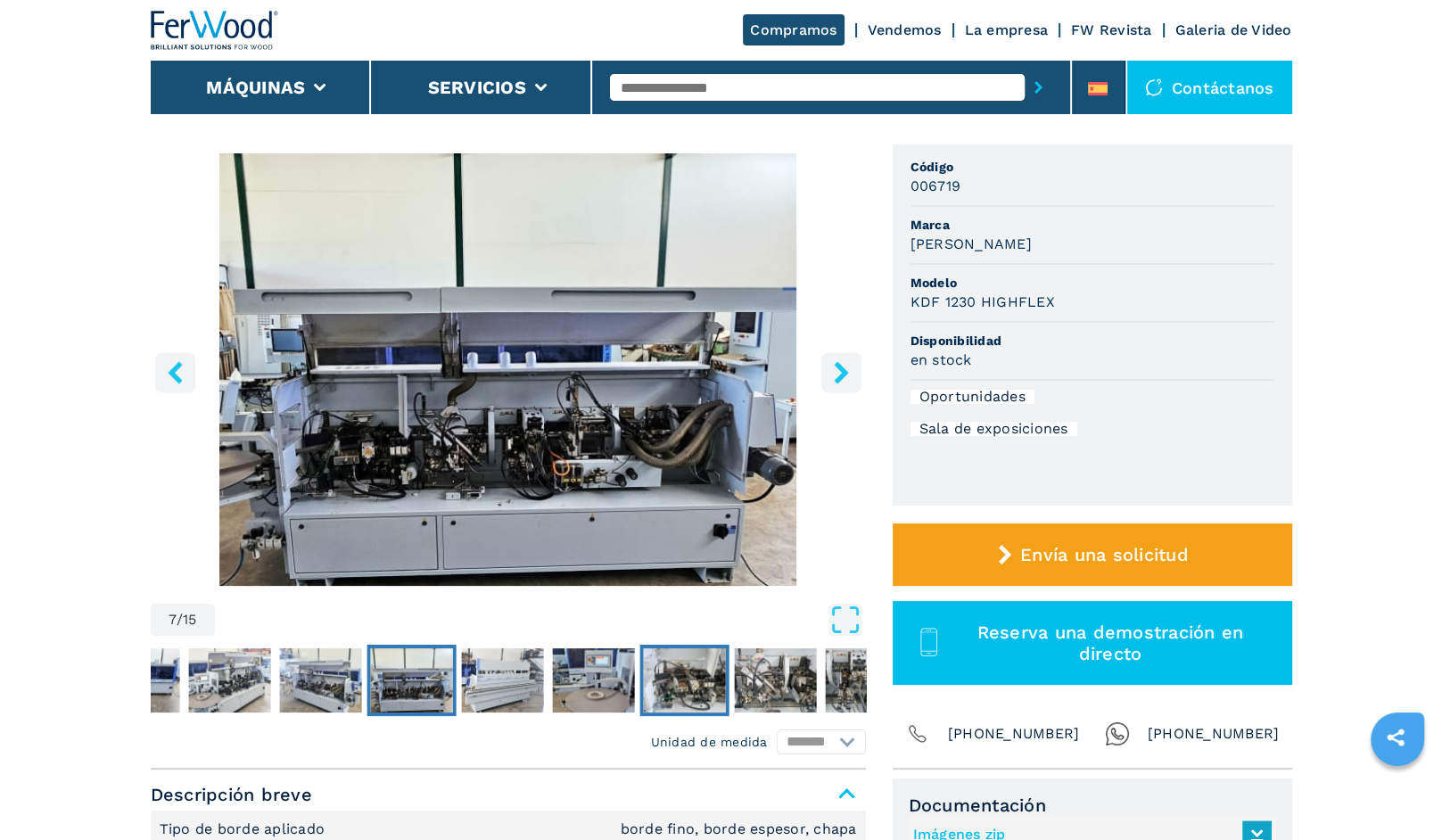
click at [694, 686] on img "Go to Slide 10" at bounding box center [684, 680] width 82 height 64
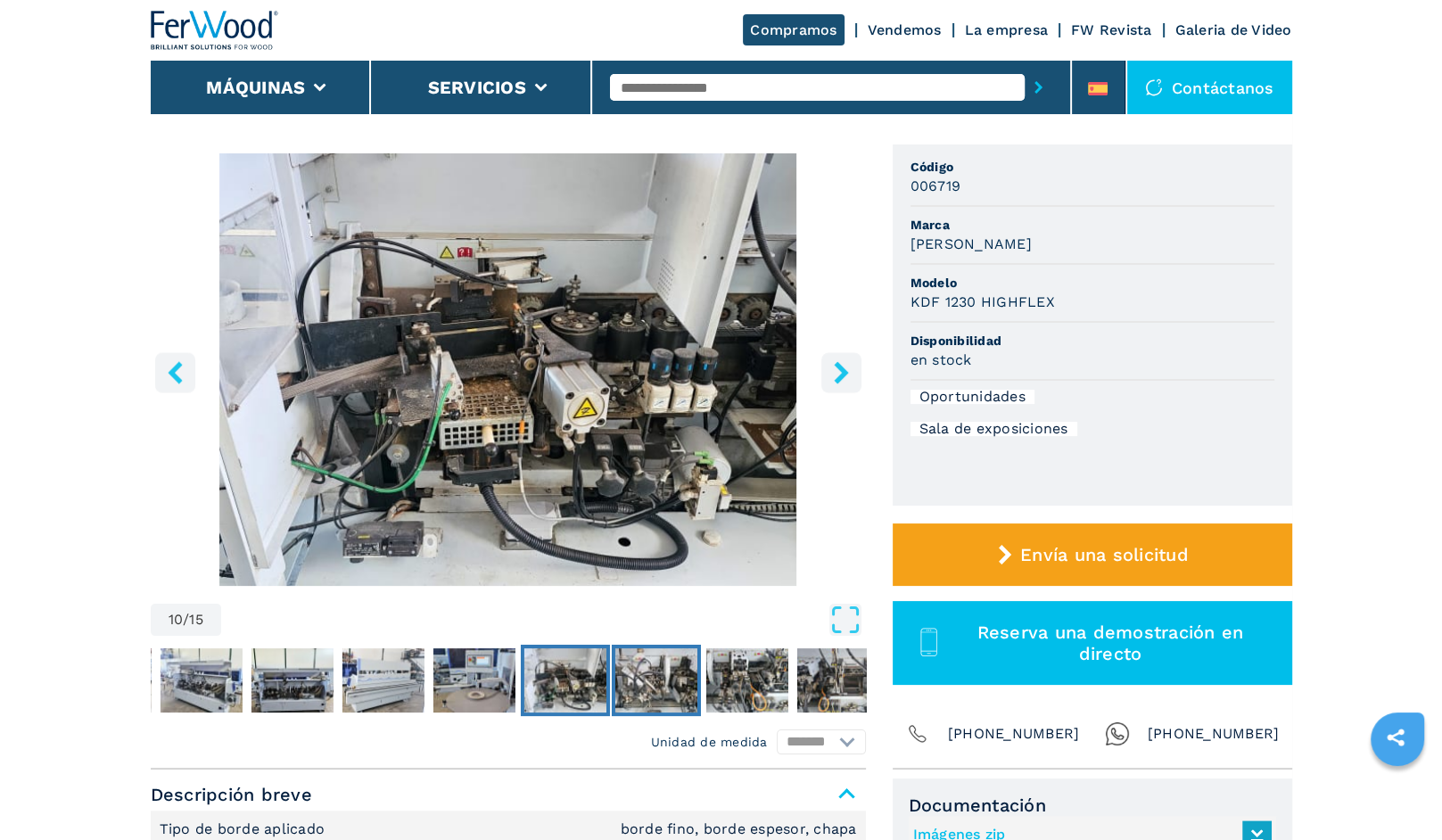
click at [655, 688] on img "Go to Slide 11" at bounding box center [655, 680] width 82 height 64
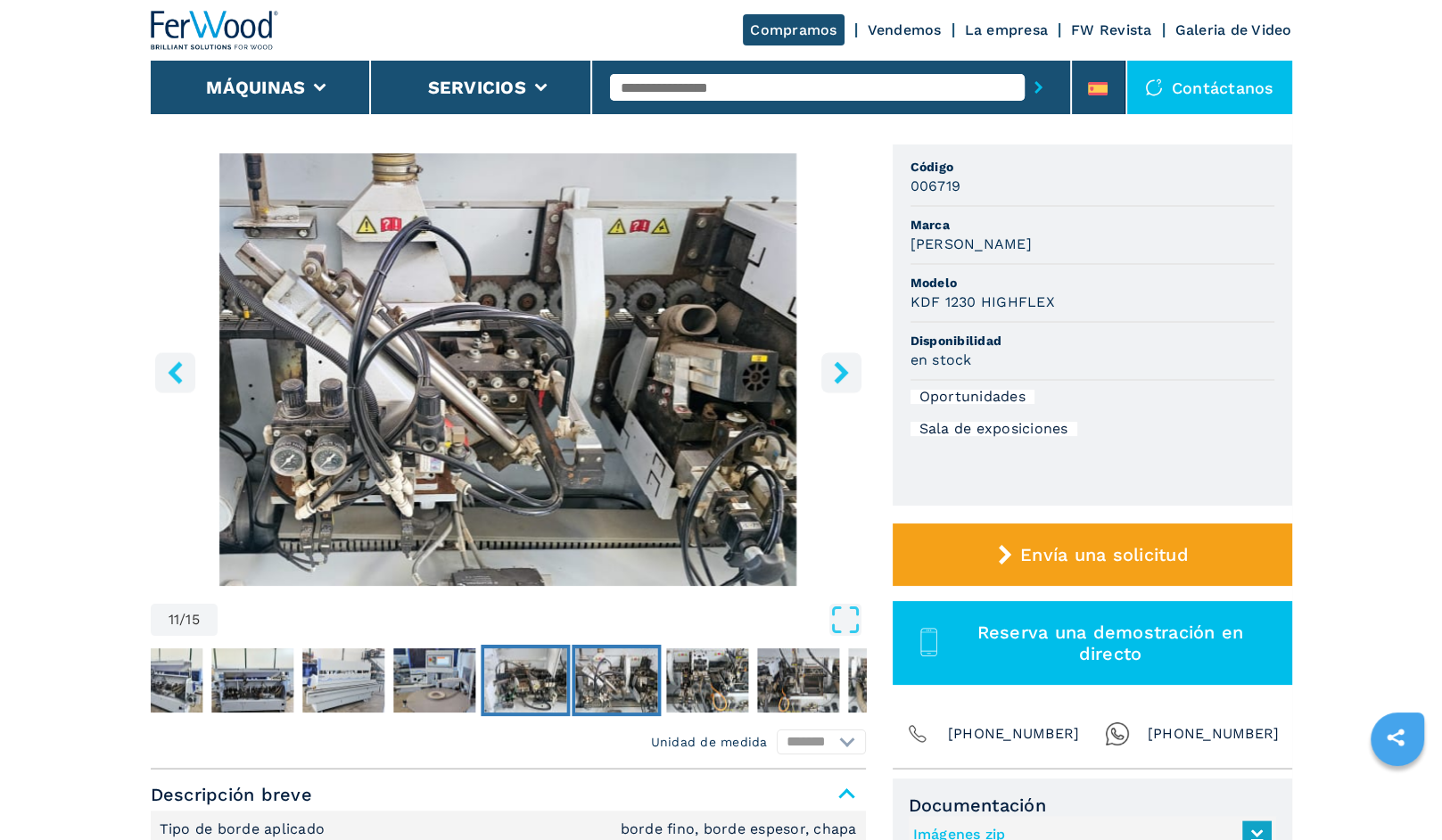
click at [528, 669] on img "Go to Slide 10" at bounding box center [525, 680] width 82 height 64
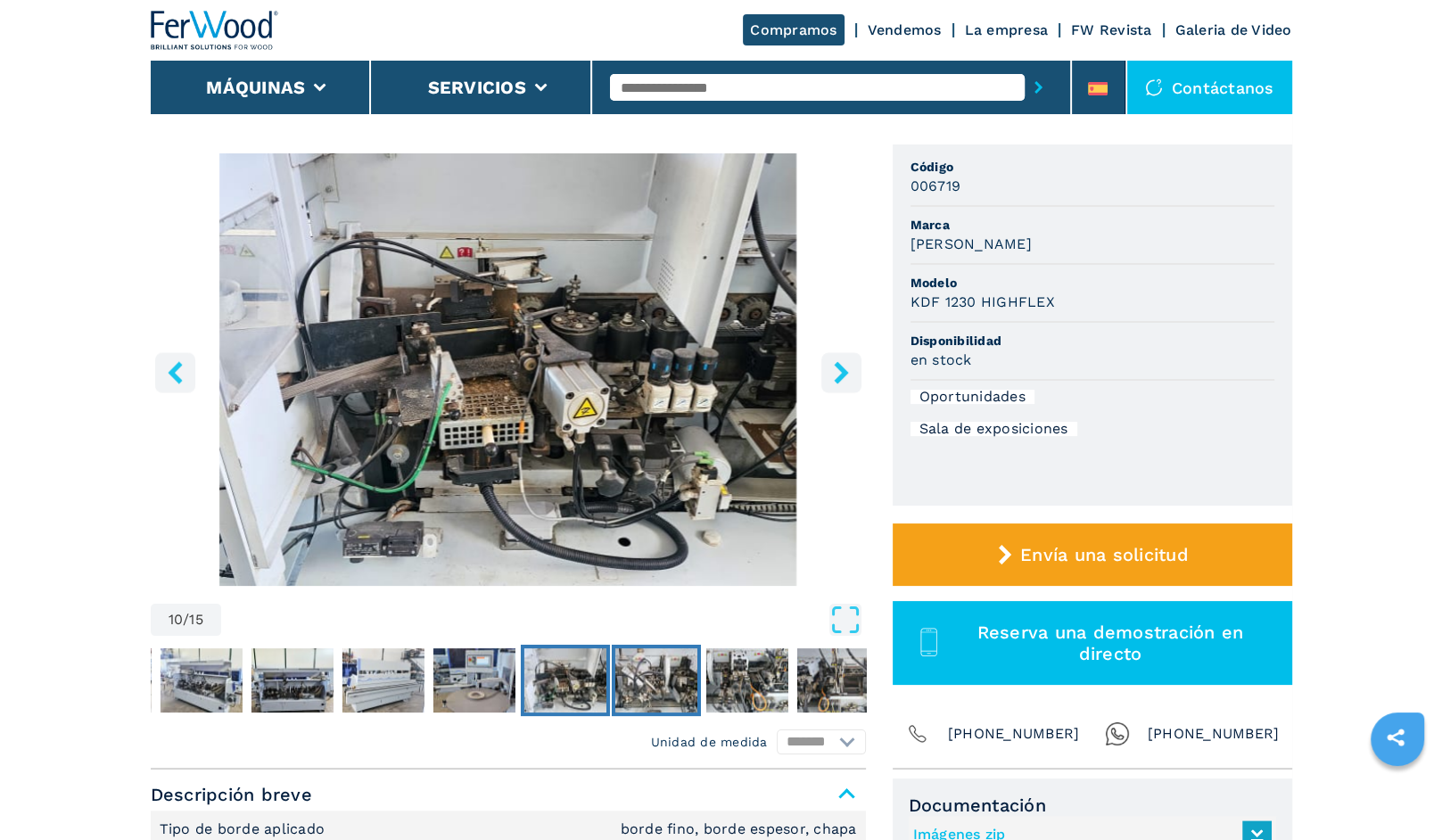
click at [651, 682] on img "Go to Slide 11" at bounding box center [655, 680] width 82 height 64
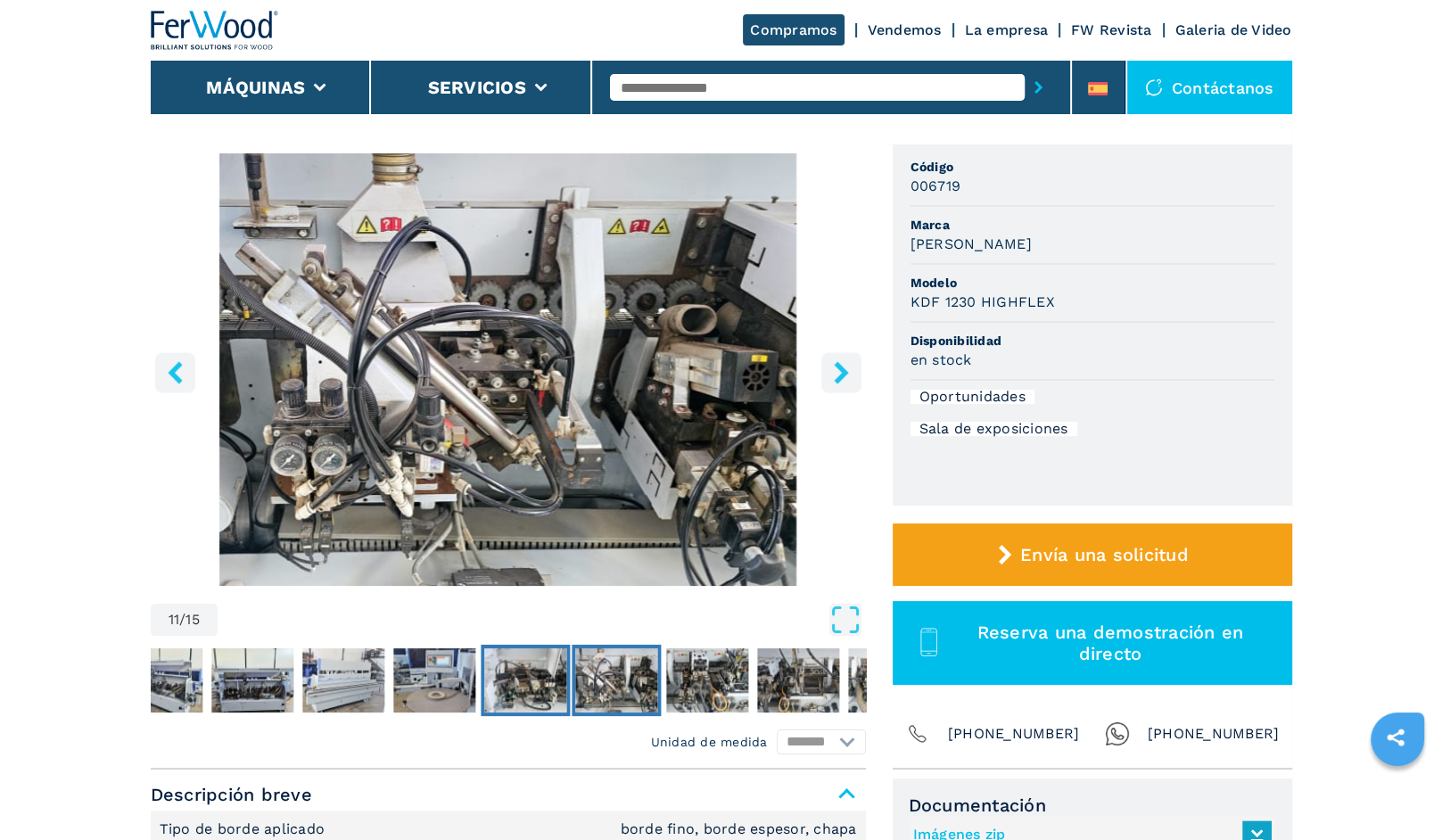
click at [542, 673] on img "Go to Slide 10" at bounding box center [525, 680] width 82 height 64
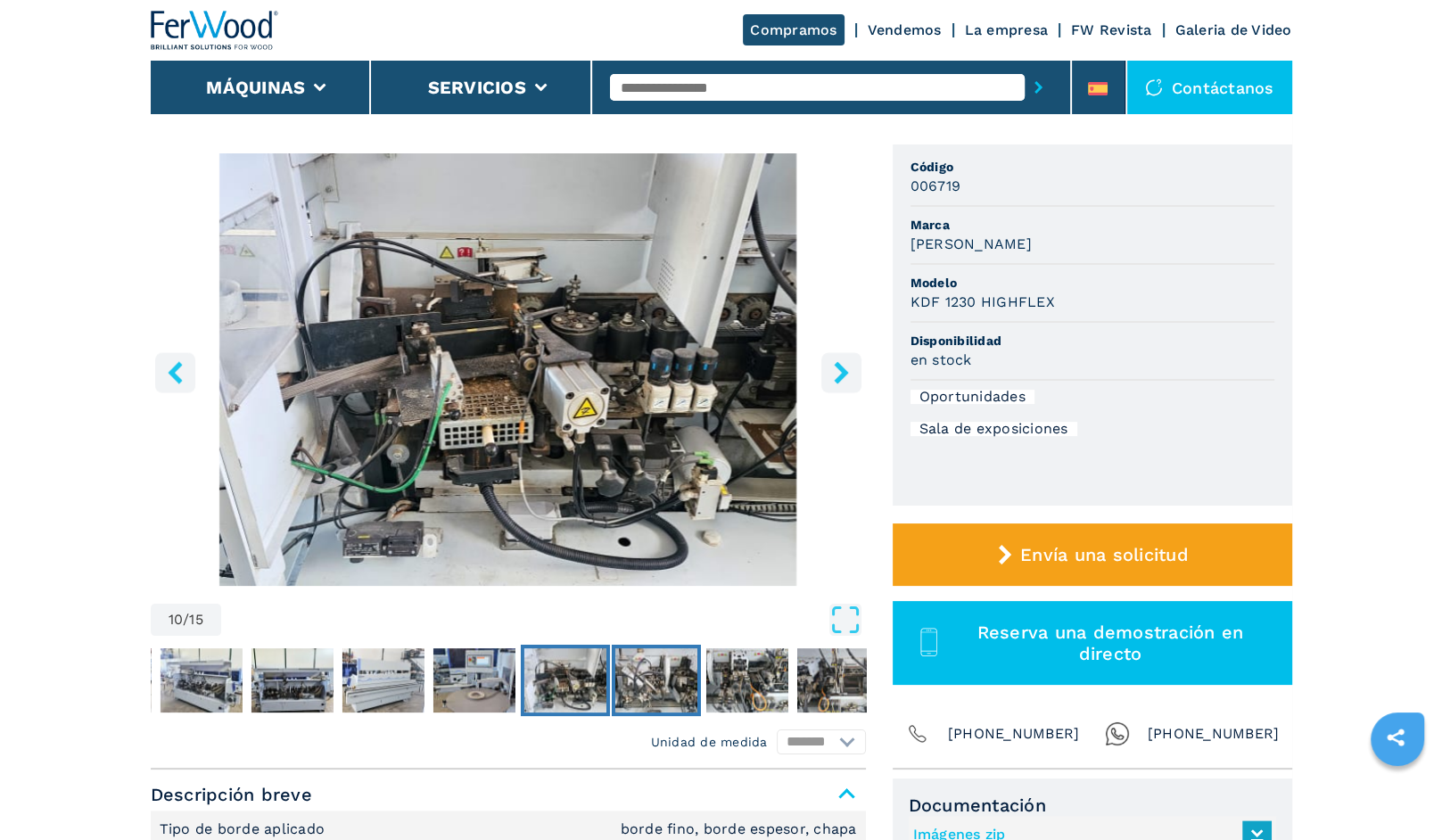
click at [639, 683] on img "Go to Slide 11" at bounding box center [655, 680] width 82 height 64
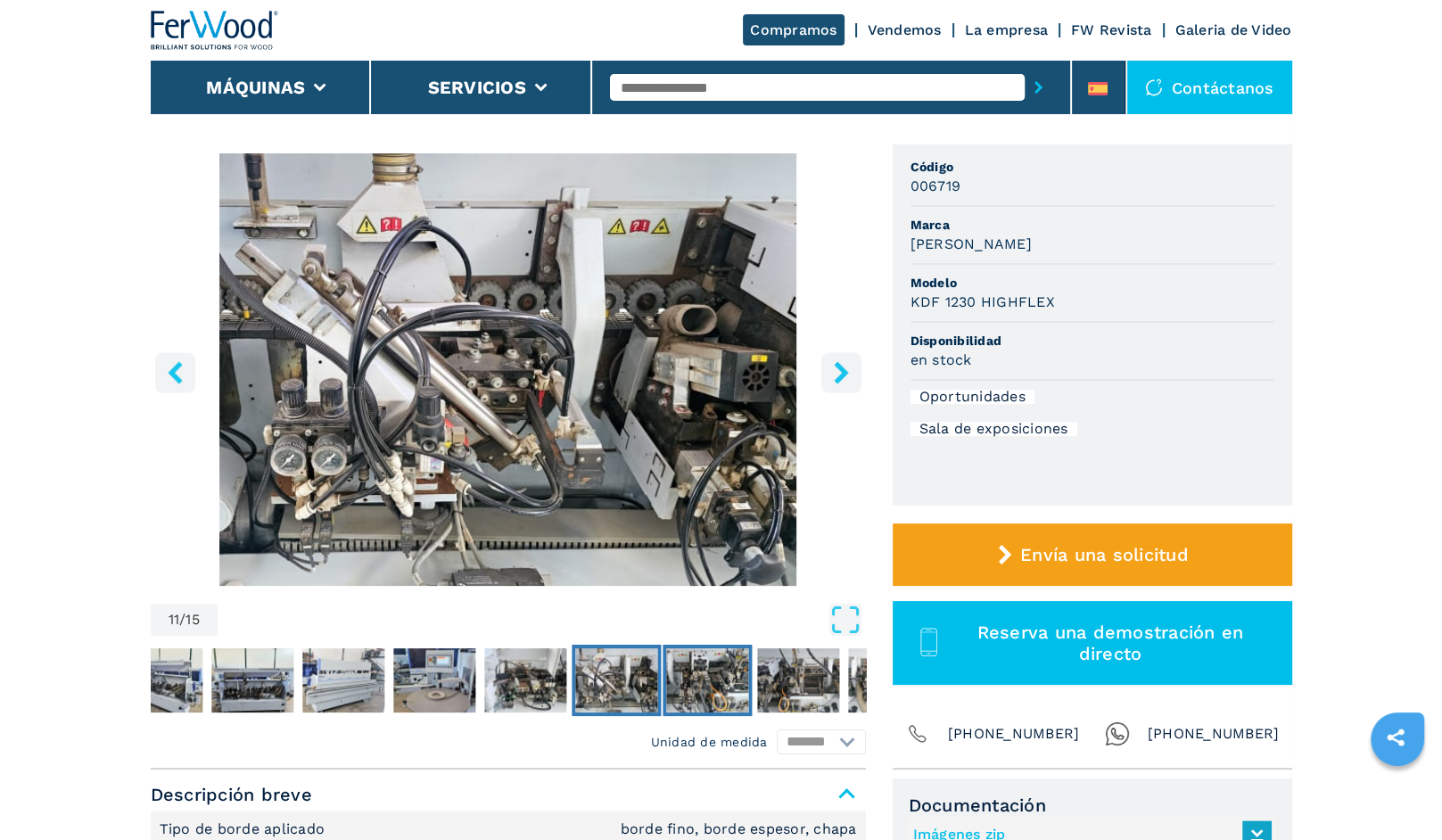
click at [708, 688] on img "Go to Slide 12" at bounding box center [707, 680] width 82 height 64
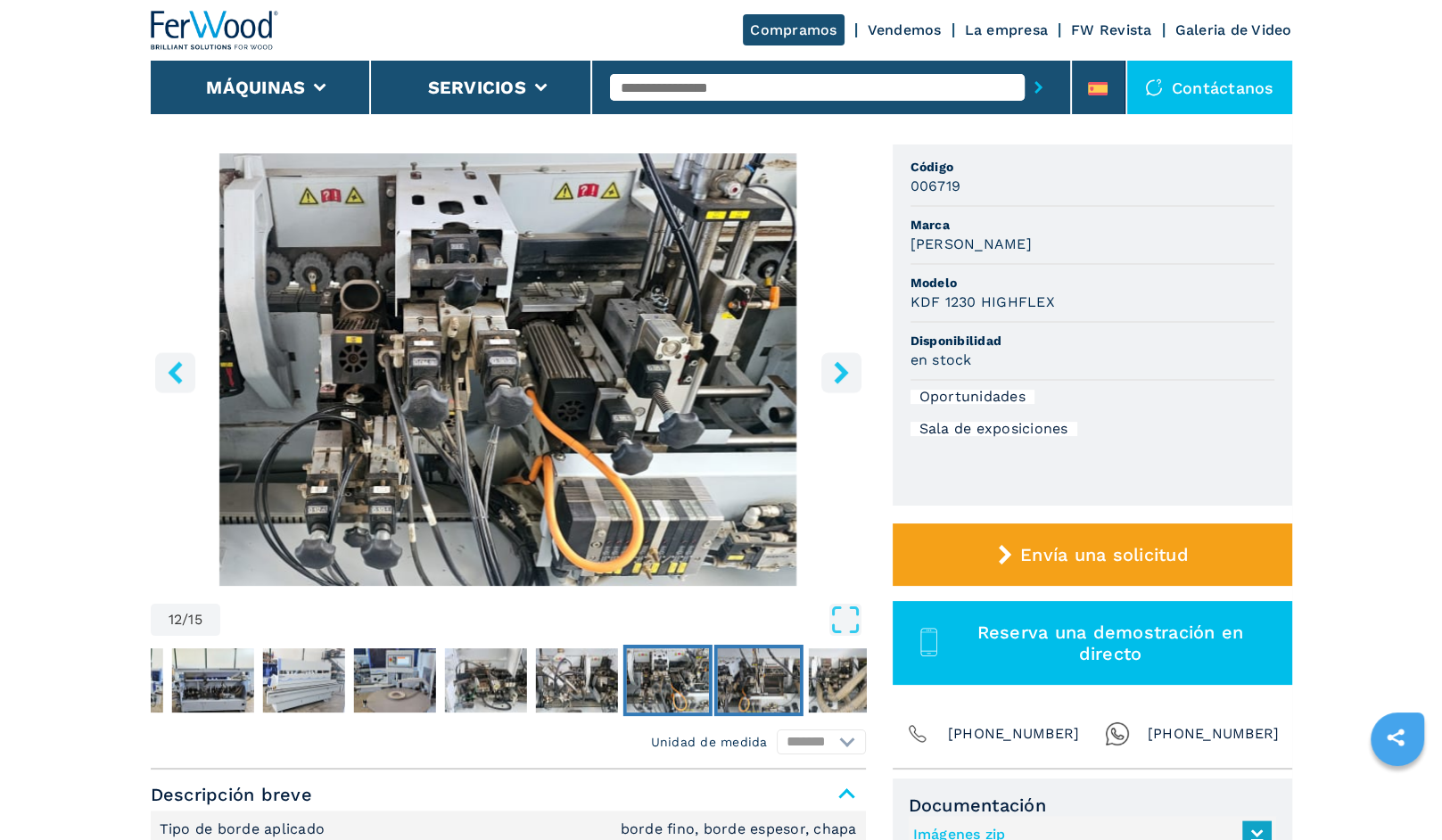
click at [766, 690] on img "Go to Slide 13" at bounding box center [758, 680] width 82 height 64
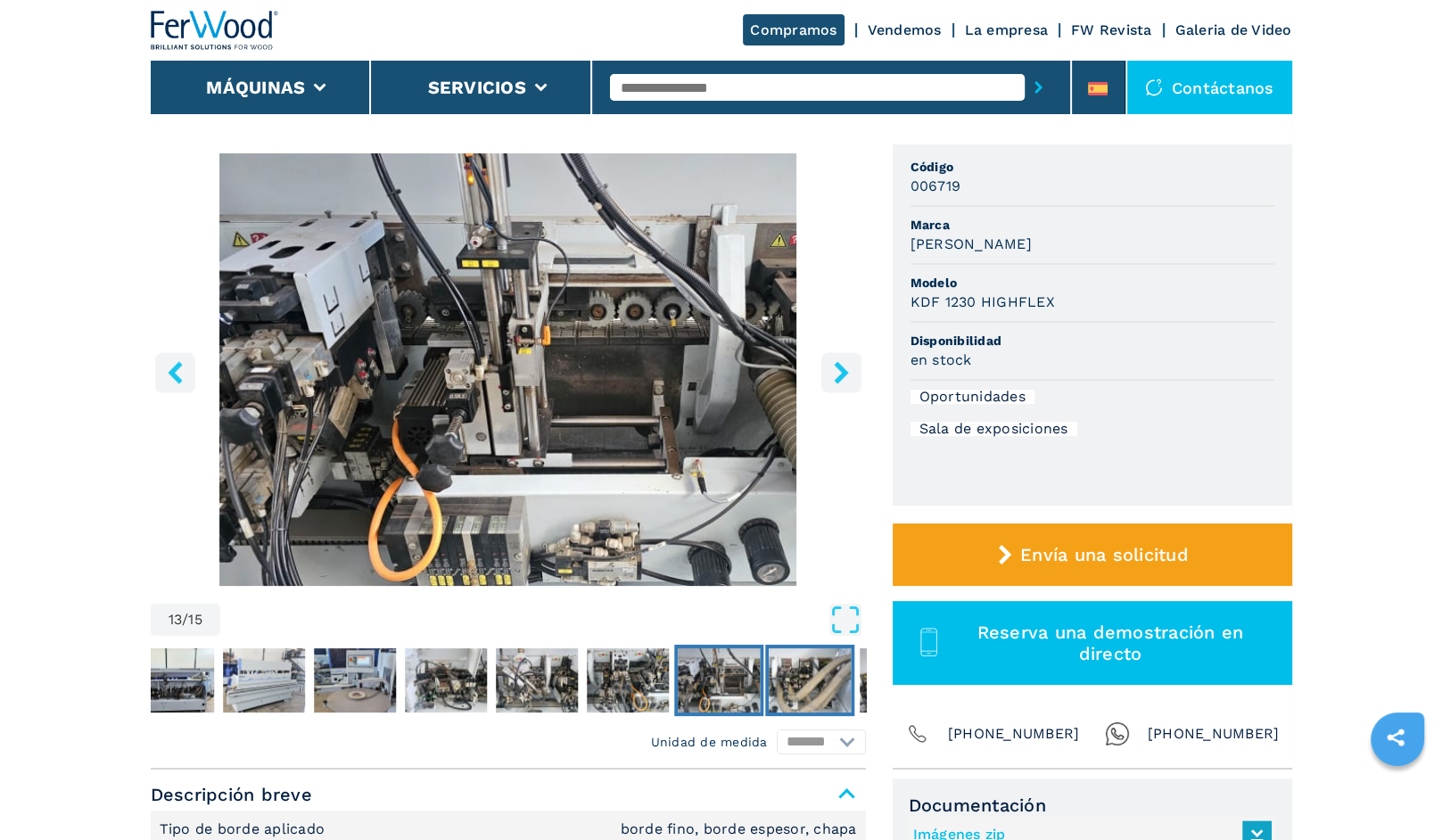
click at [813, 692] on img "Go to Slide 14" at bounding box center [810, 680] width 82 height 64
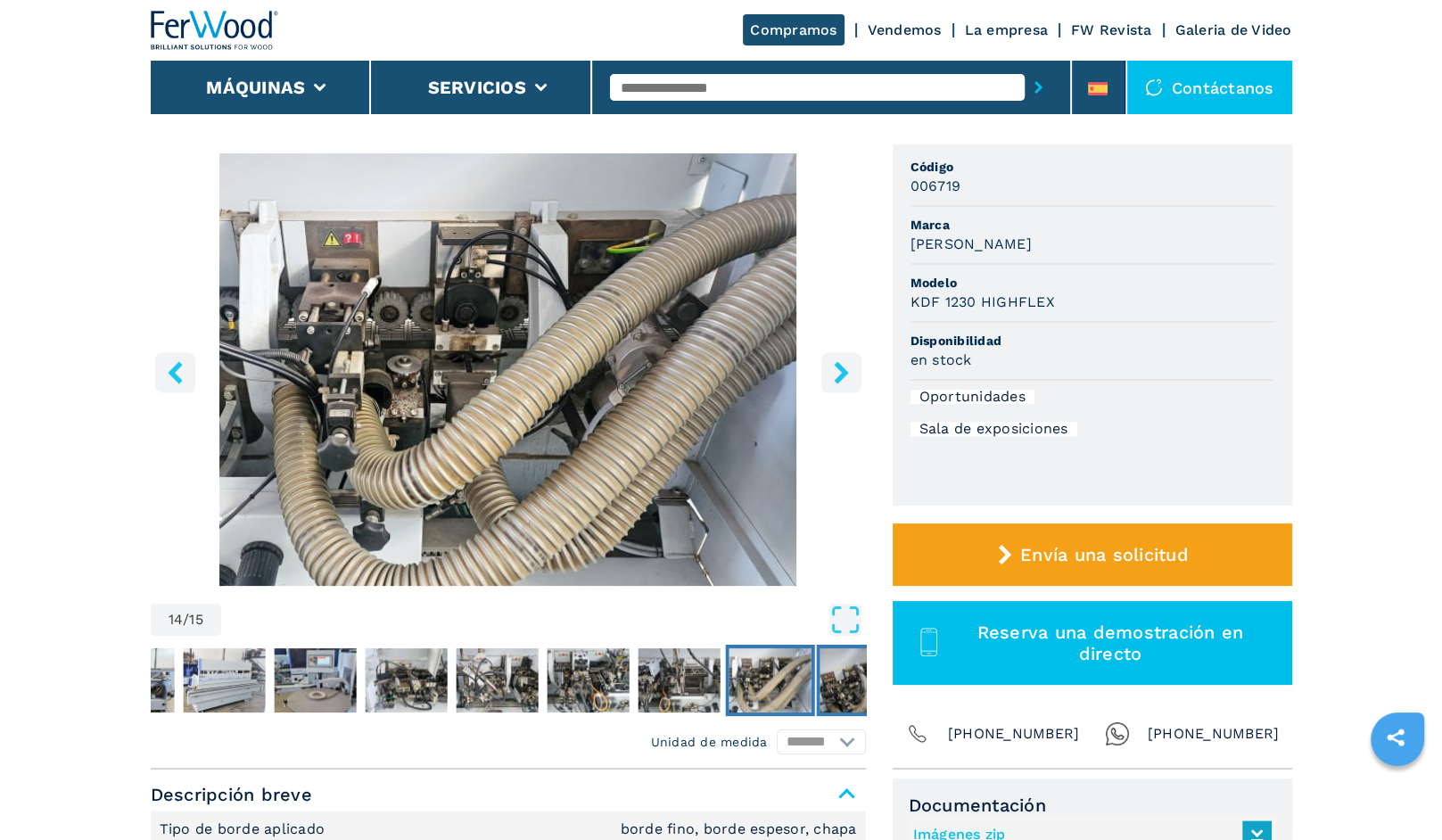
click at [843, 695] on img "Go to Slide 15" at bounding box center [861, 680] width 82 height 64
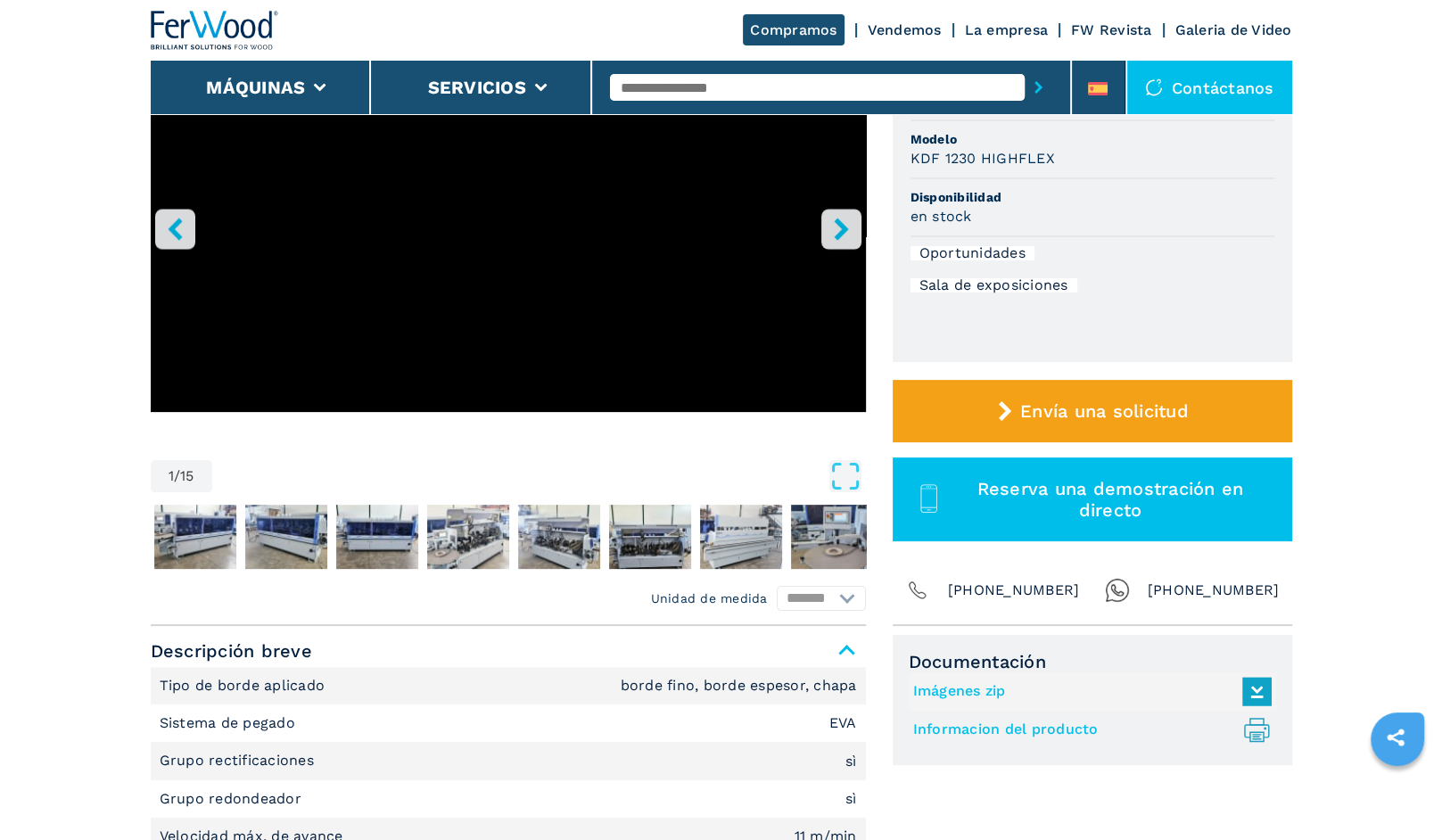
scroll to position [178, 0]
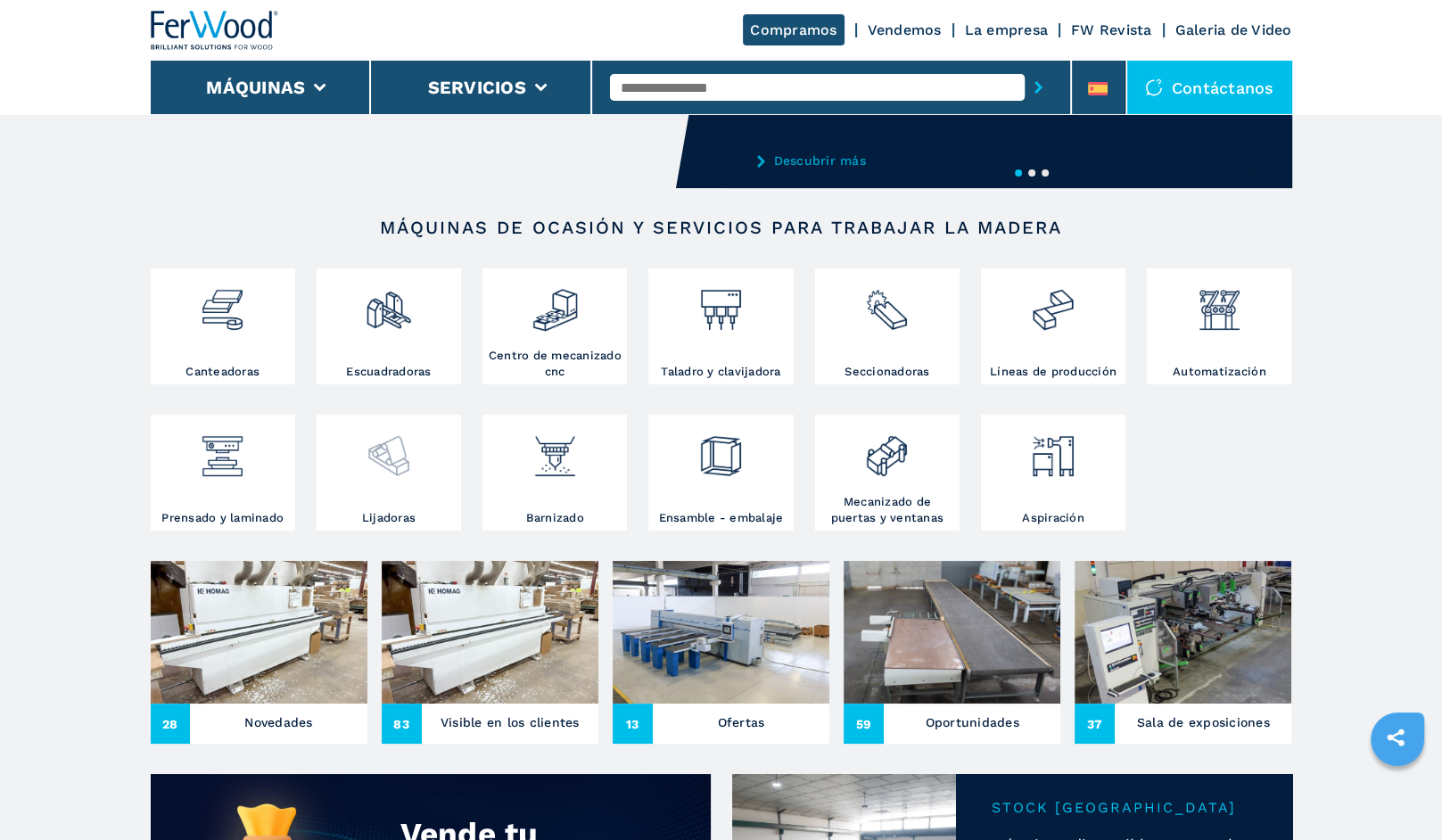
scroll to position [357, 0]
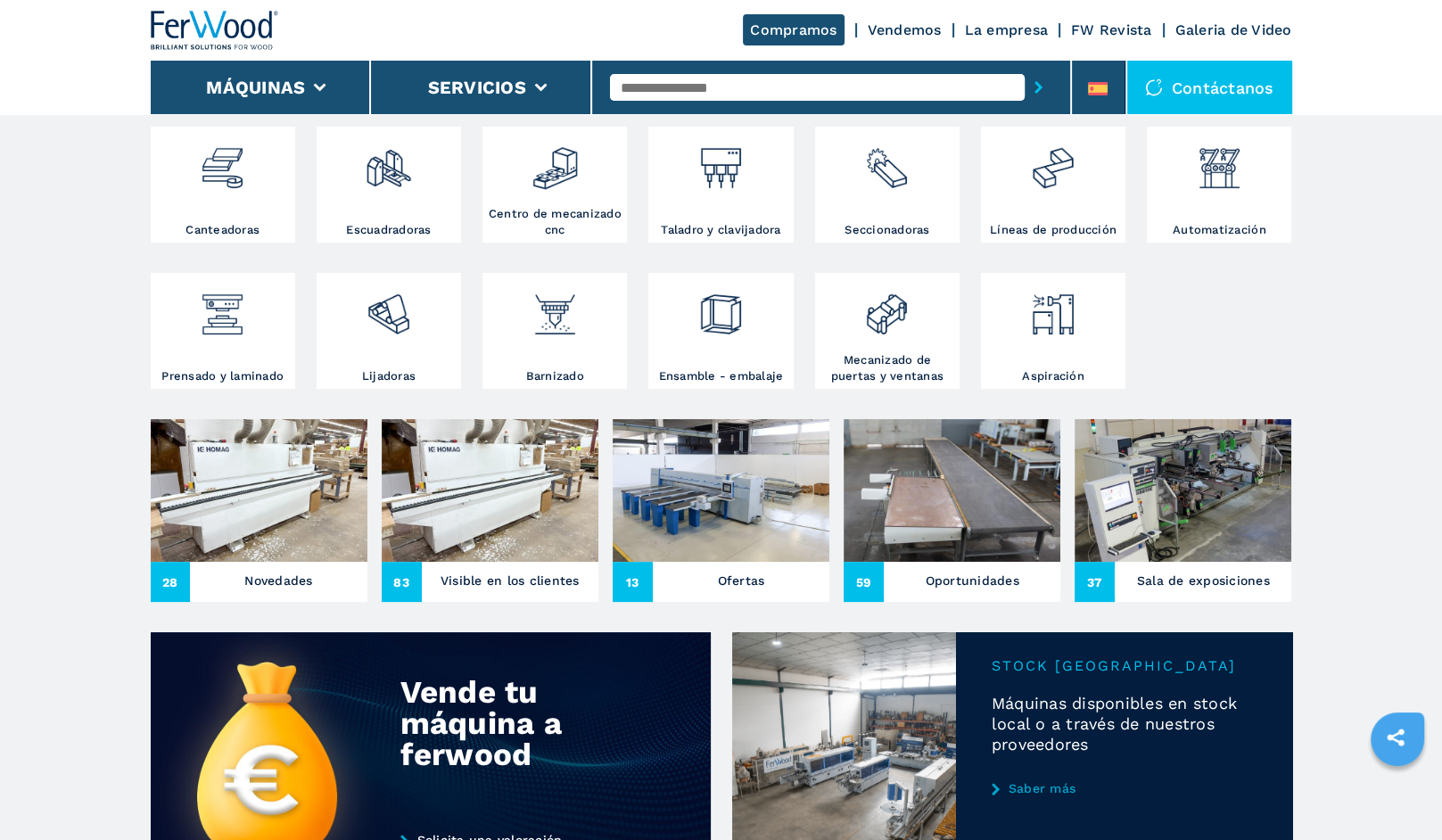
click at [1187, 519] on img at bounding box center [1183, 490] width 217 height 143
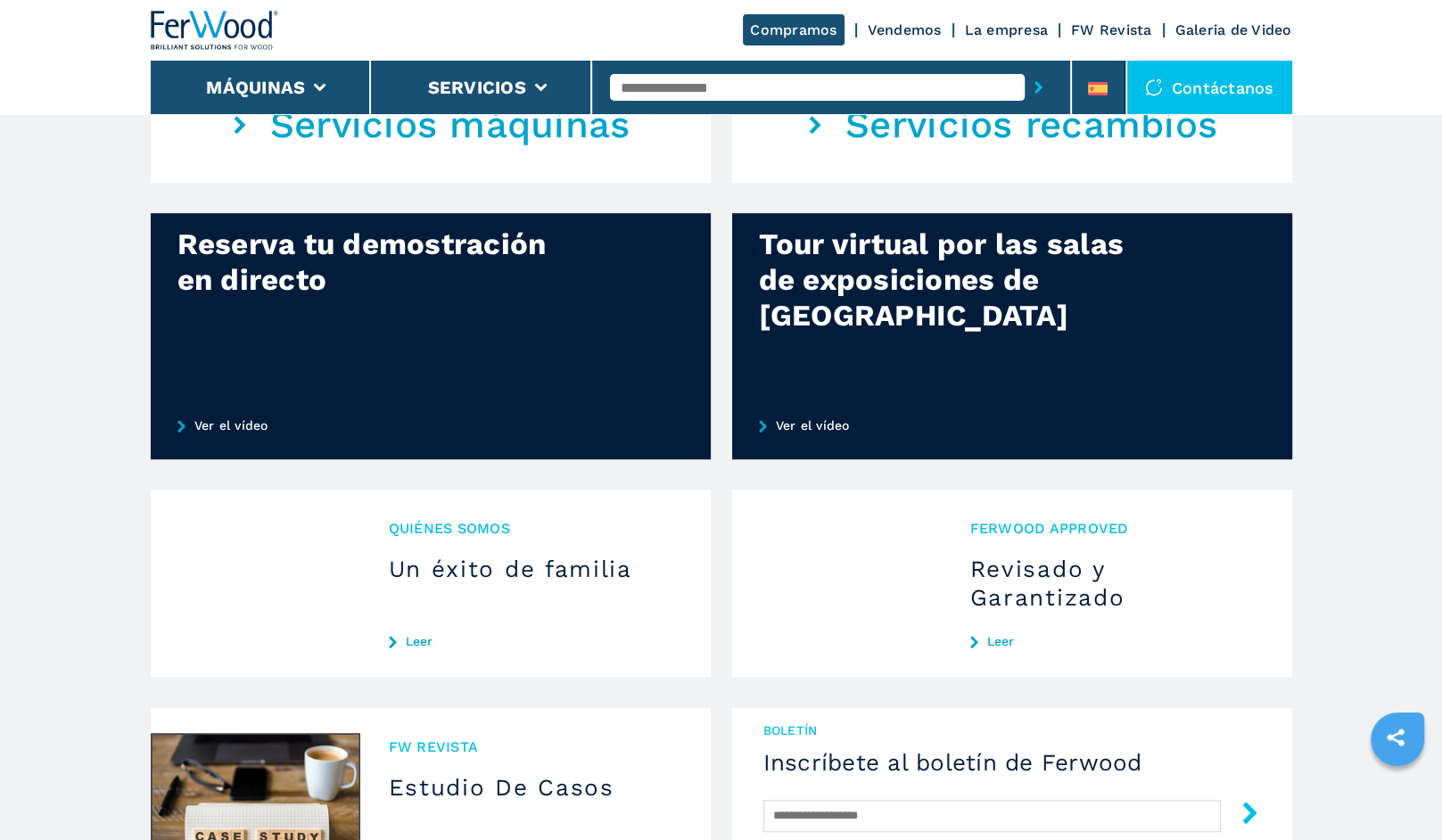
scroll to position [981, 0]
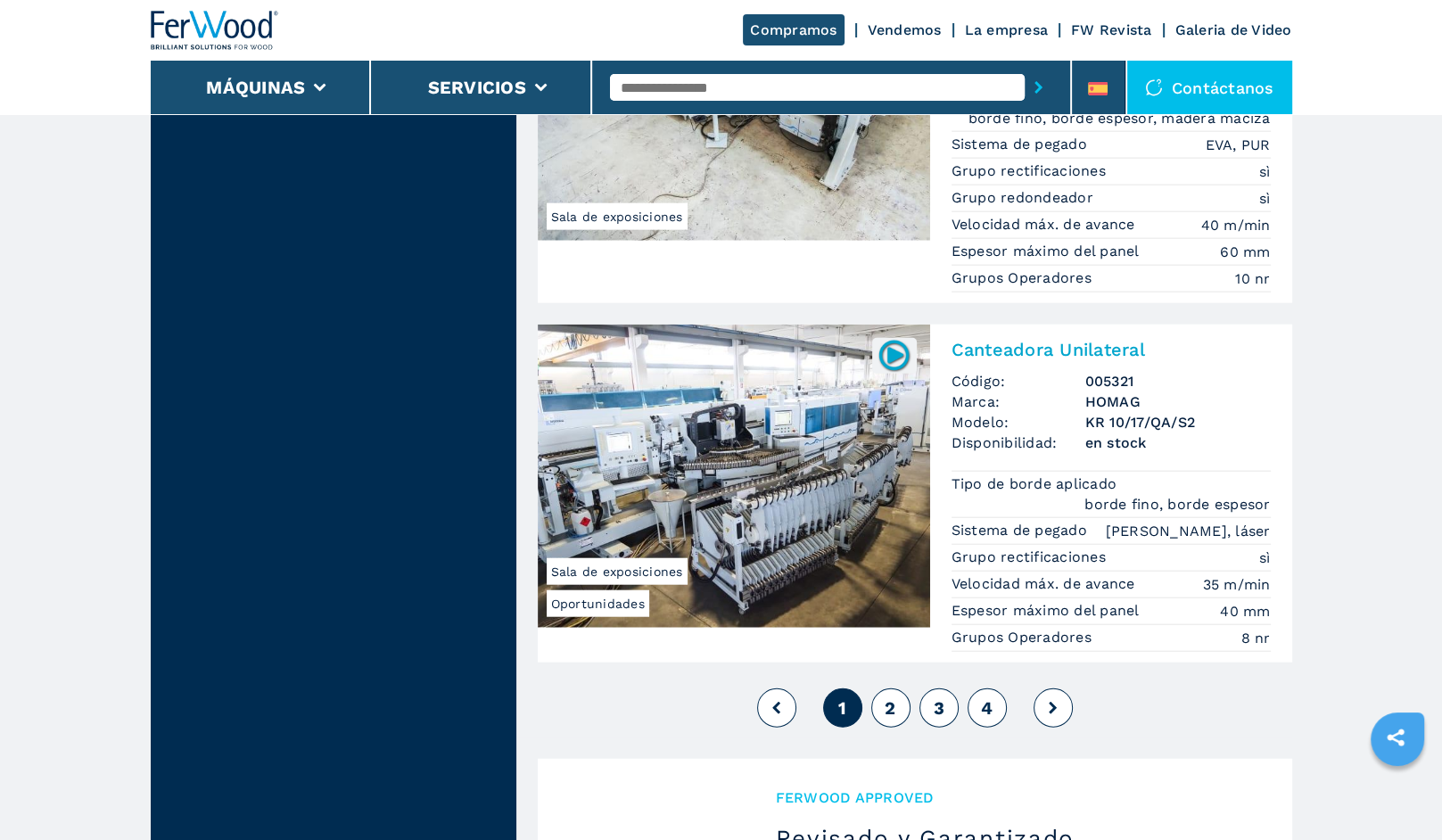
scroll to position [4740, 0]
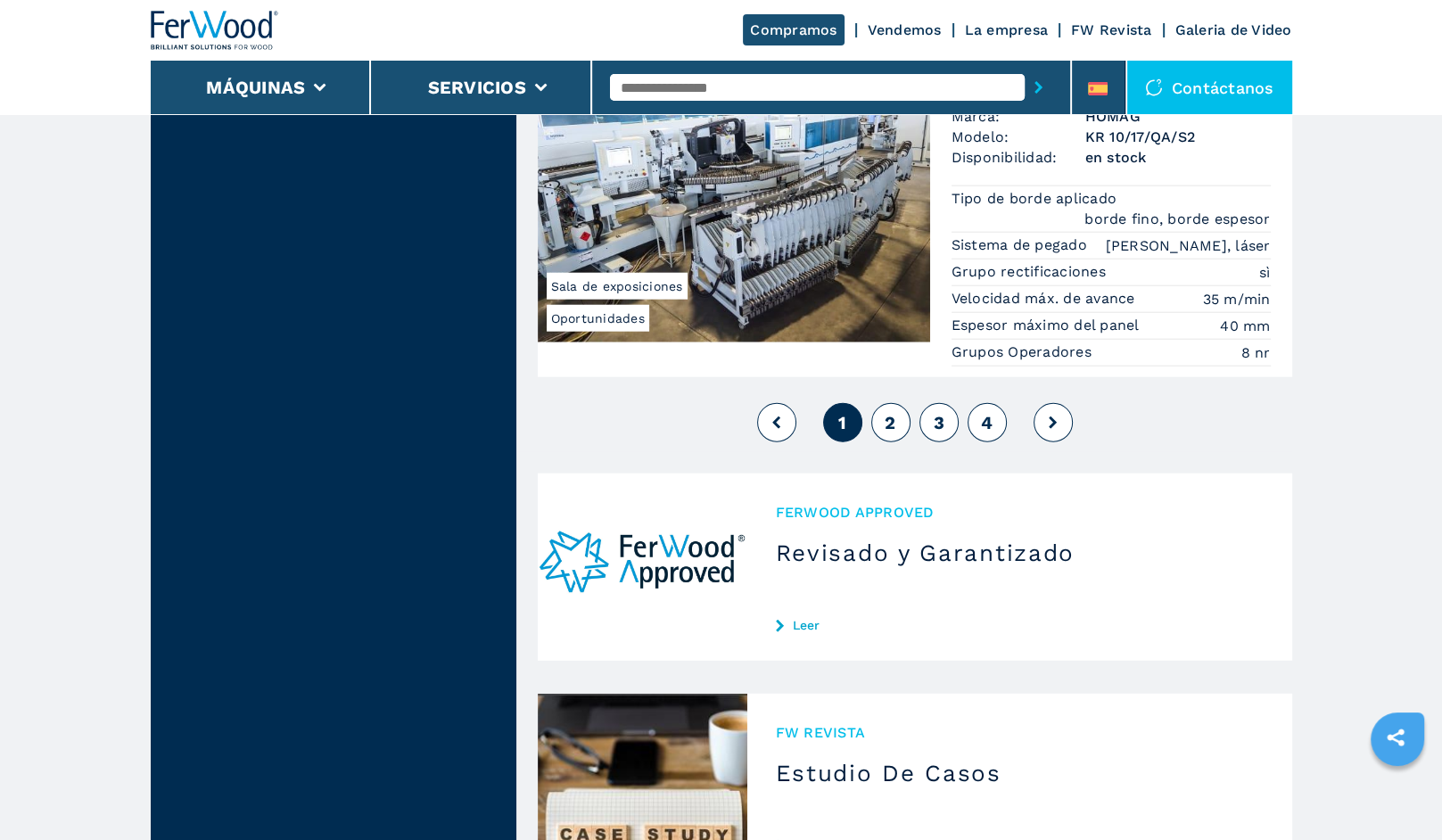
click at [896, 403] on button "2" at bounding box center [891, 422] width 39 height 39
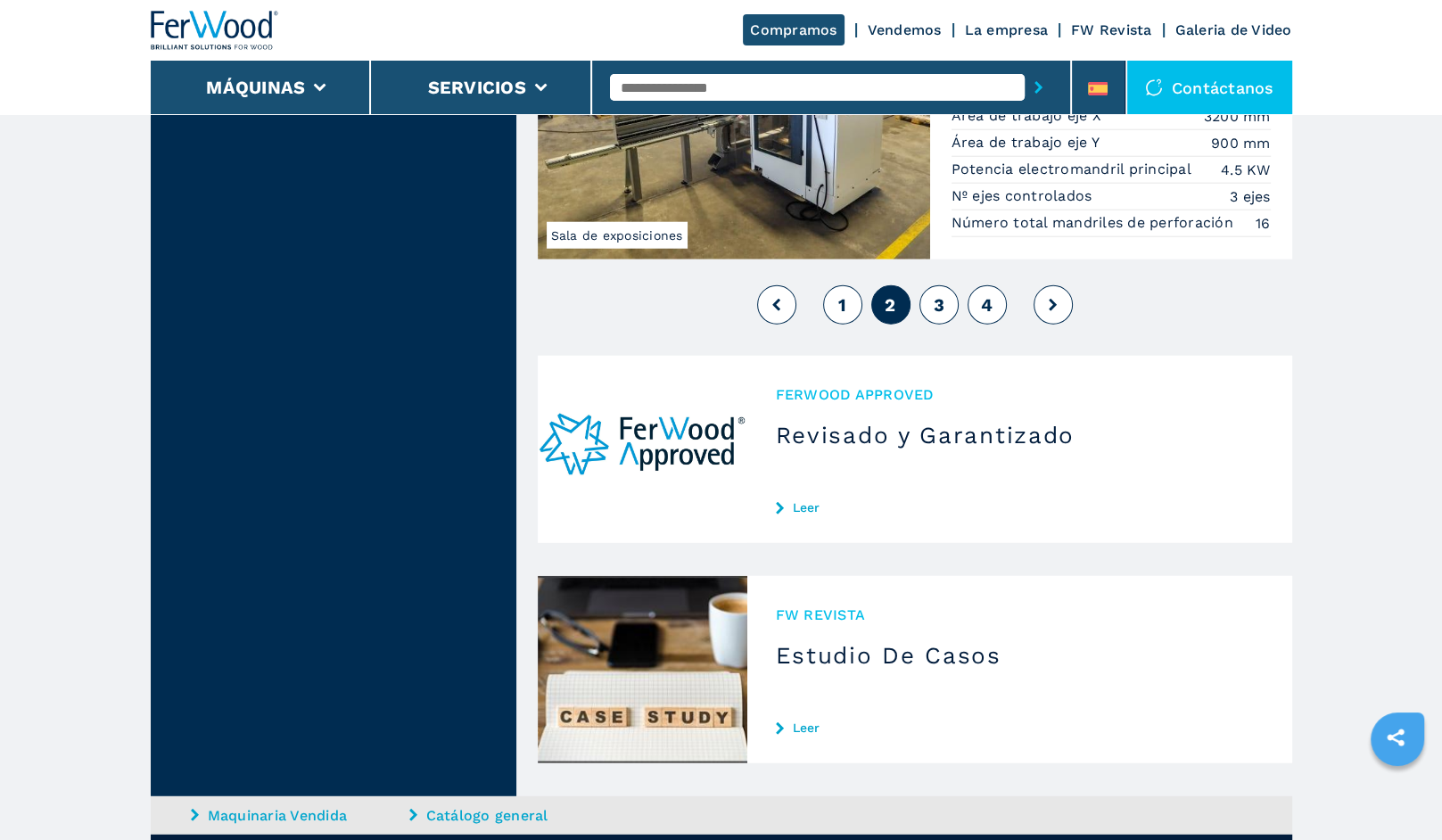
scroll to position [4904, 0]
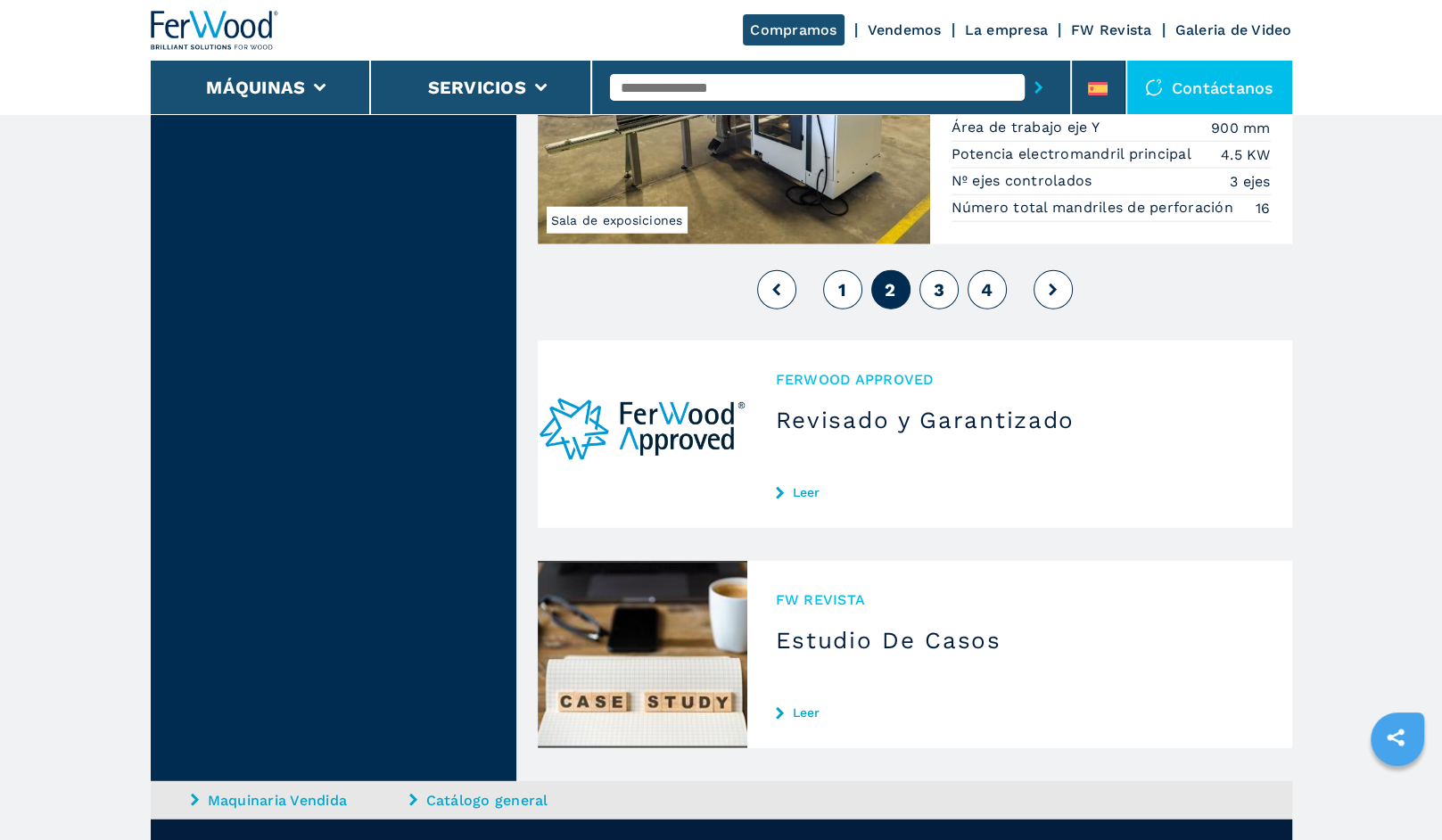
click at [945, 270] on button "3" at bounding box center [939, 290] width 39 height 39
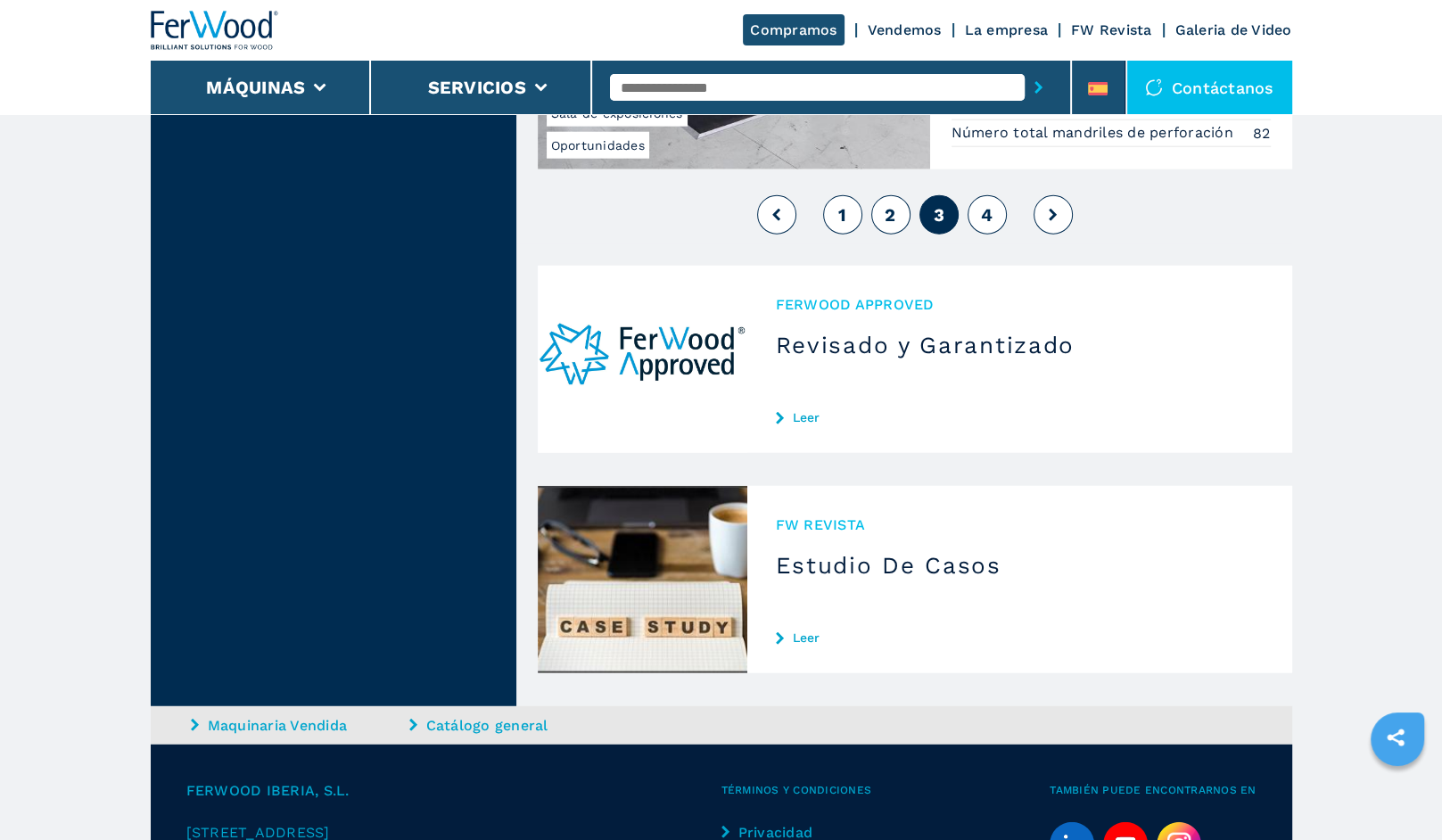
scroll to position [4904, 0]
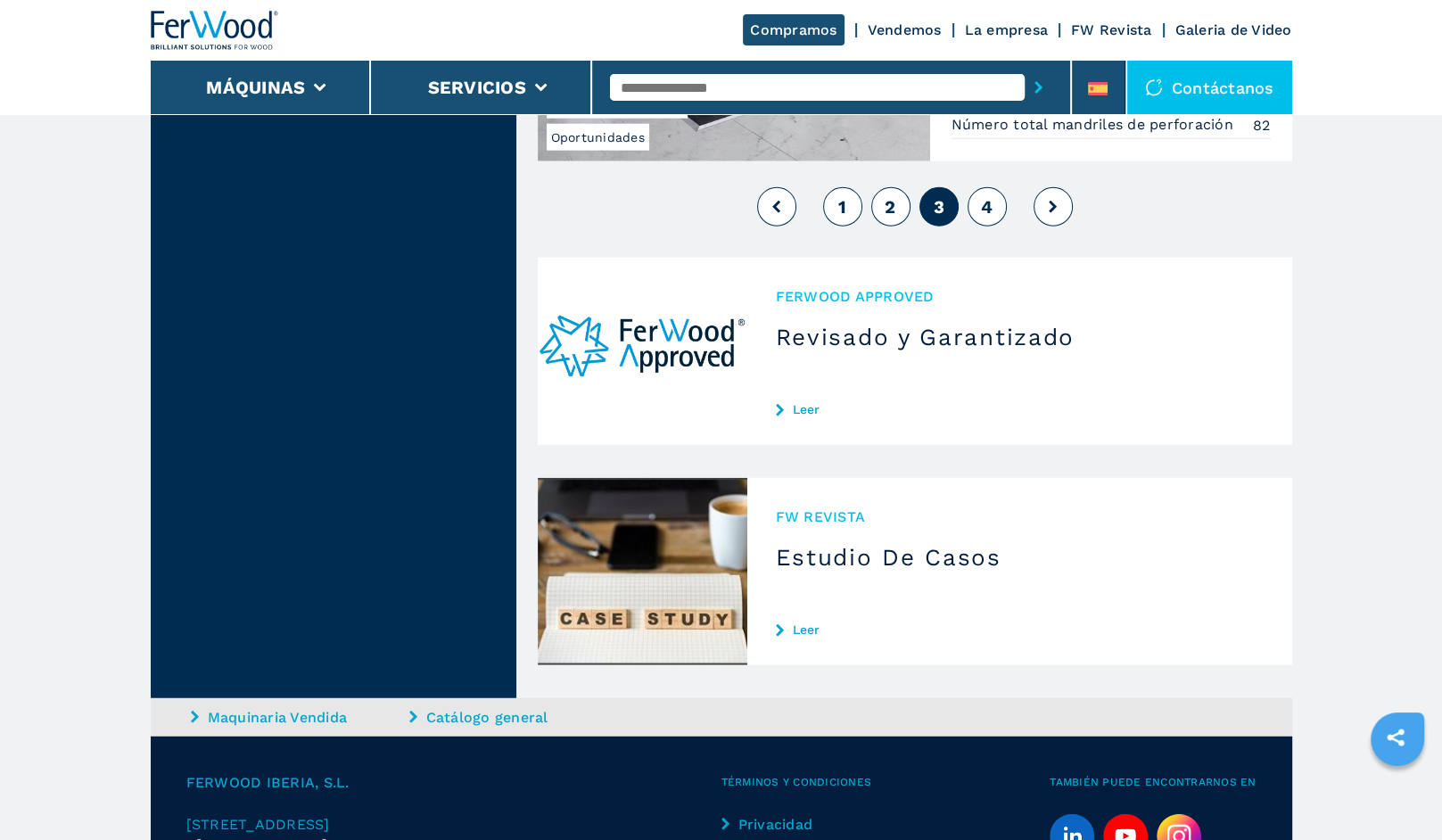
click at [979, 187] on button "4" at bounding box center [987, 206] width 39 height 39
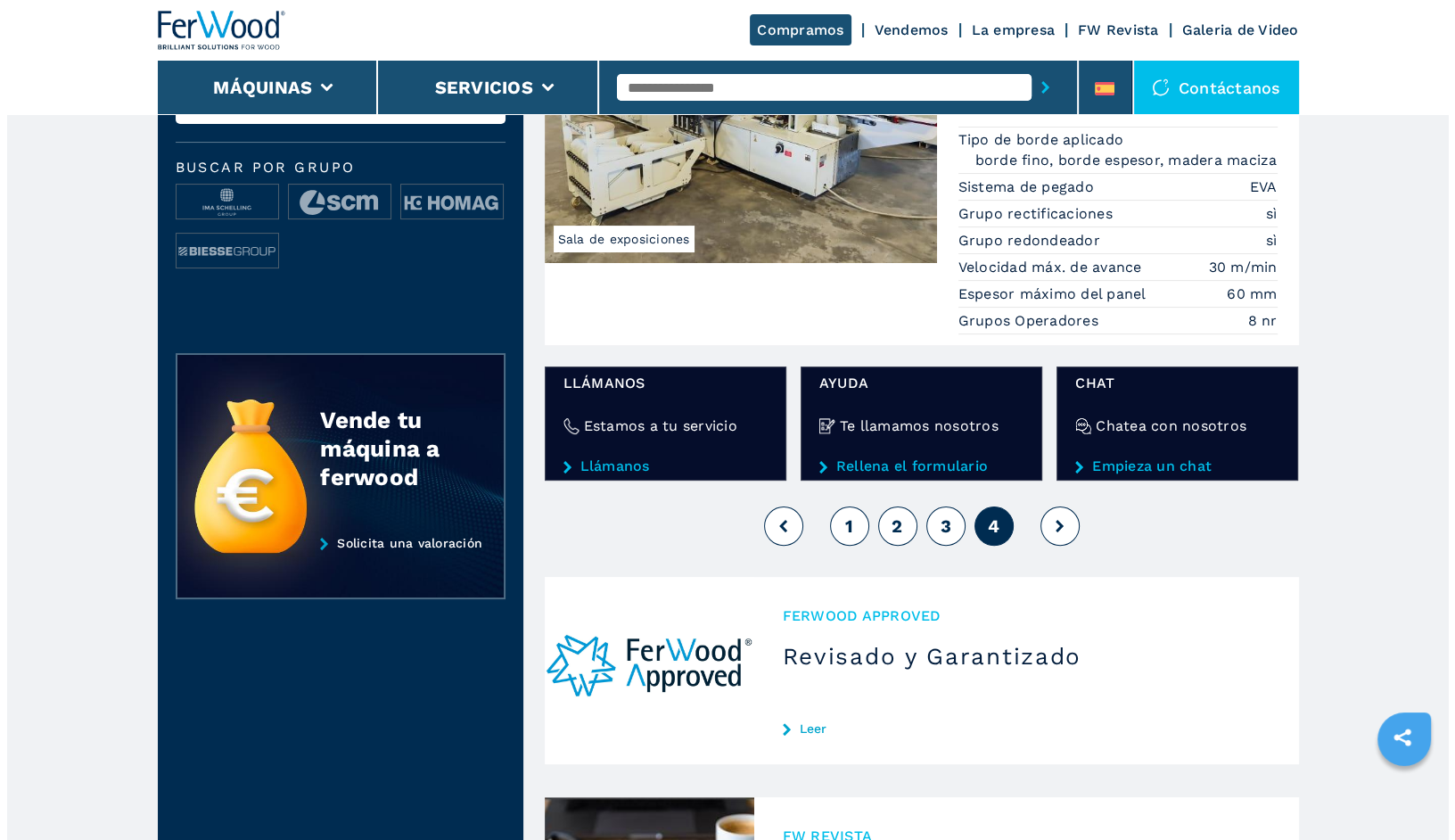
scroll to position [178, 0]
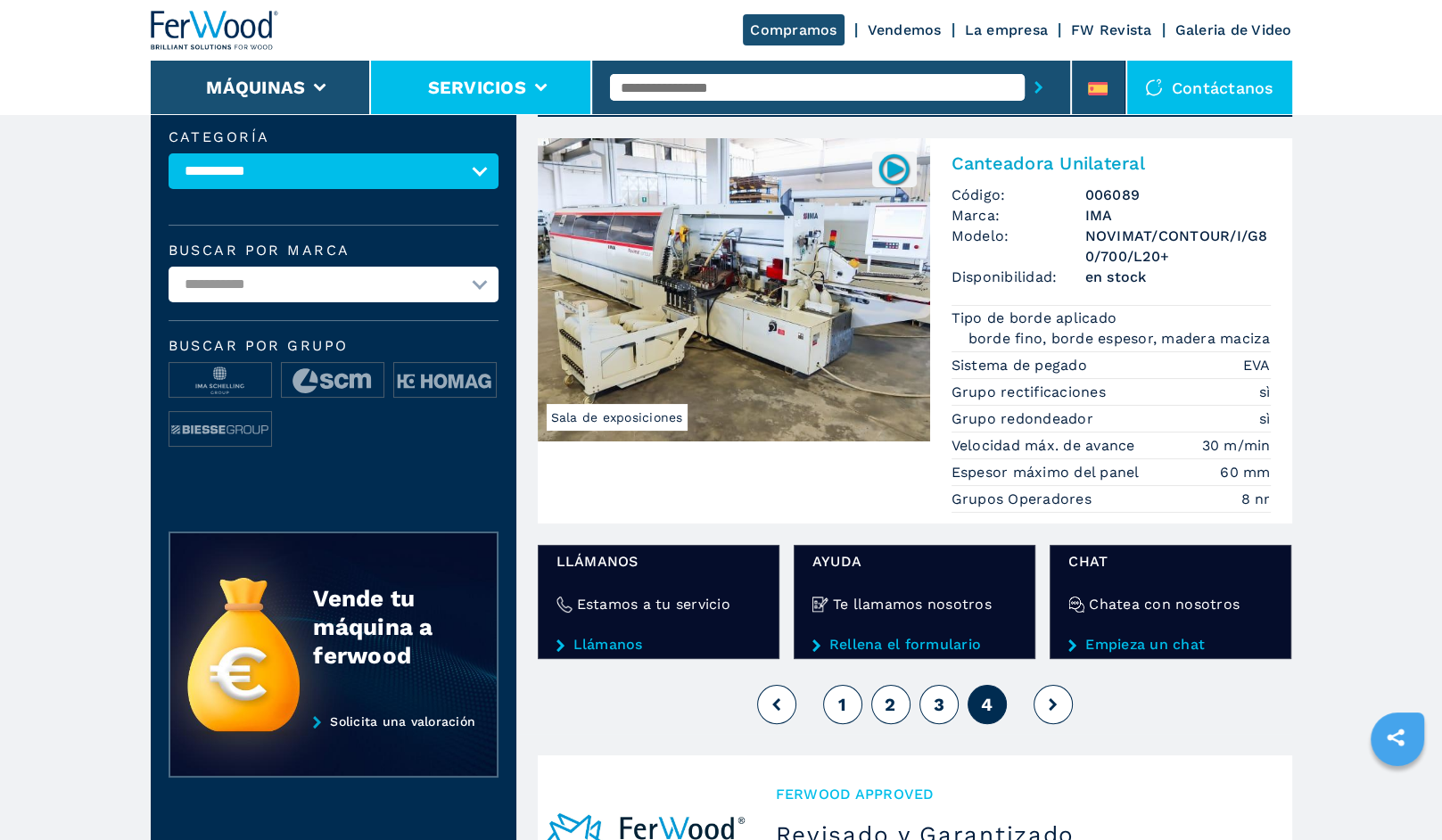
click at [418, 84] on li "Servicios" at bounding box center [481, 87] width 221 height 53
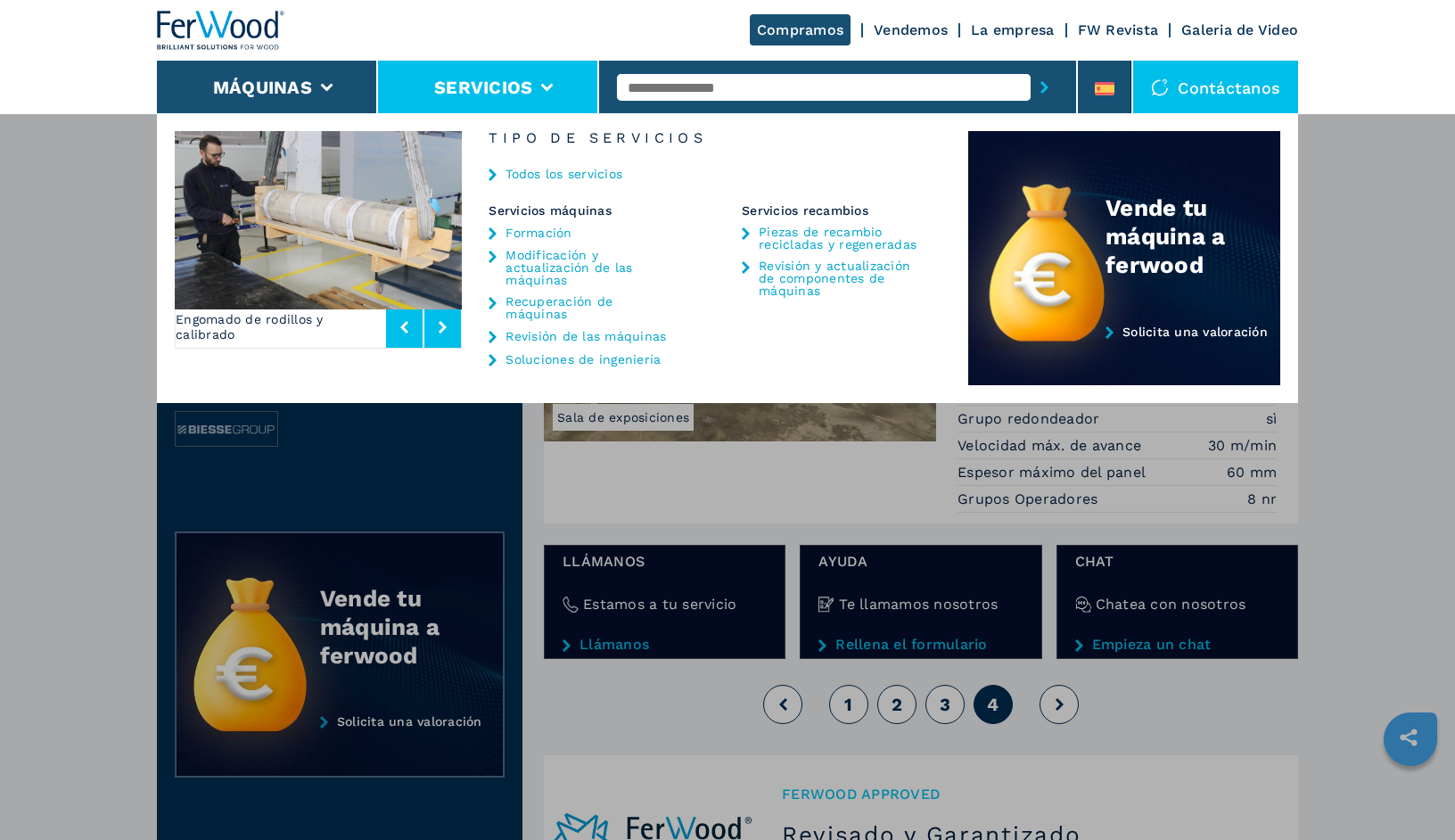
click at [585, 299] on link "Recuperación de máquinas" at bounding box center [589, 307] width 166 height 25
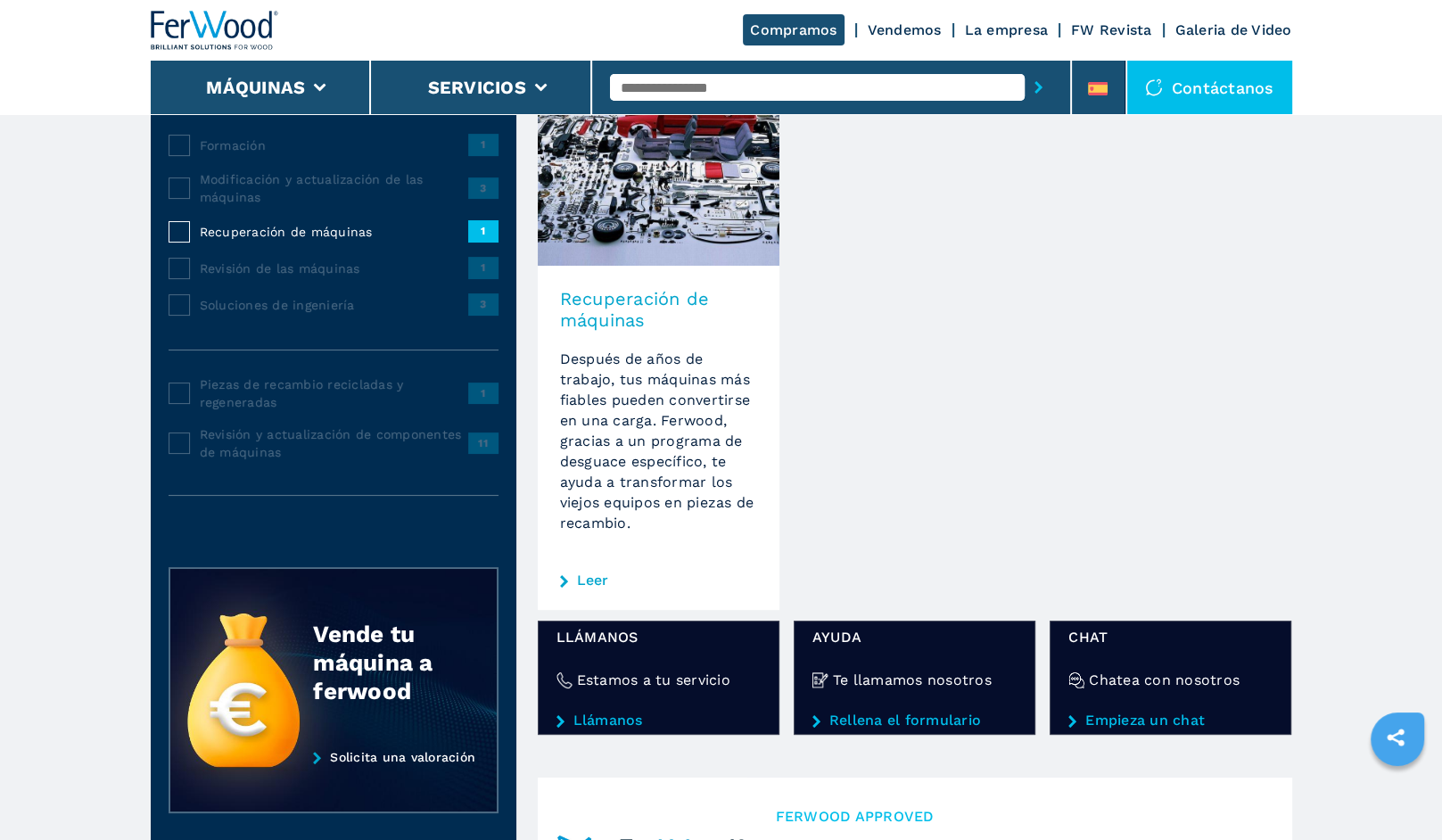
scroll to position [178, 0]
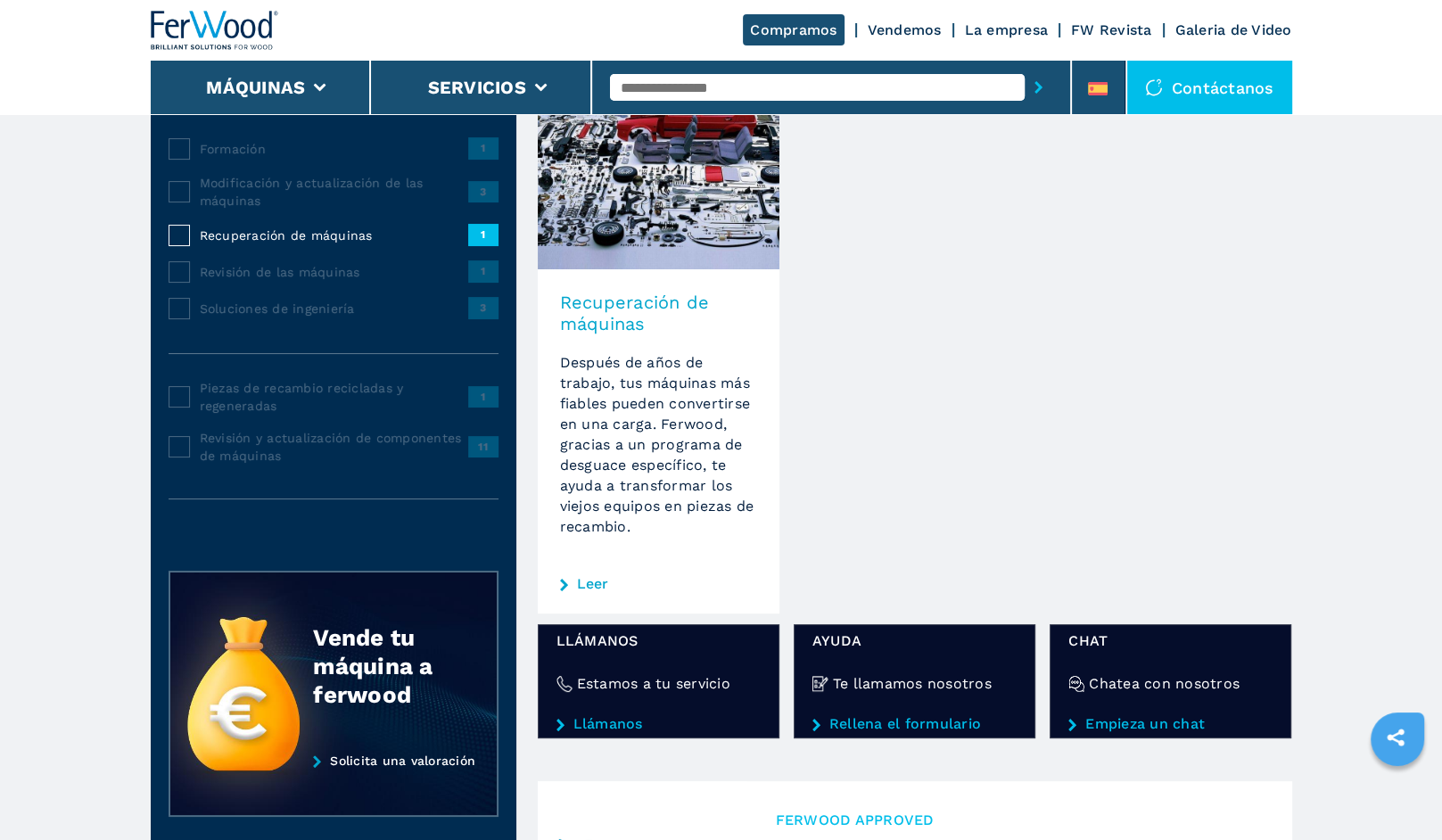
click at [922, 23] on link "Vendemos" at bounding box center [904, 30] width 74 height 17
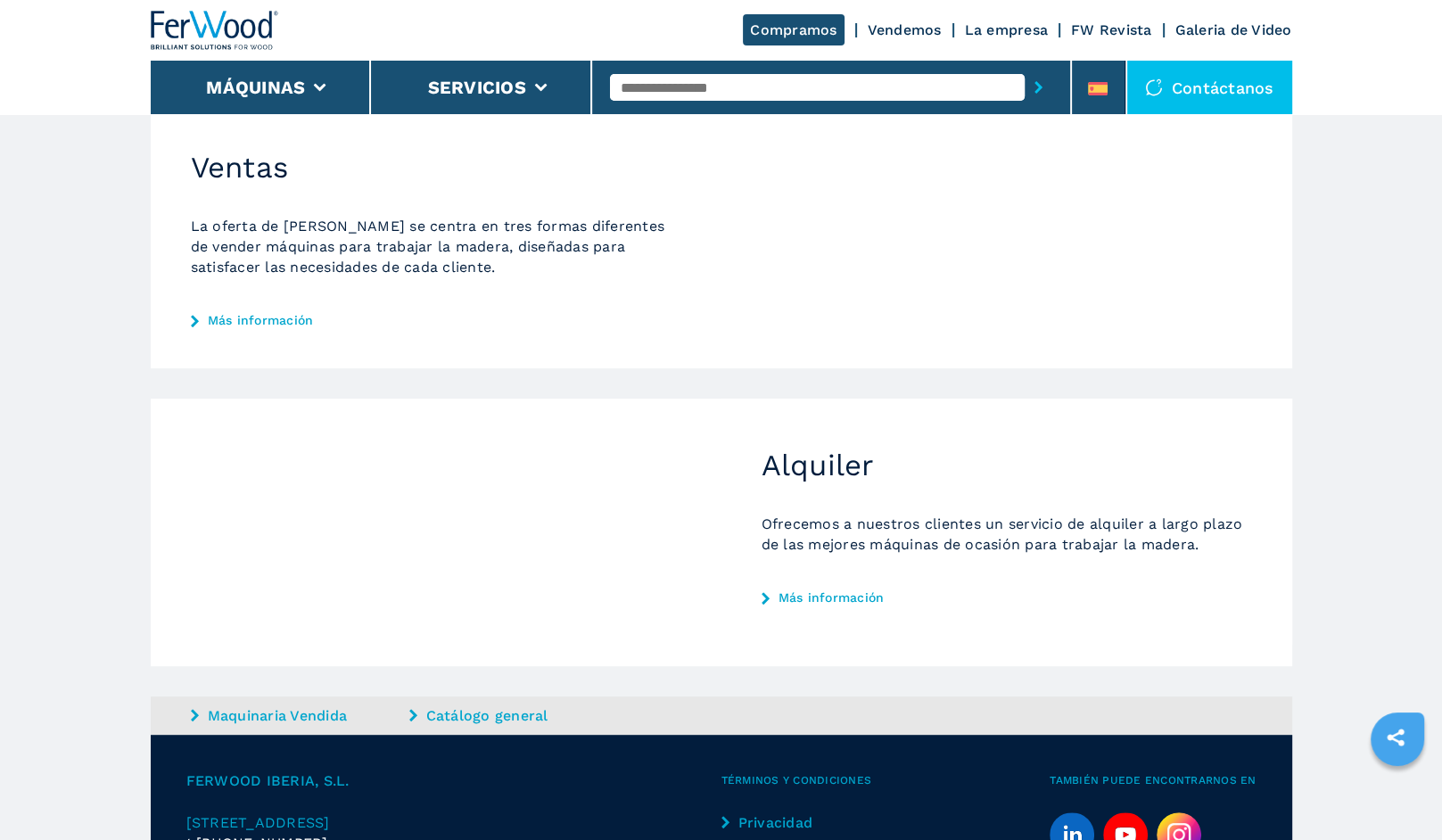
scroll to position [799, 0]
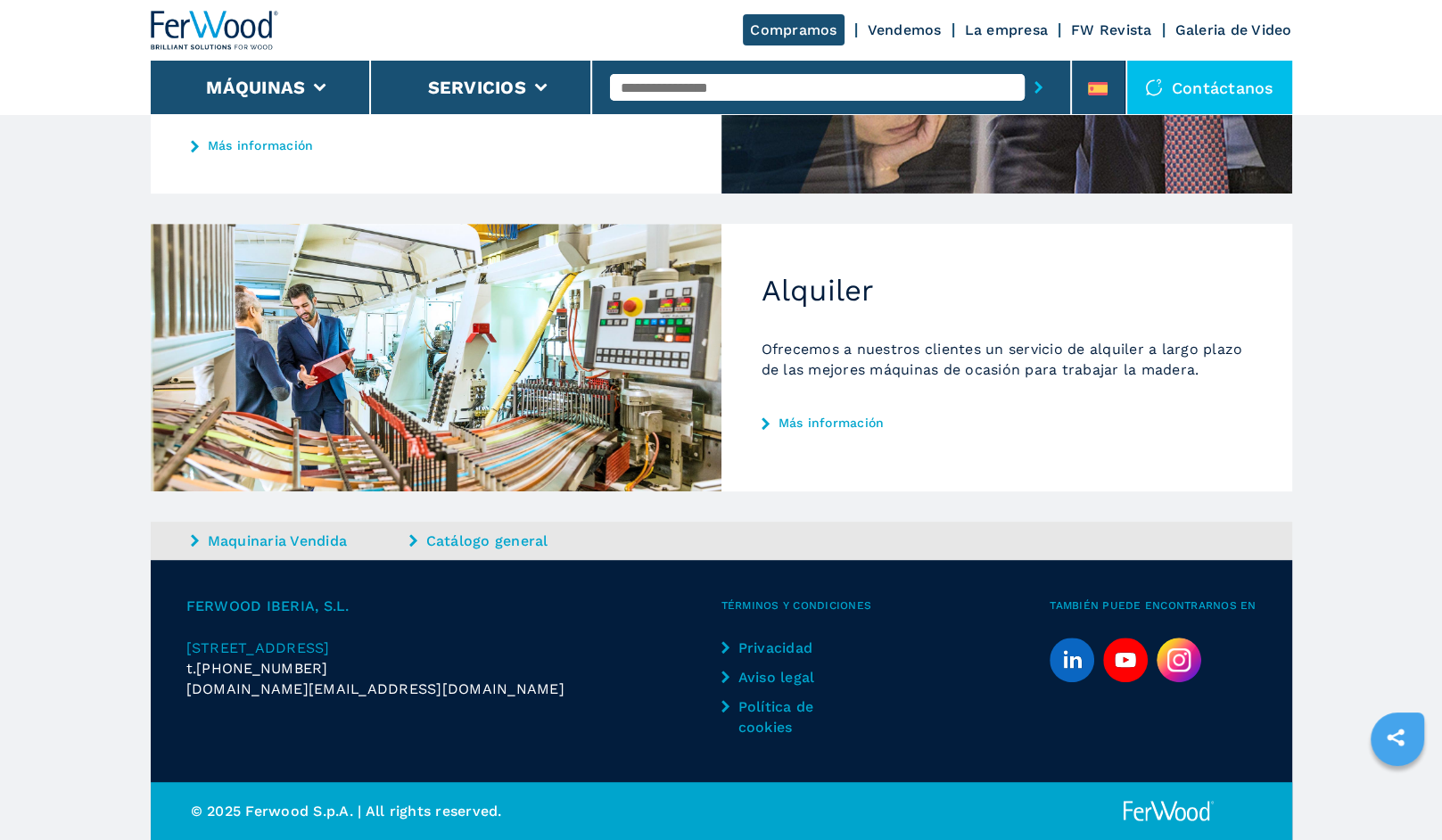
click at [826, 29] on link "Compramos" at bounding box center [793, 29] width 101 height 31
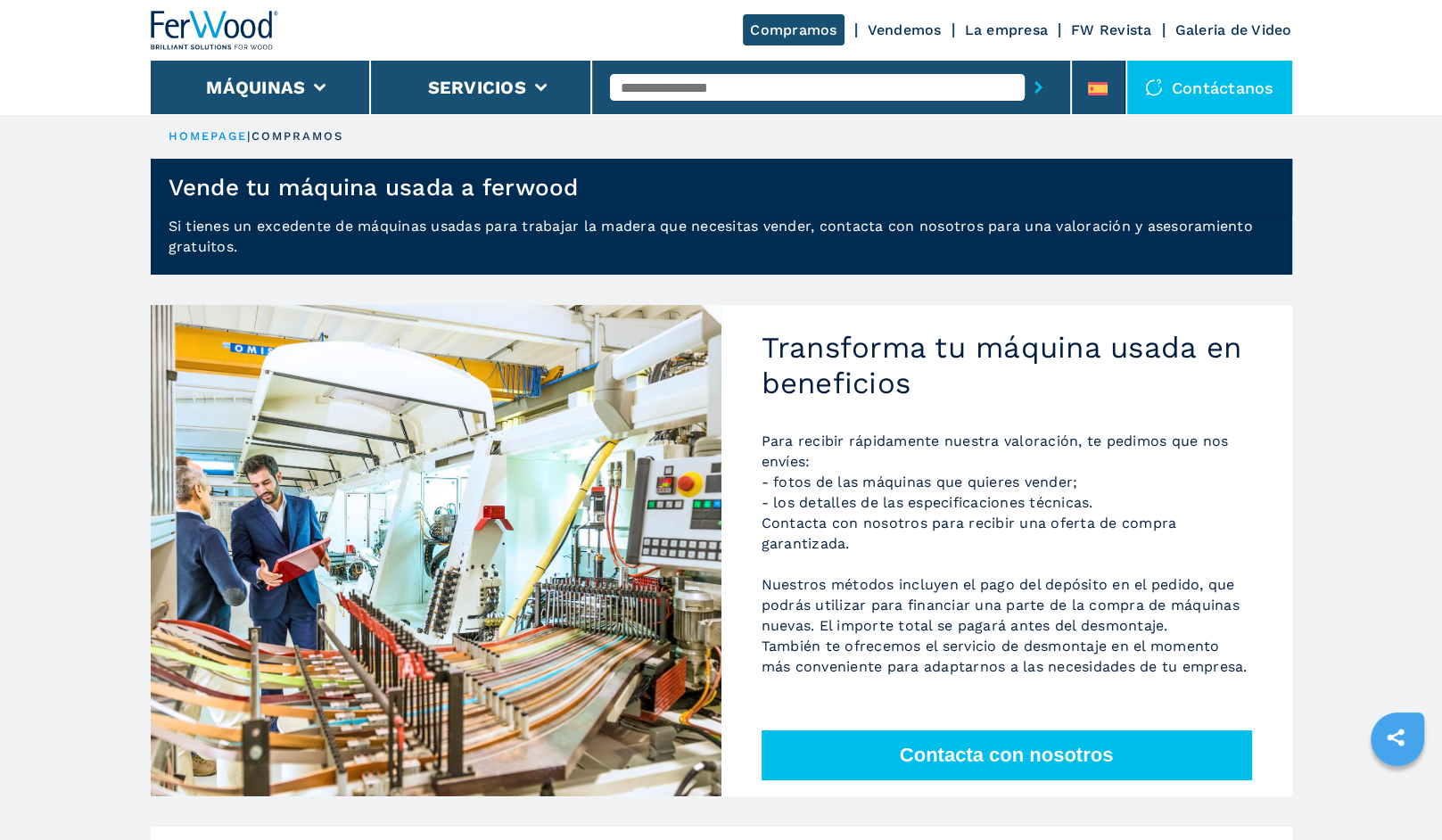
click at [984, 33] on link "La empresa" at bounding box center [1007, 30] width 84 height 17
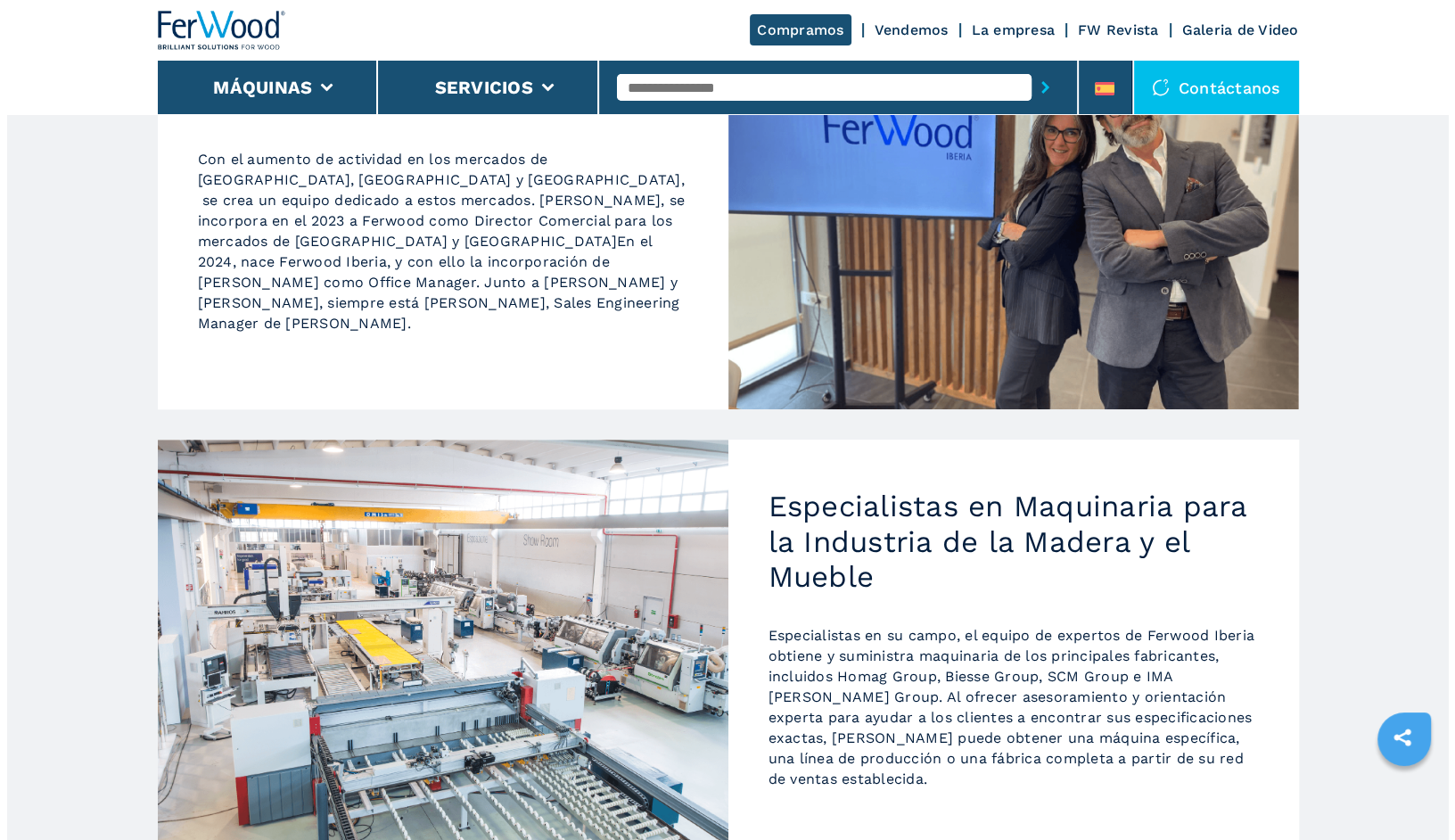
scroll to position [1043, 0]
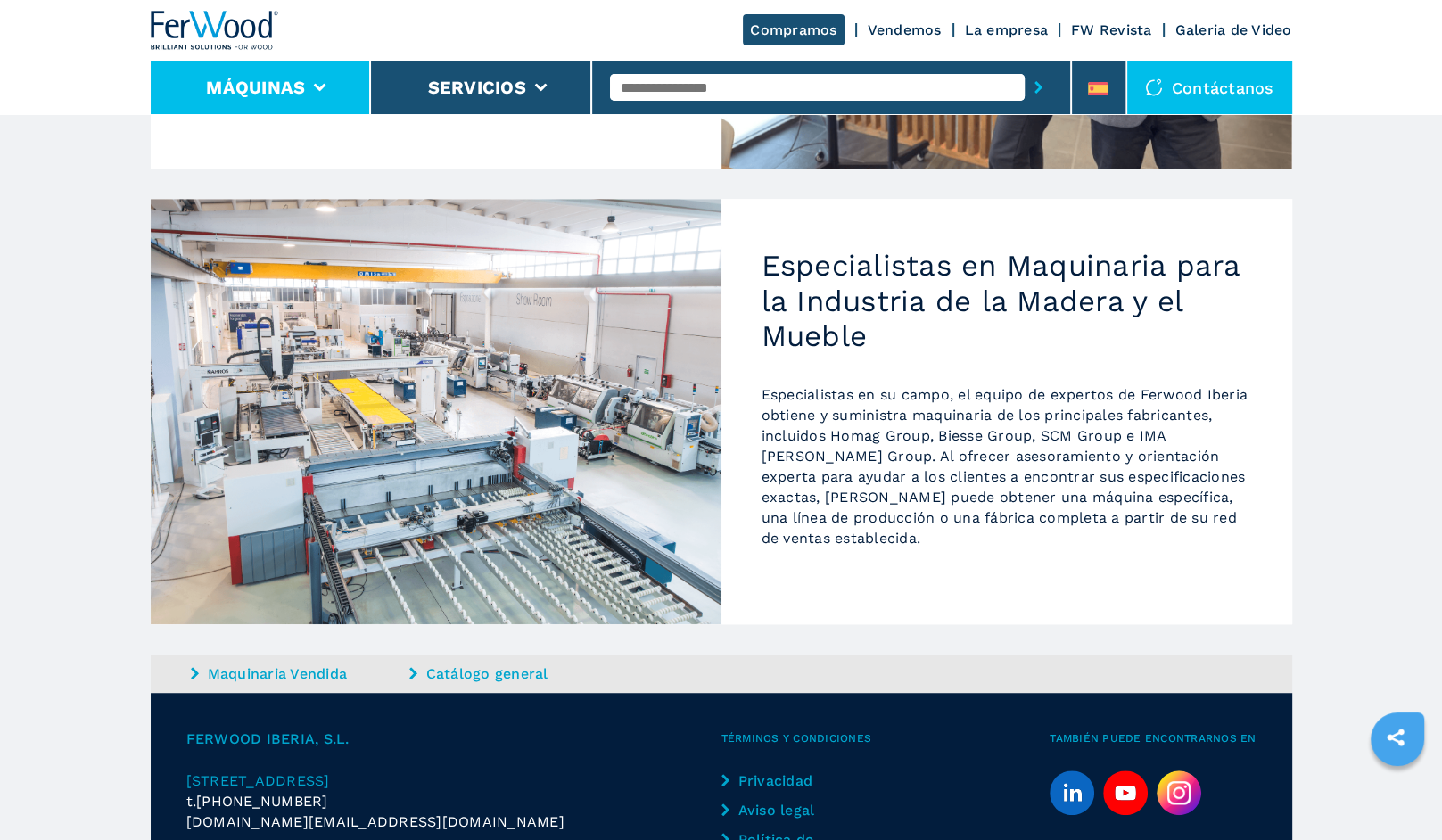
click at [333, 92] on li "Máquinas" at bounding box center [261, 87] width 221 height 53
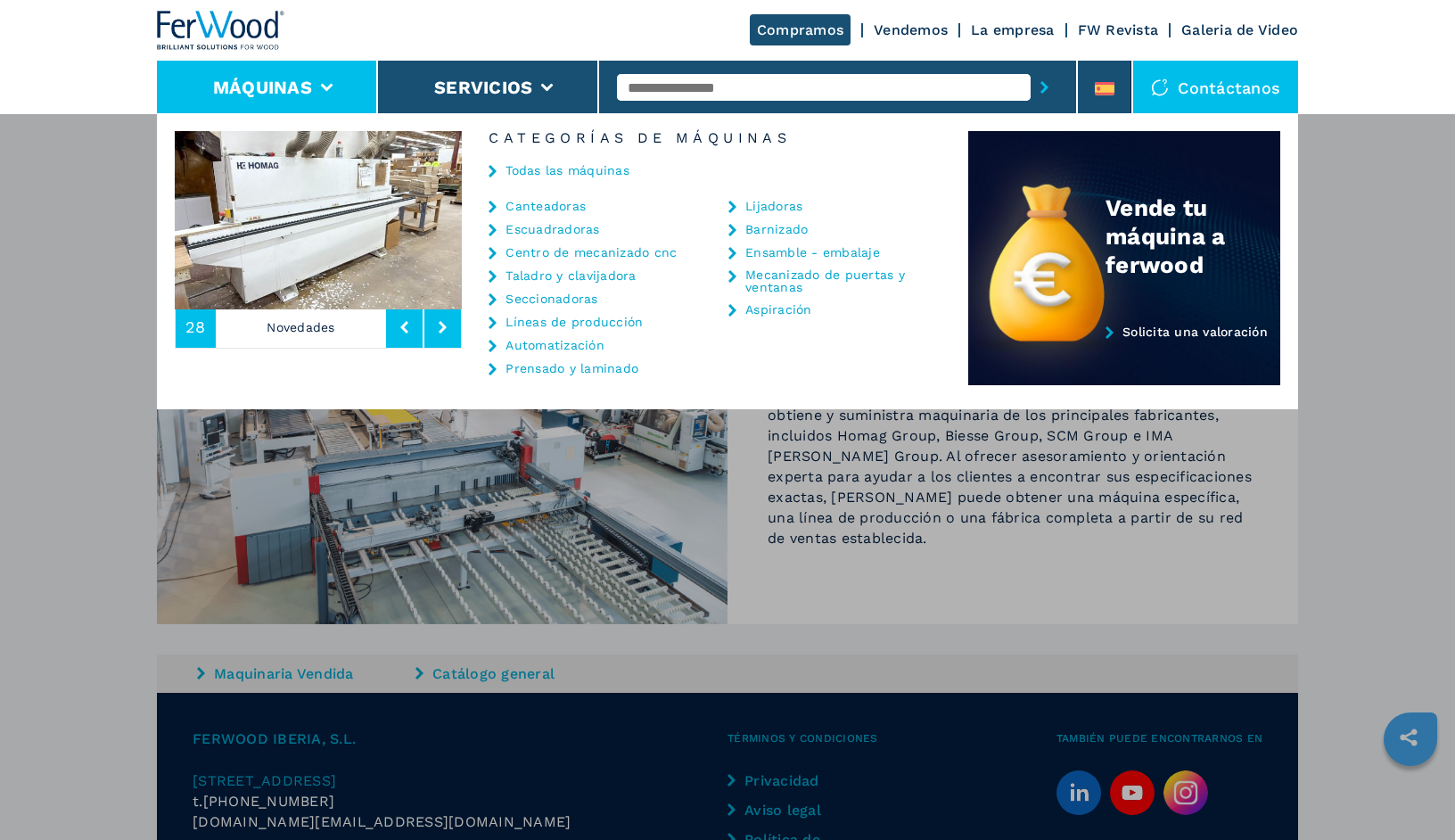
click at [770, 279] on link "Mecanizado de puertas y ventanas" at bounding box center [834, 280] width 178 height 25
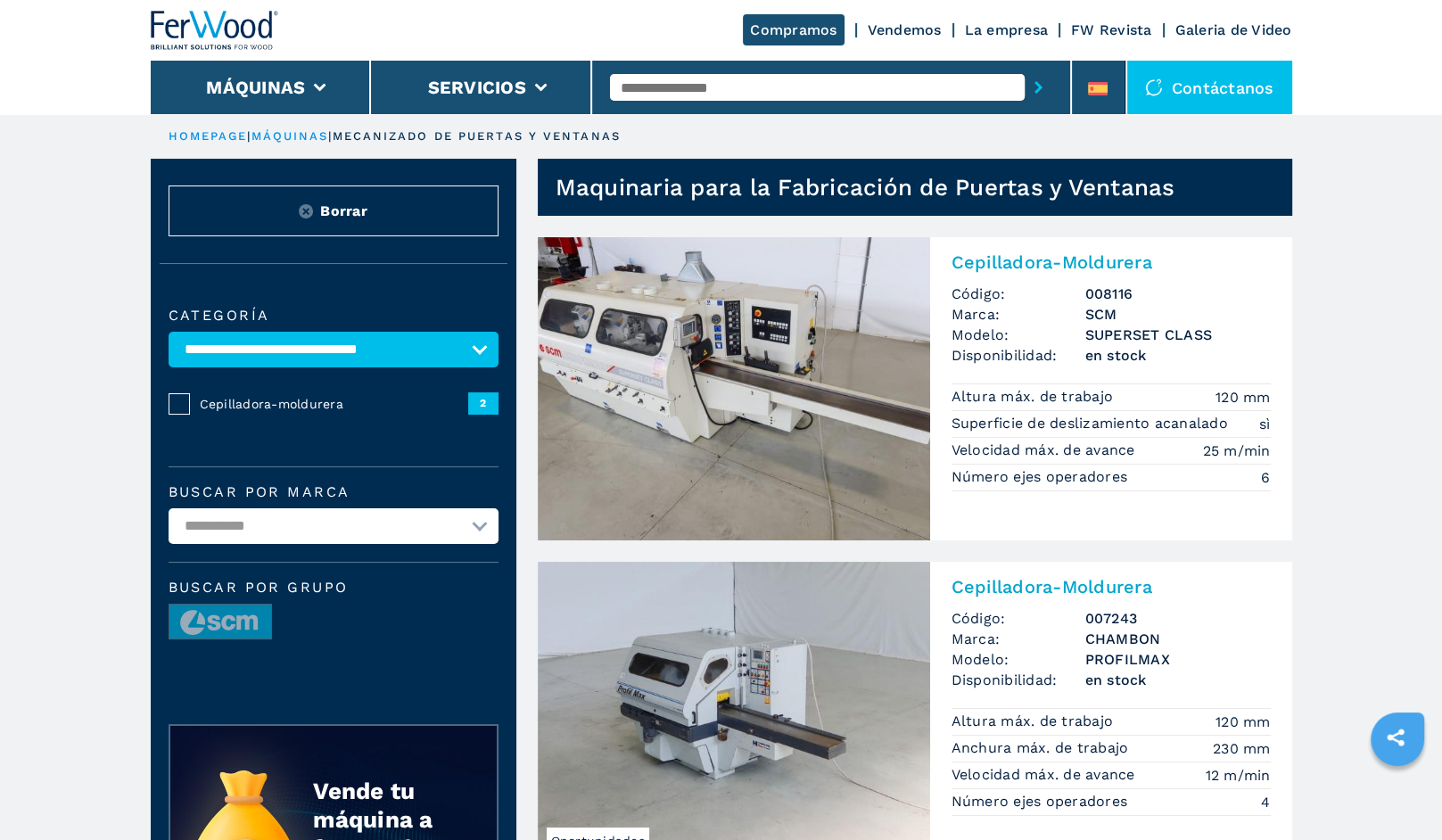
click at [793, 312] on img at bounding box center [734, 389] width 393 height 303
click at [289, 82] on button "Máquinas" at bounding box center [255, 87] width 99 height 21
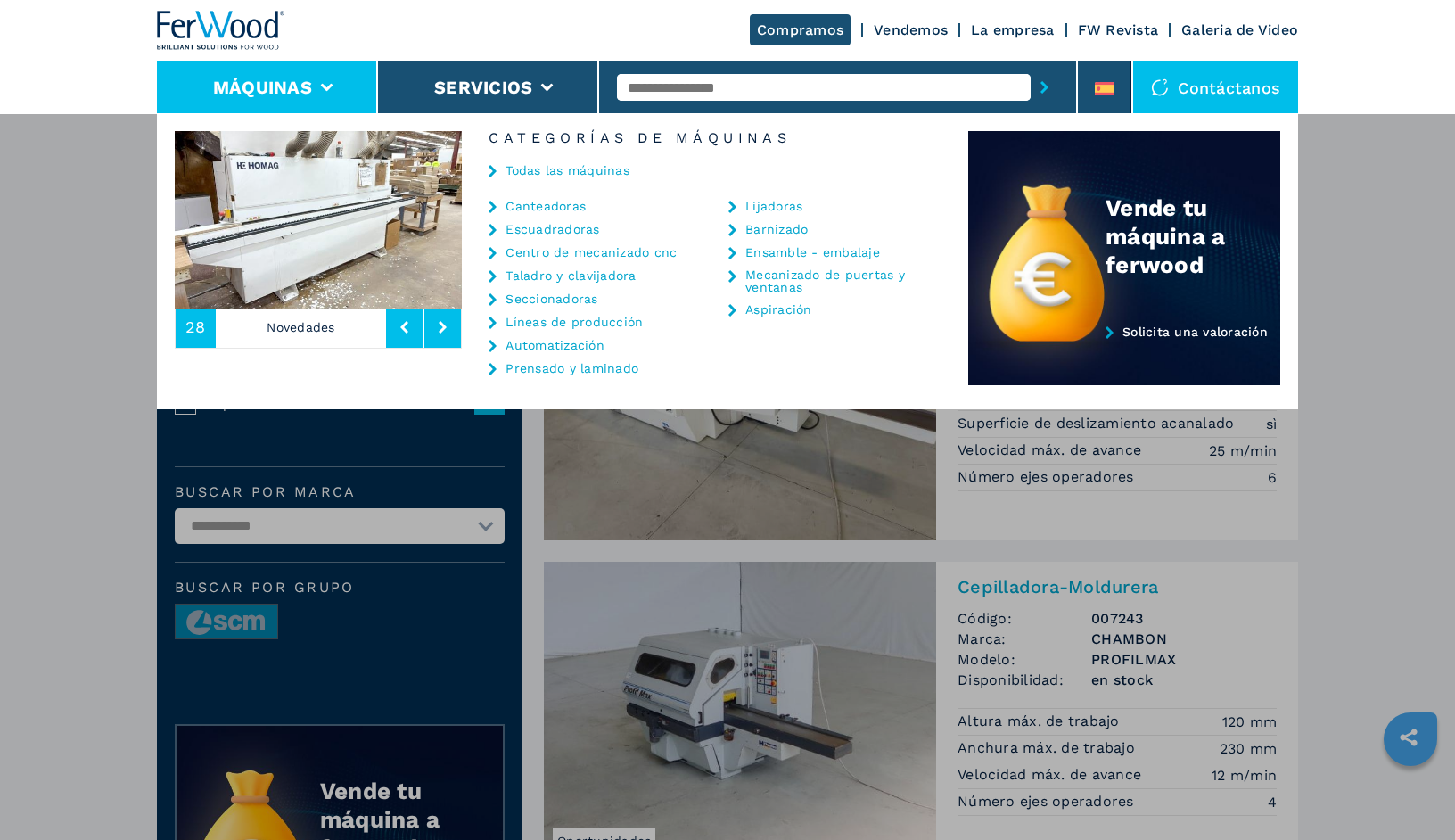
click at [777, 201] on link "Lijadoras" at bounding box center [774, 206] width 57 height 12
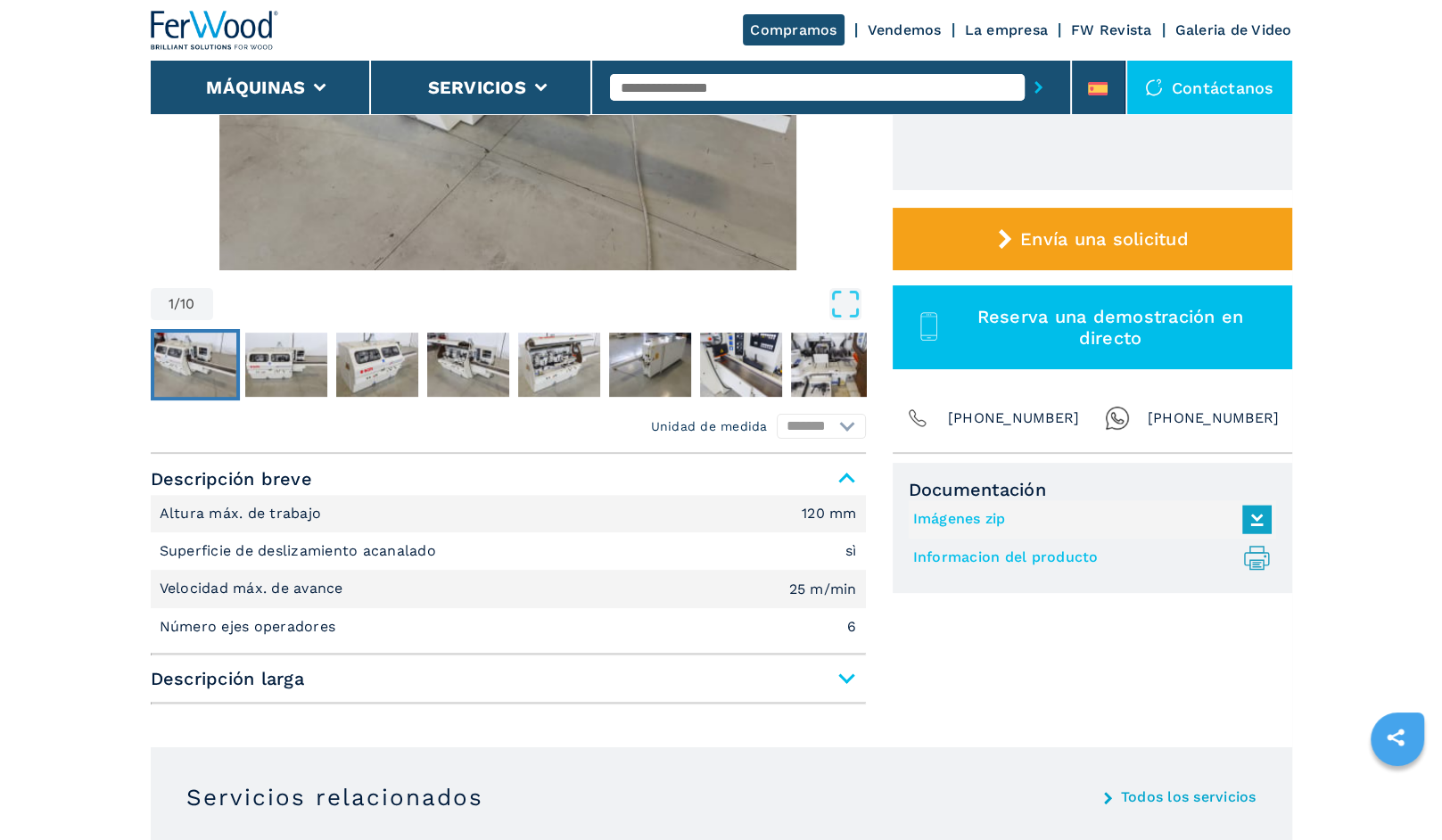
scroll to position [535, 0]
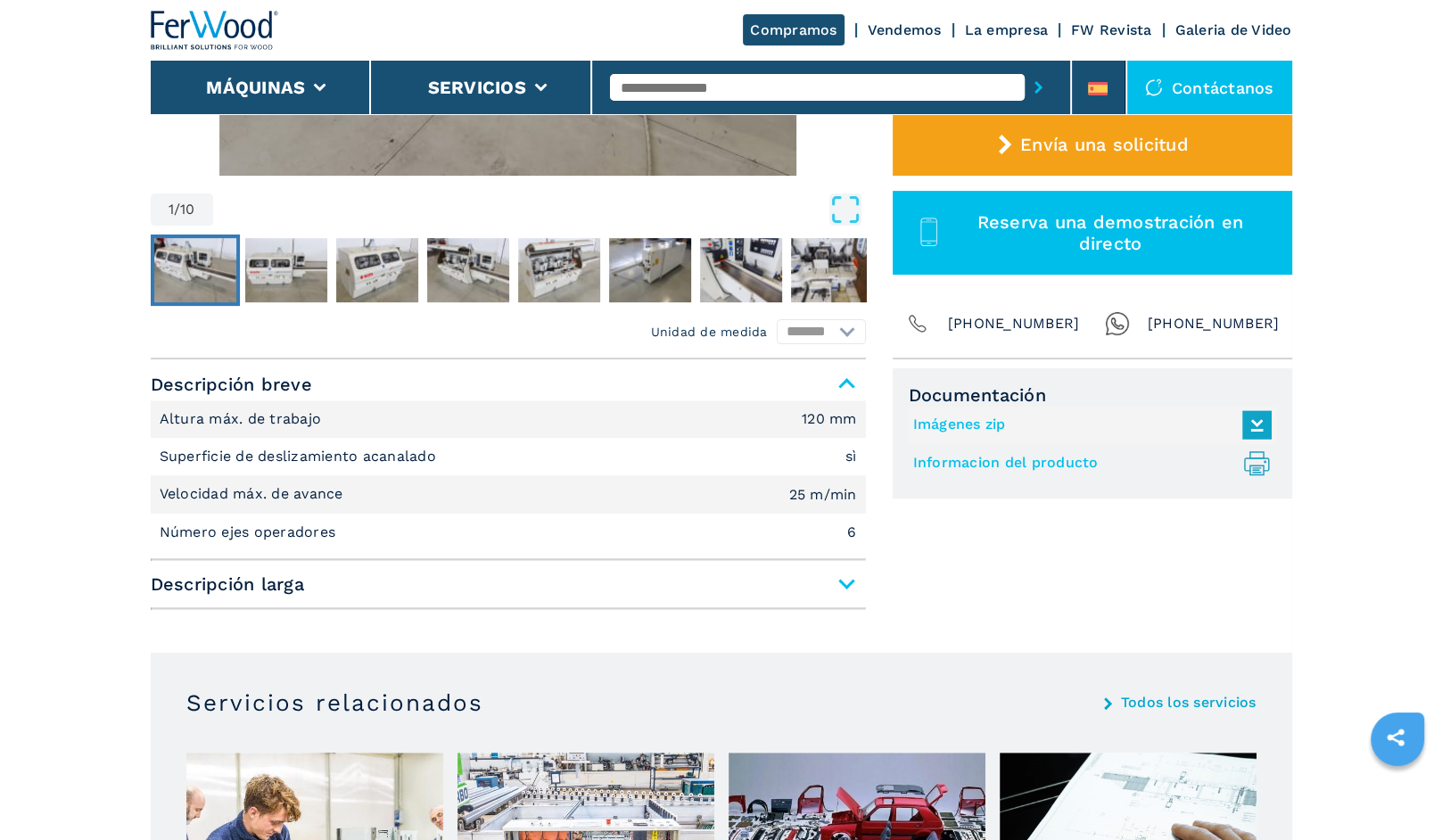
click at [843, 582] on span "Descripción larga" at bounding box center [507, 584] width 715 height 32
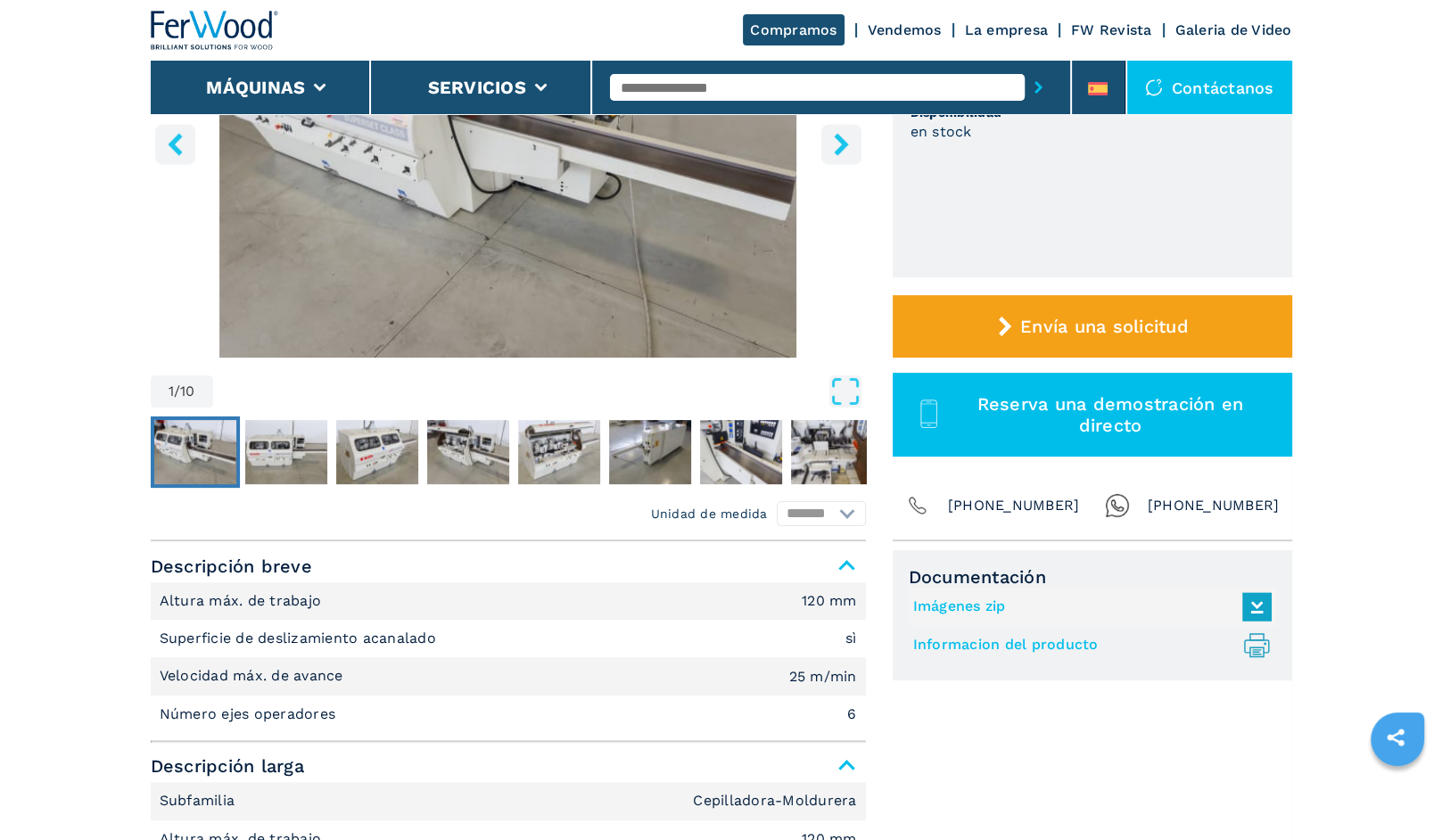
scroll to position [178, 0]
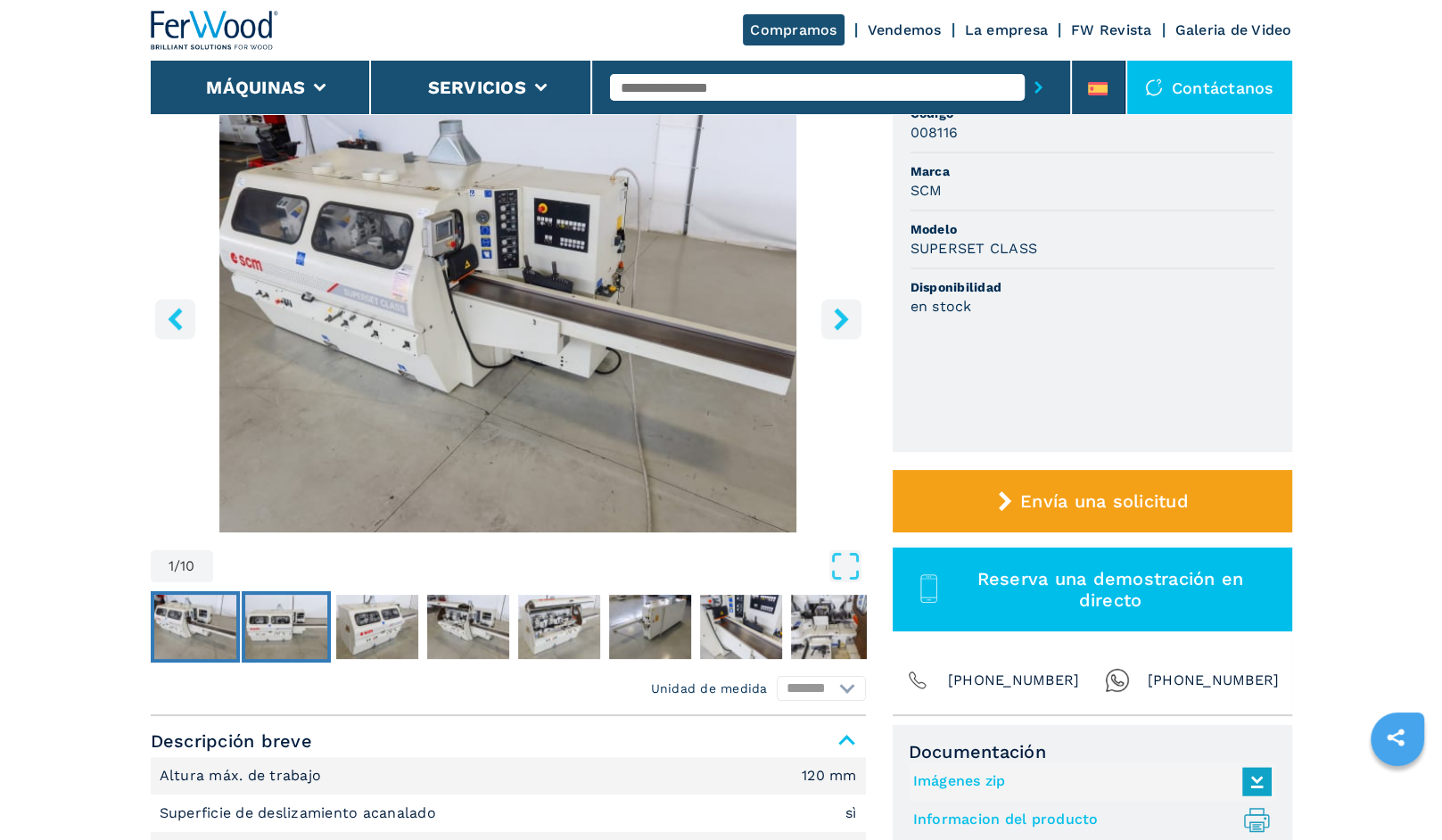
click at [302, 621] on img "Go to Slide 2" at bounding box center [286, 626] width 82 height 64
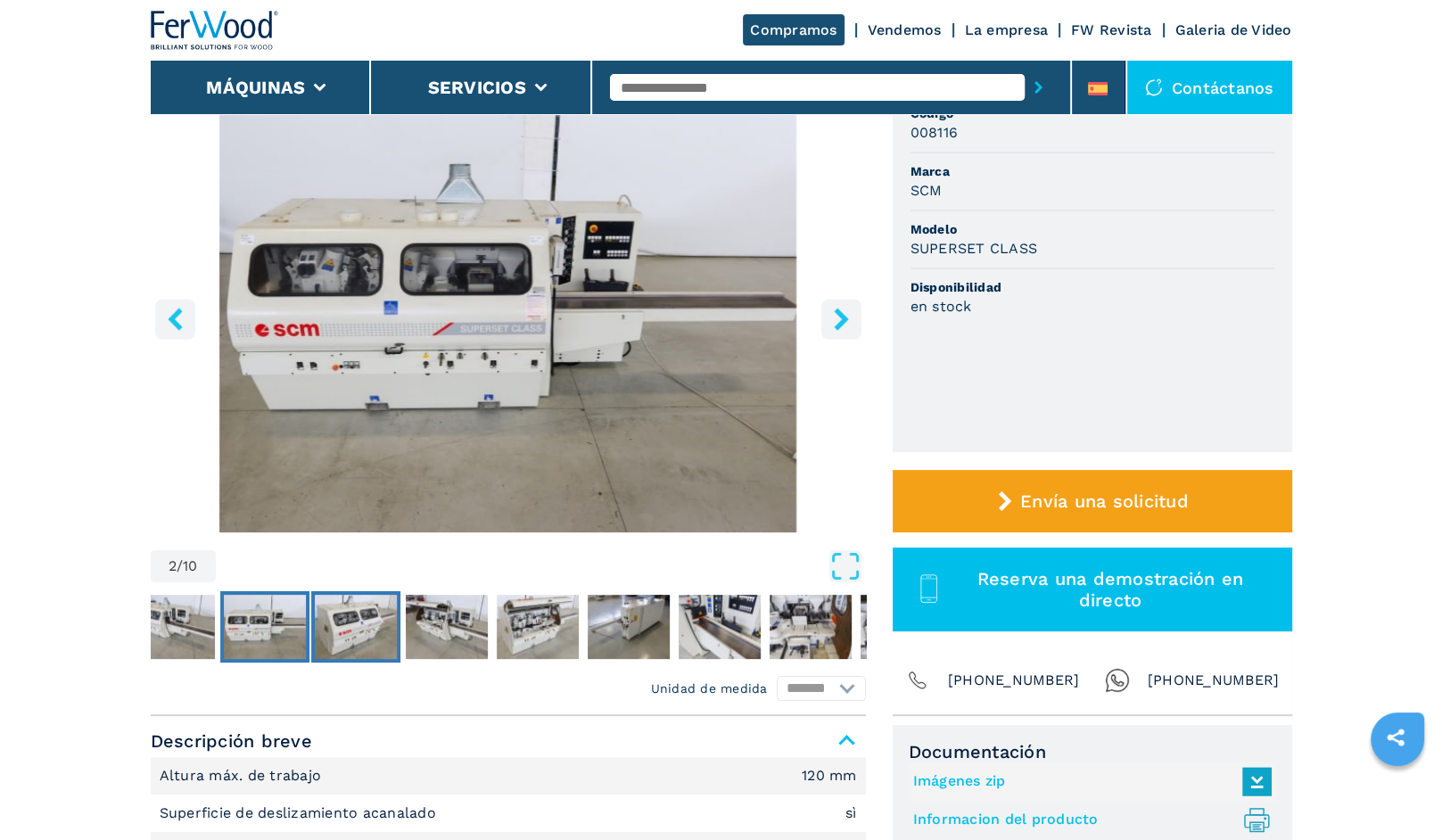
click at [381, 626] on img "Go to Slide 3" at bounding box center [356, 626] width 82 height 64
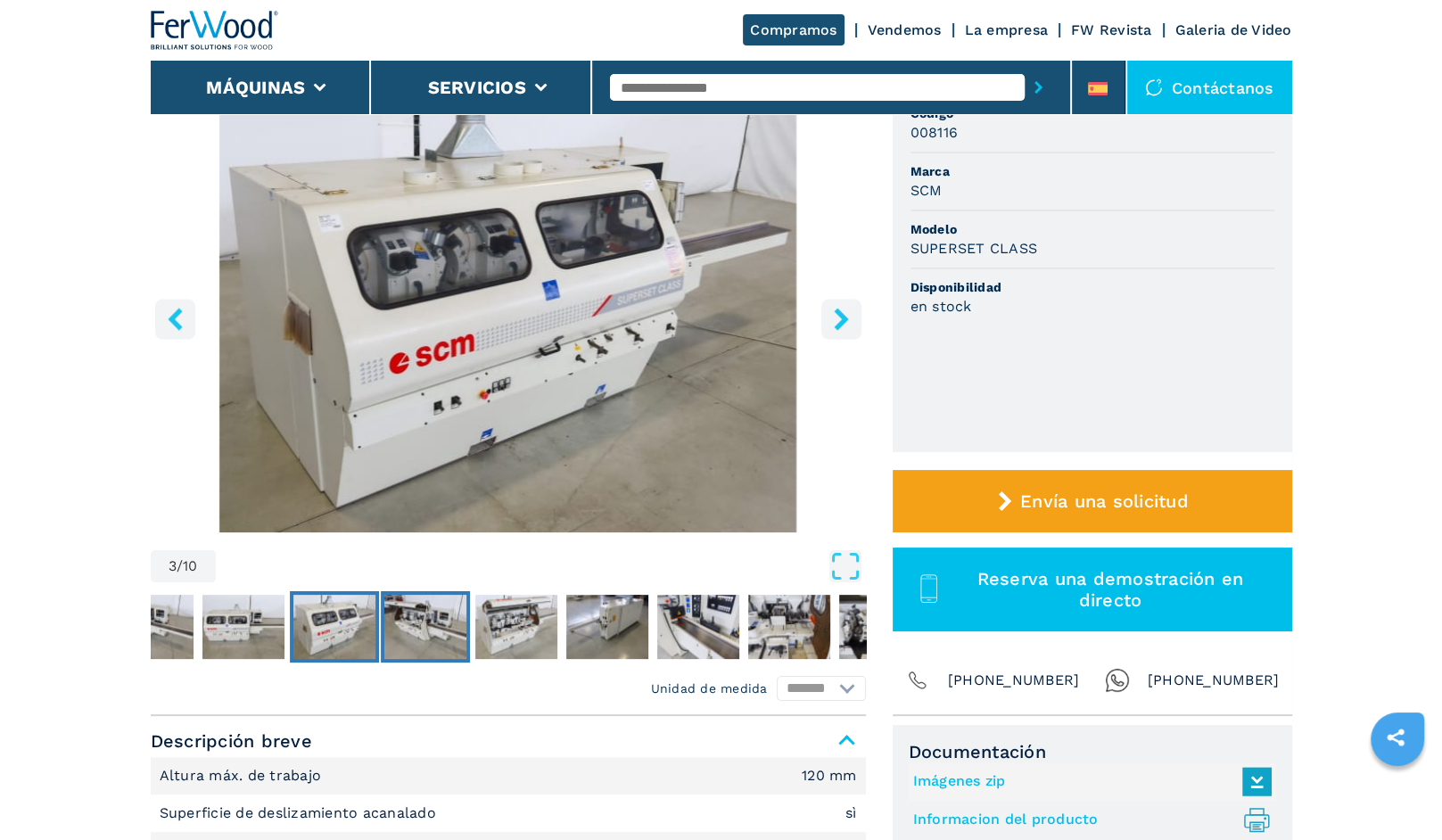
click at [429, 629] on img "Go to Slide 4" at bounding box center [425, 626] width 82 height 64
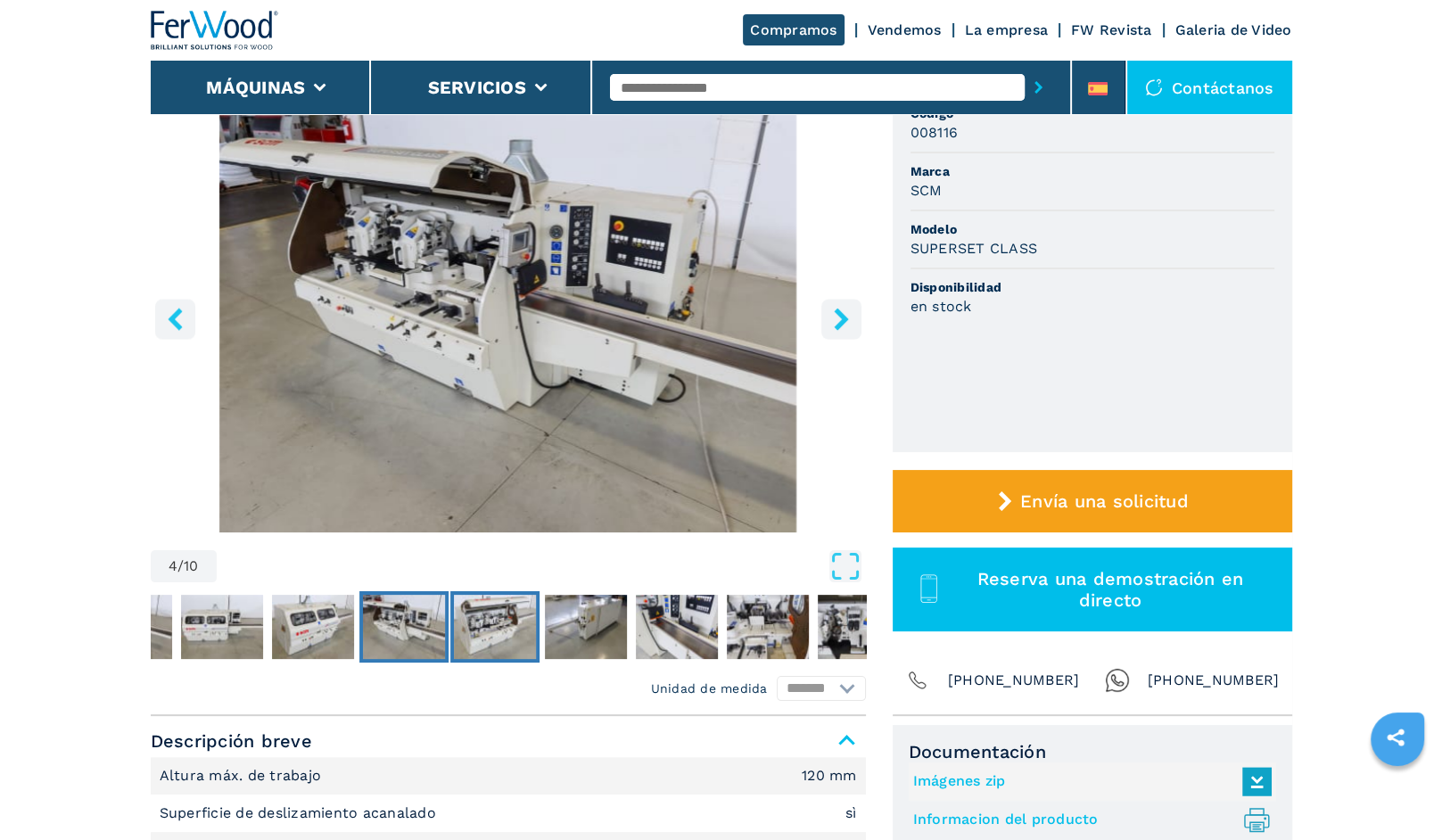
click at [514, 621] on img "Go to Slide 5" at bounding box center [495, 626] width 82 height 64
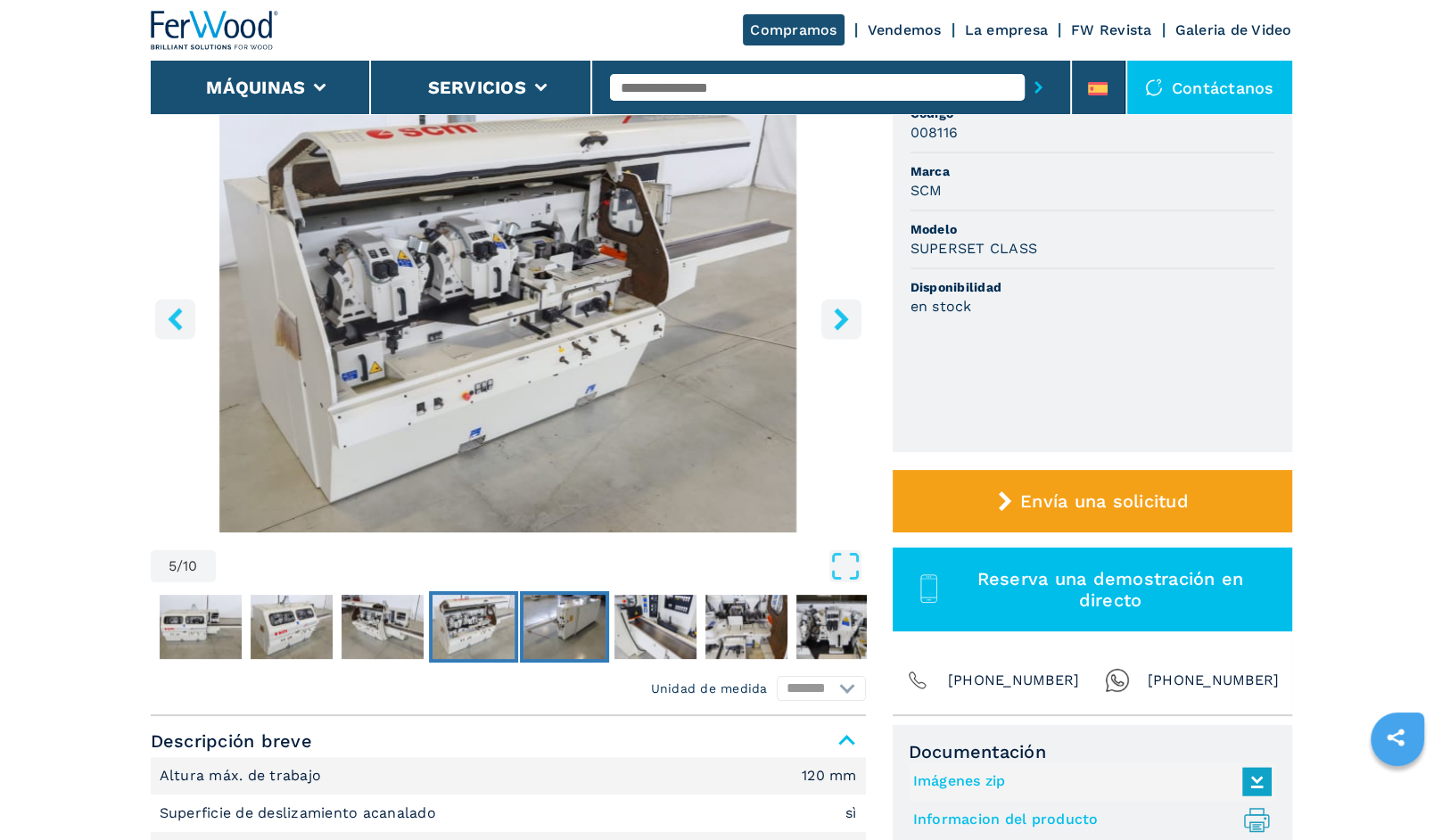
click at [567, 621] on img "Go to Slide 6" at bounding box center [564, 626] width 82 height 64
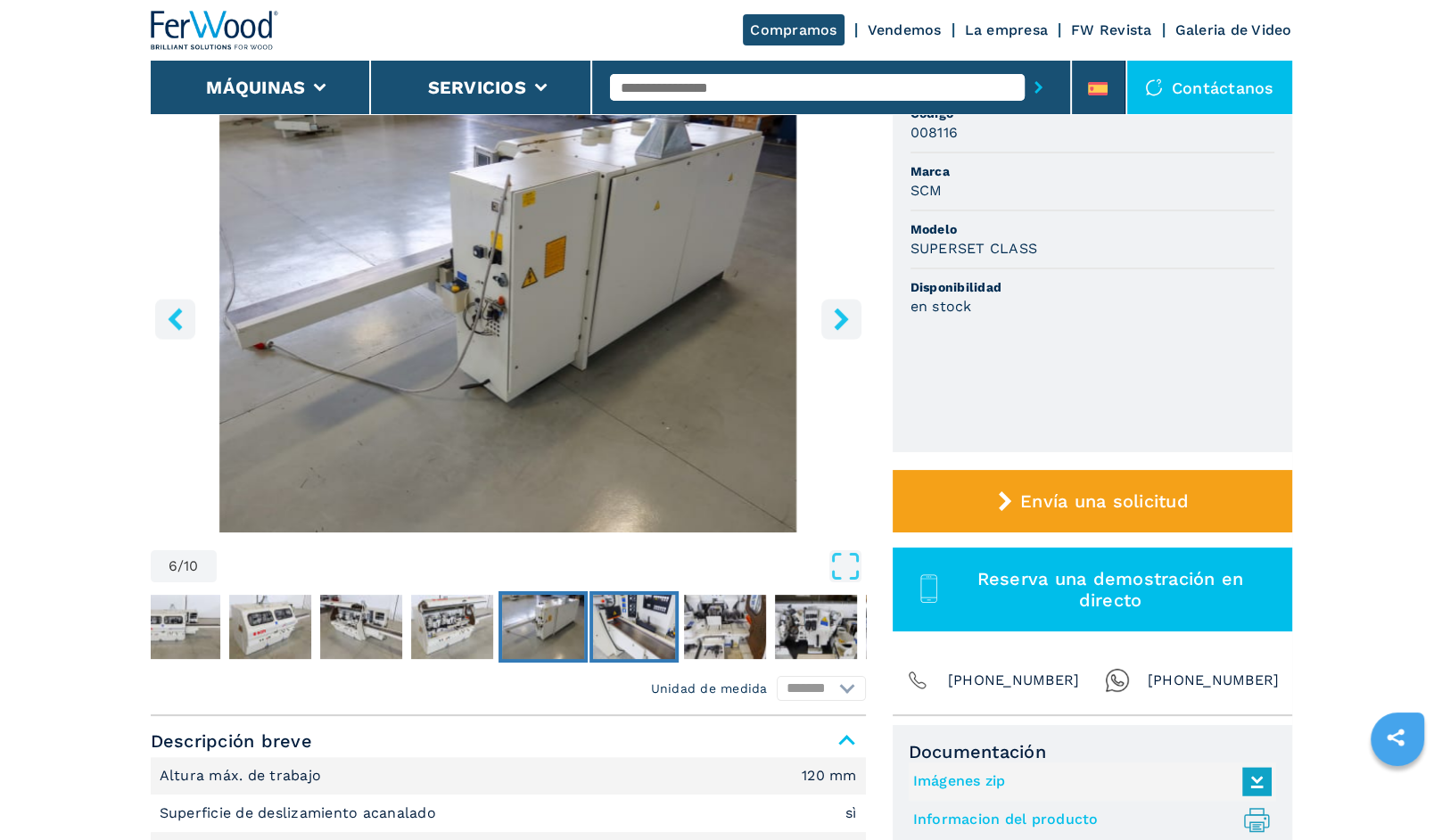
click at [635, 625] on img "Go to Slide 7" at bounding box center [635, 626] width 82 height 64
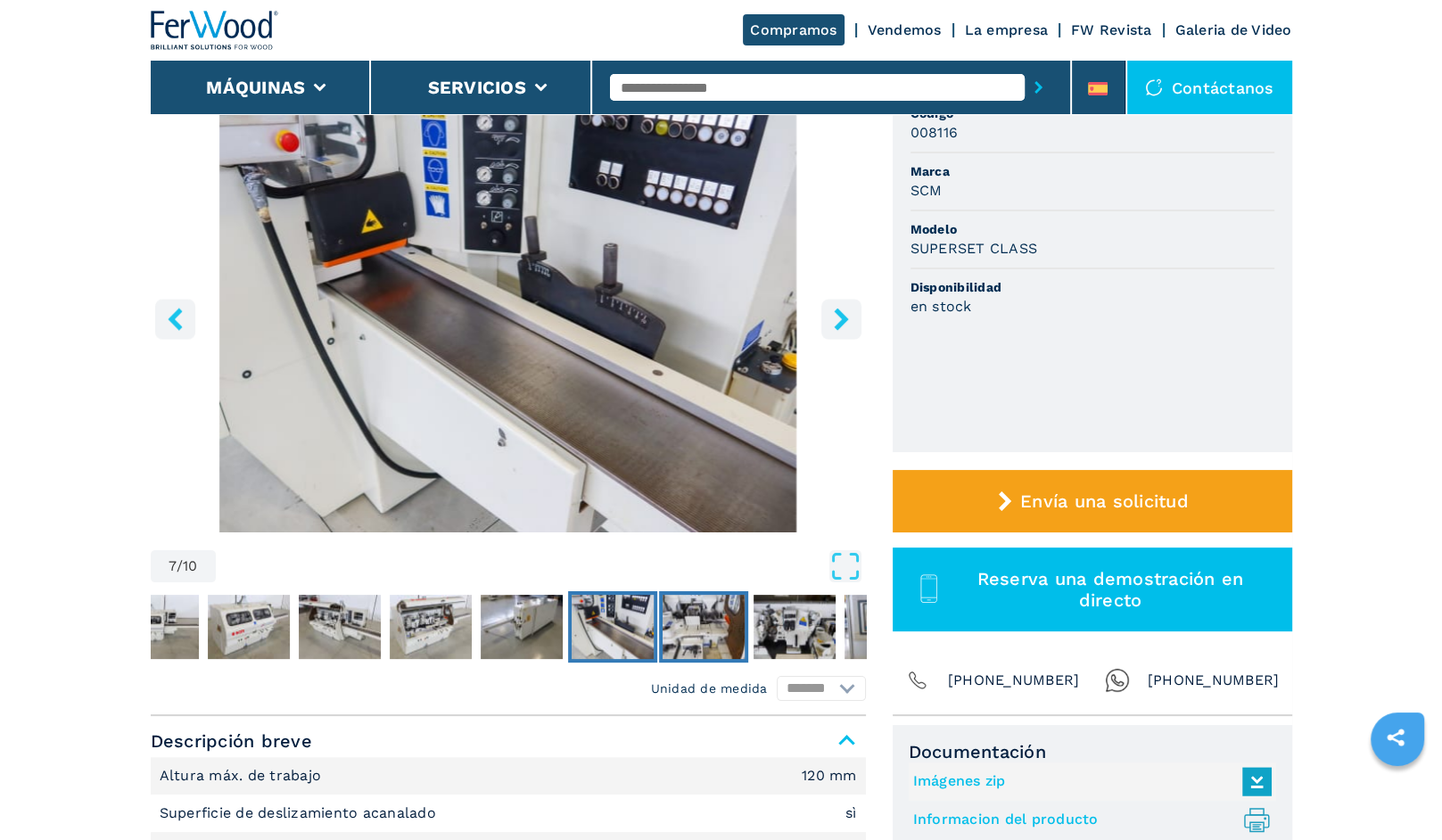
click at [731, 624] on img "Go to Slide 8" at bounding box center [704, 626] width 82 height 64
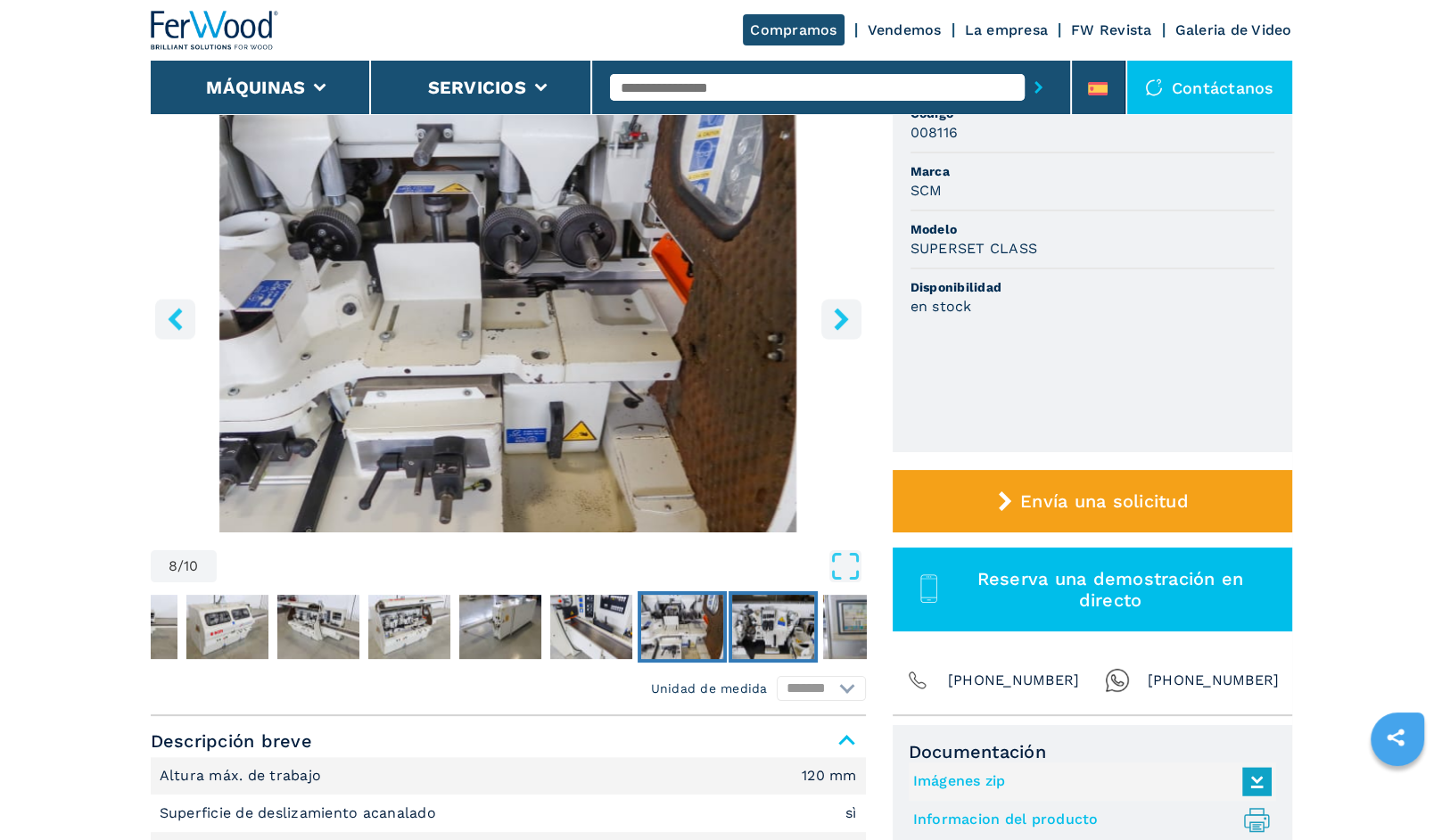
click at [761, 621] on img "Go to Slide 9" at bounding box center [773, 626] width 82 height 64
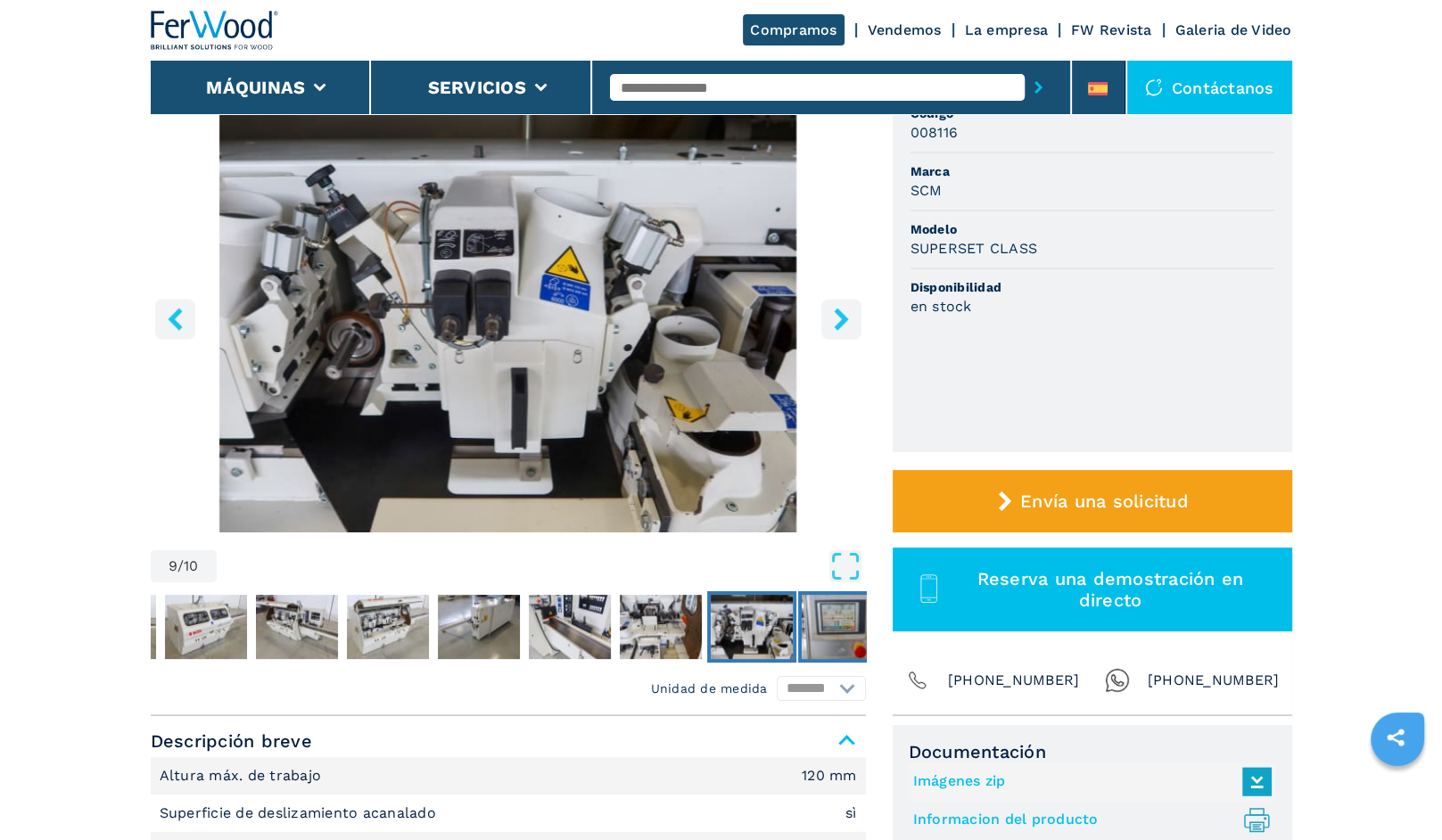
click at [835, 633] on img "Go to Slide 10" at bounding box center [843, 626] width 82 height 64
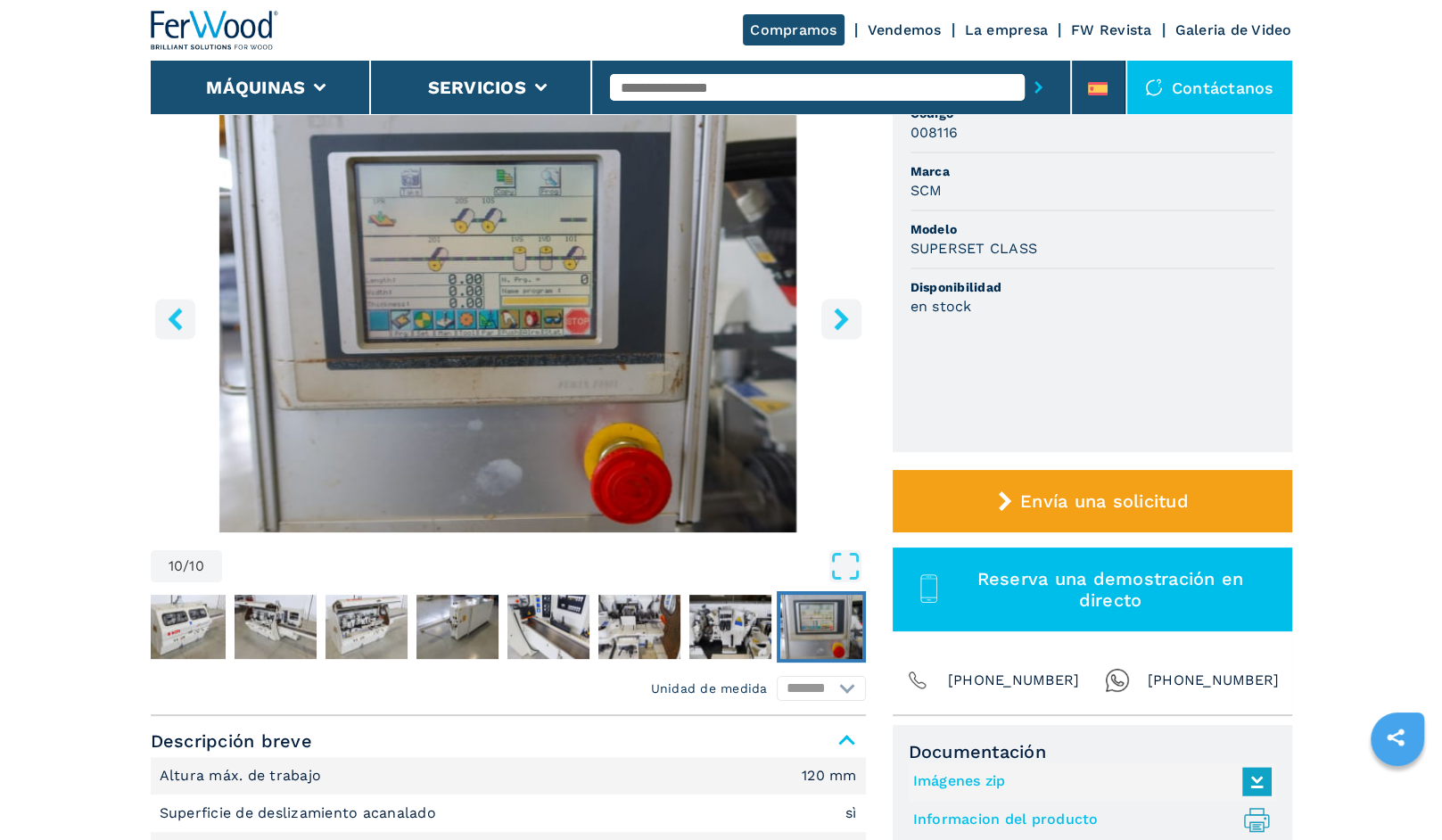
click at [836, 629] on img "Go to Slide 10" at bounding box center [821, 626] width 82 height 64
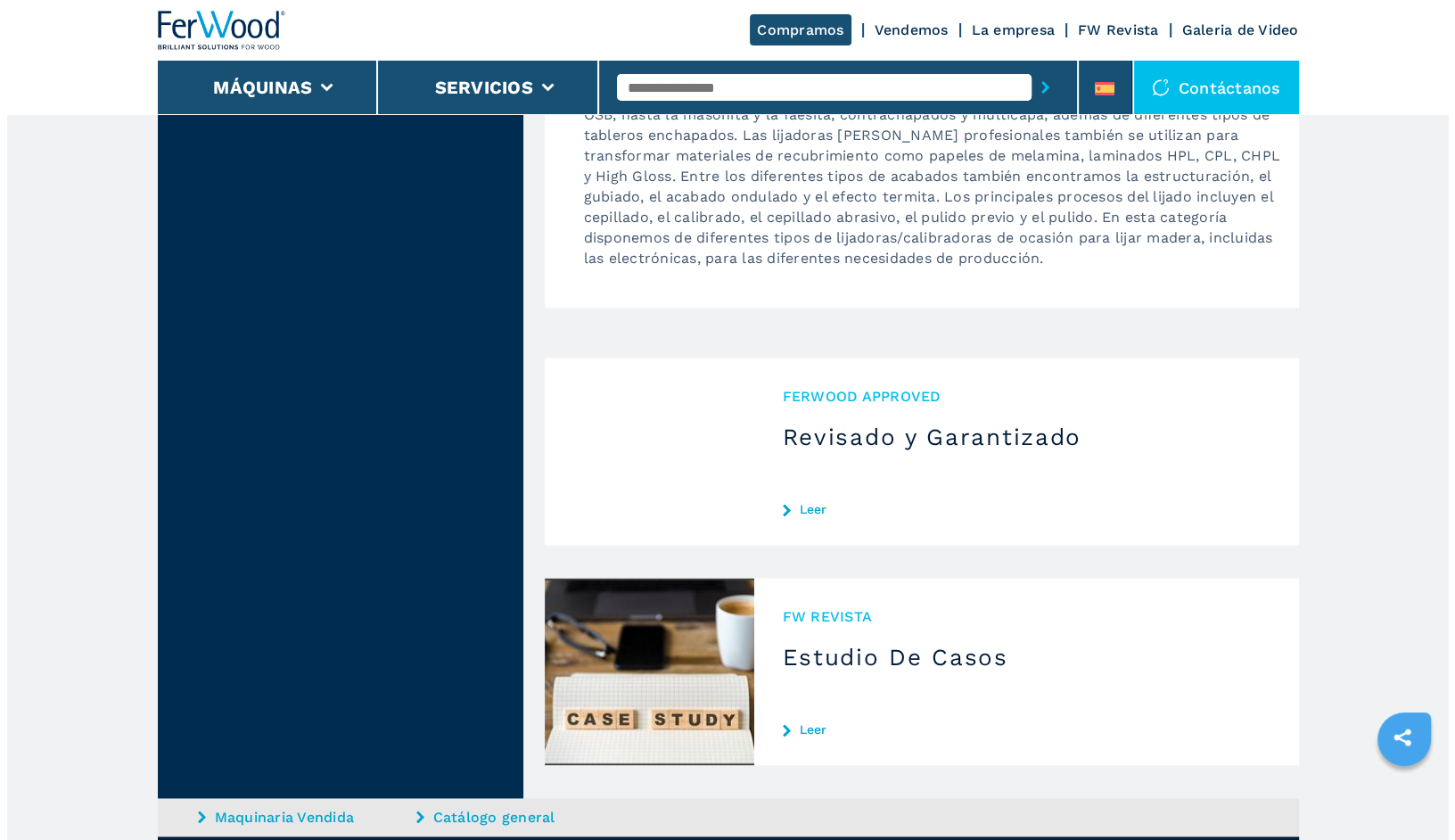
scroll to position [2585, 0]
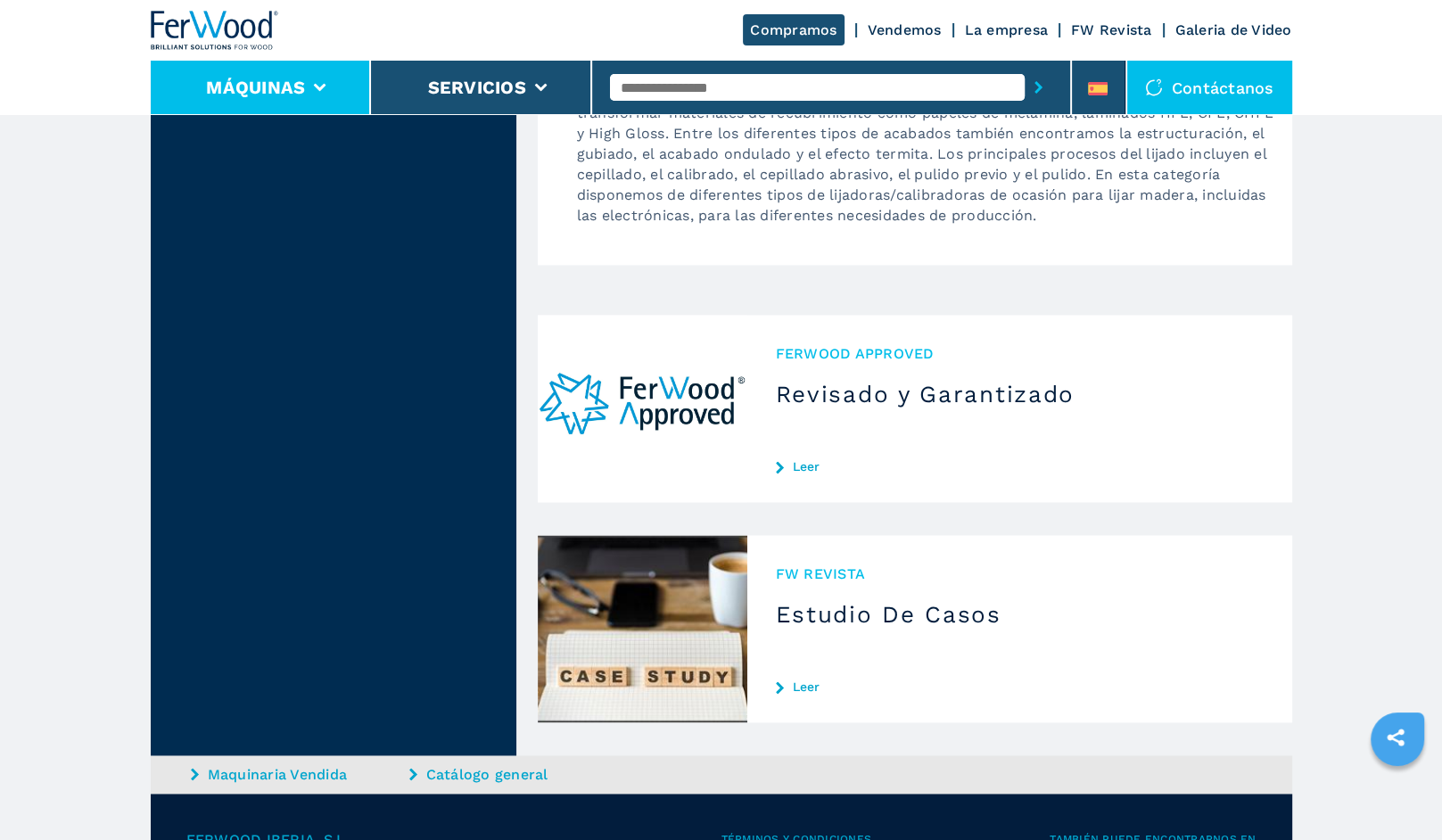
click at [333, 88] on li "Máquinas" at bounding box center [261, 87] width 221 height 53
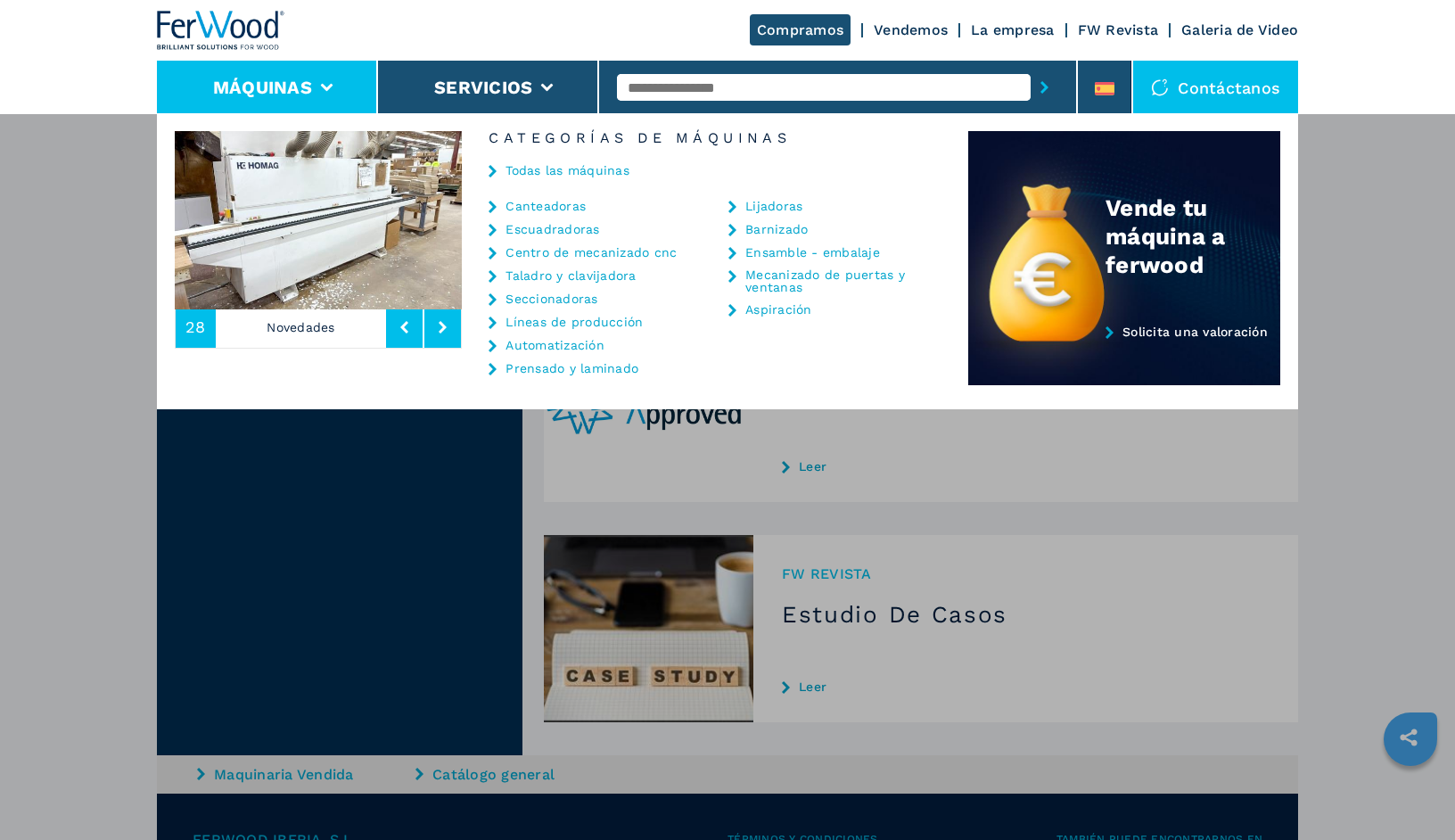
click at [551, 224] on link "Escuadradoras" at bounding box center [552, 229] width 93 height 12
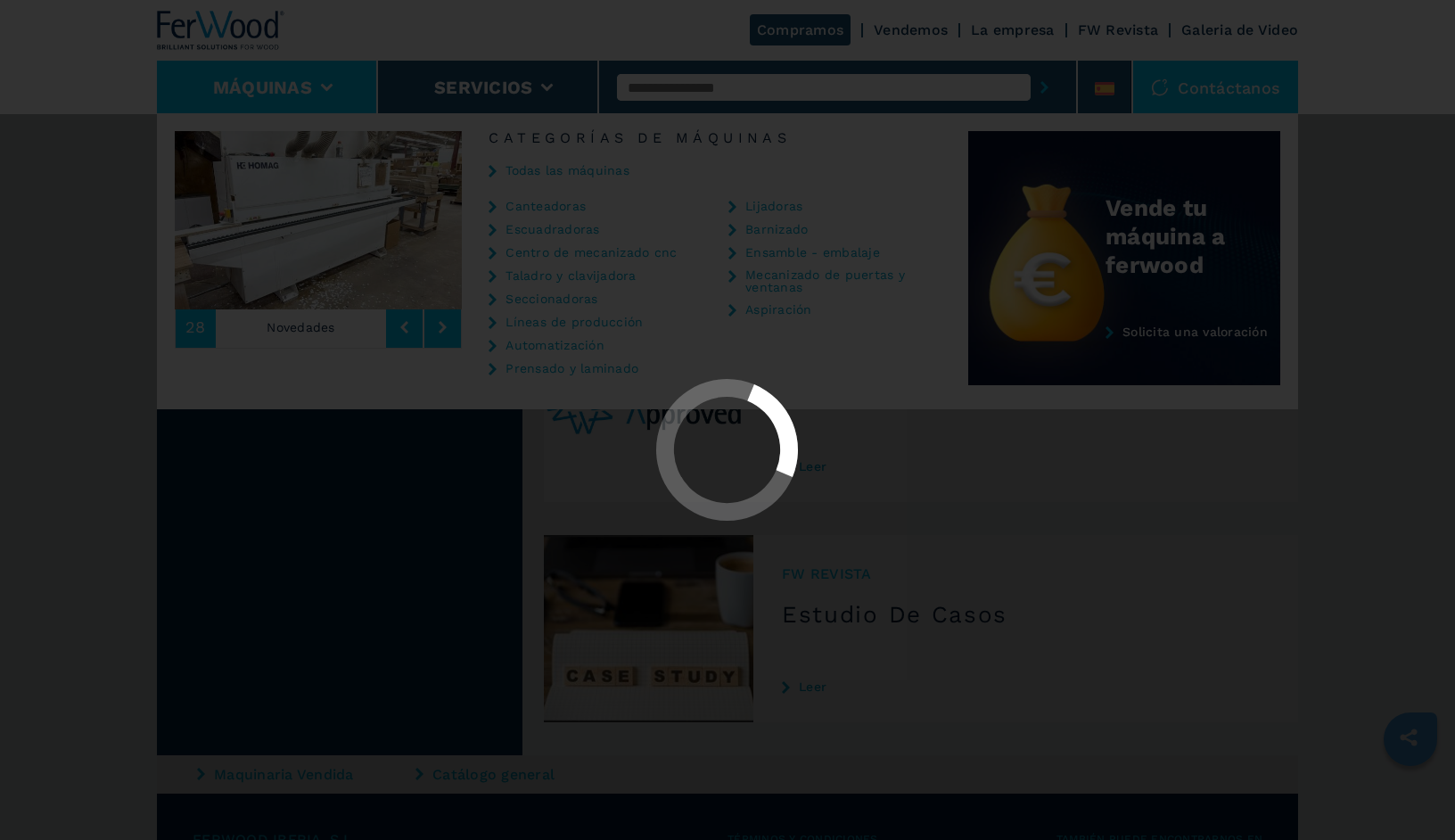
select select "**********"
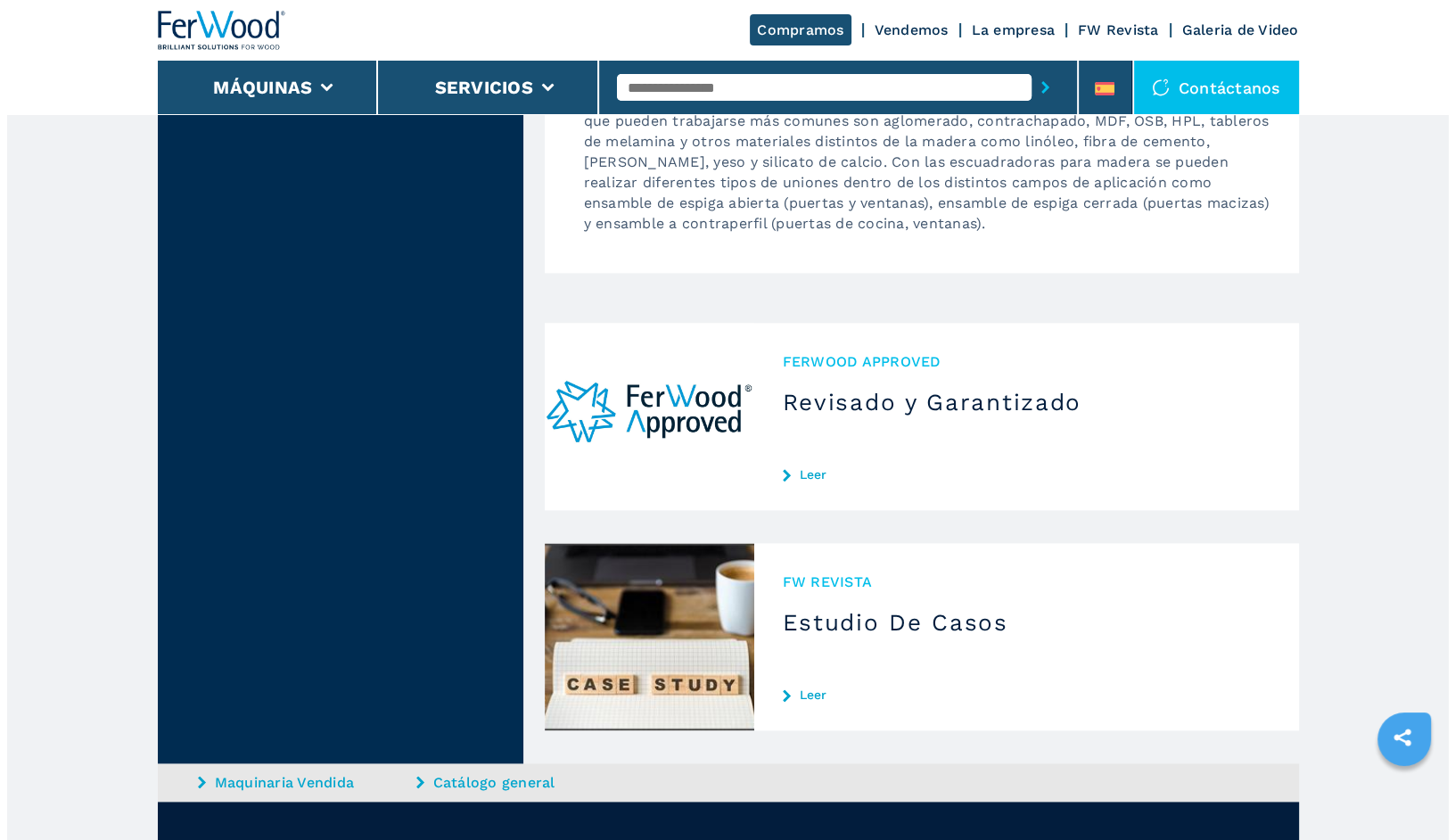
scroll to position [2407, 0]
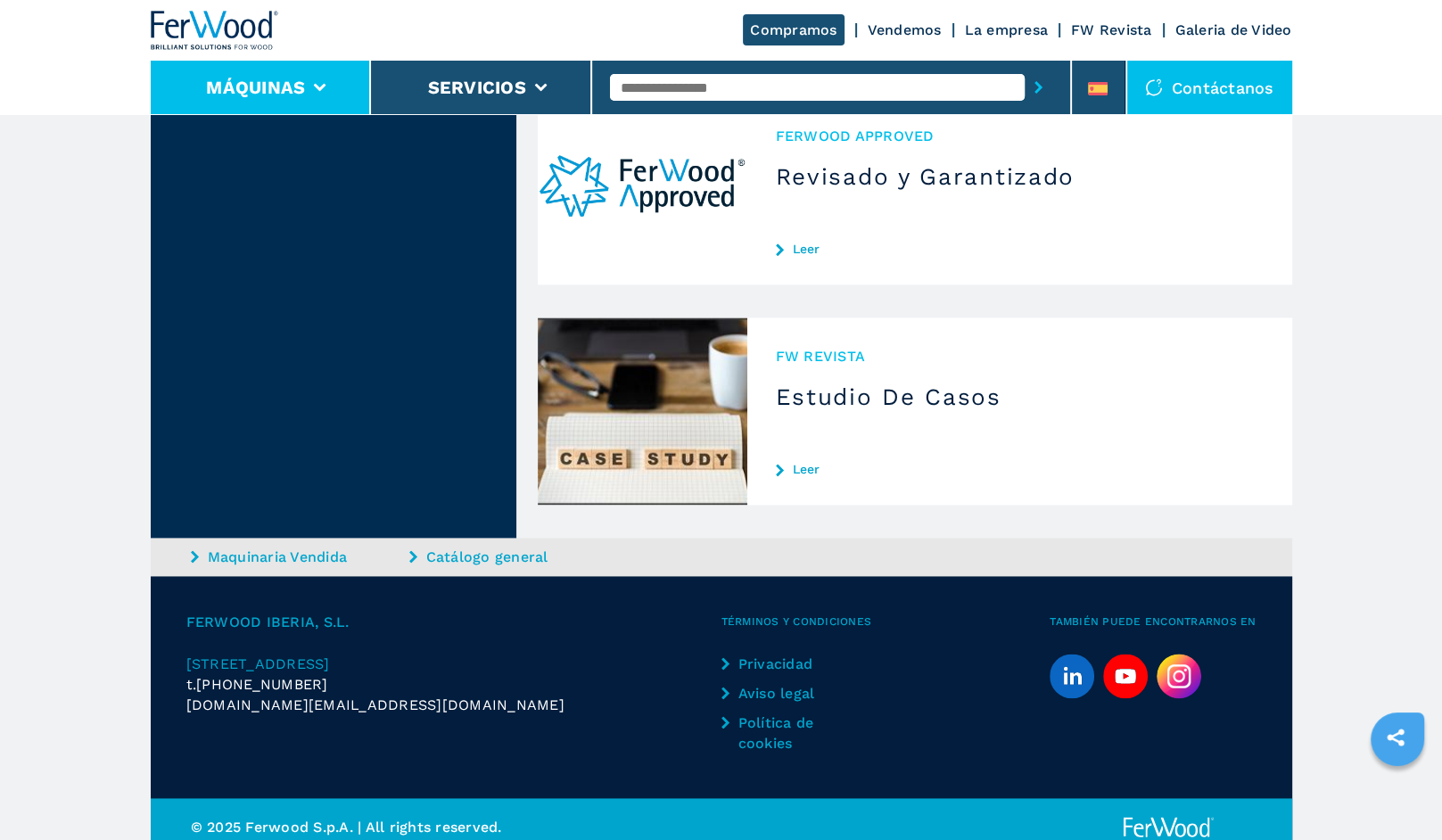
click at [329, 86] on li "Máquinas" at bounding box center [261, 87] width 221 height 53
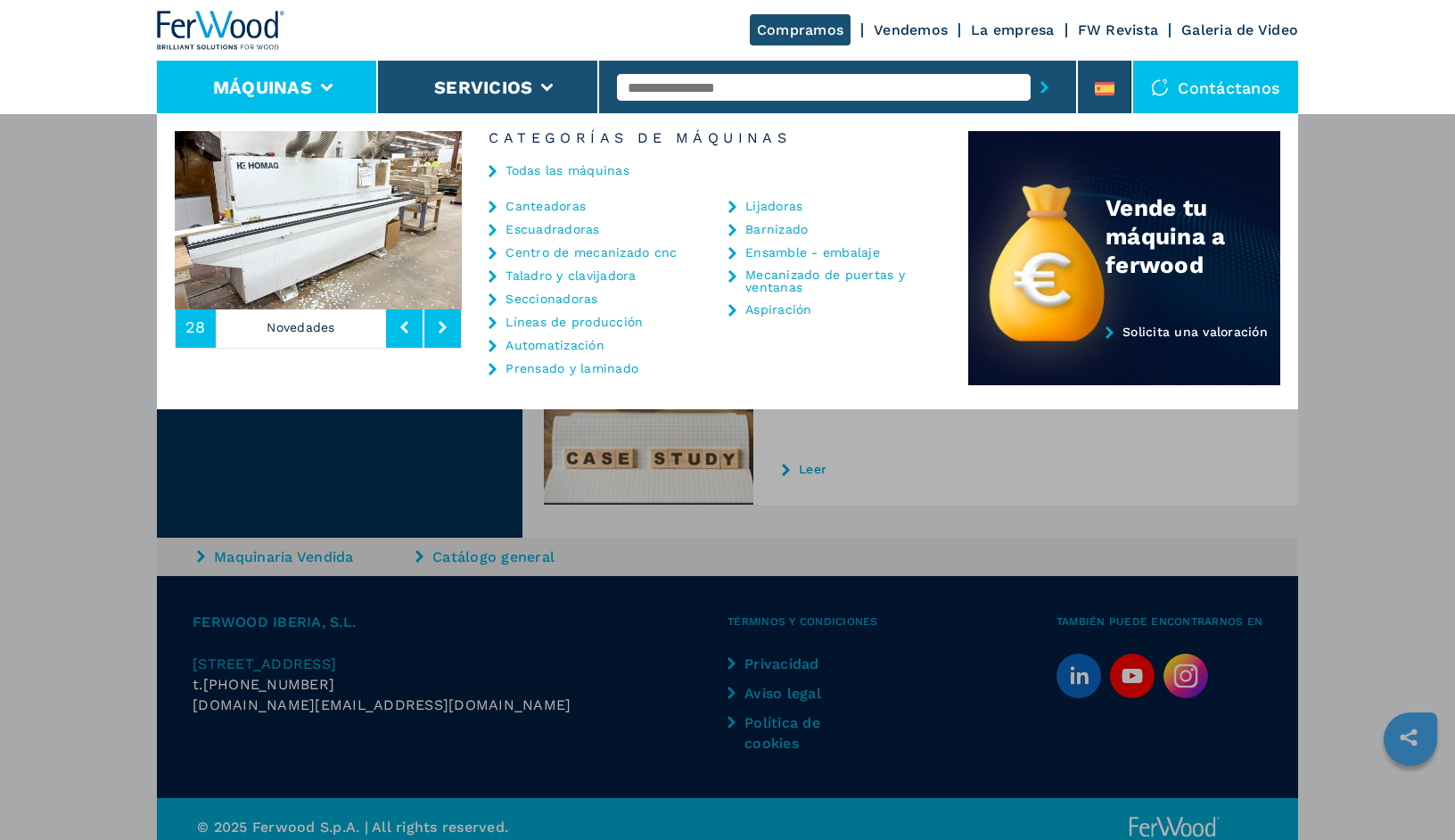
click at [889, 26] on link "Vendemos" at bounding box center [910, 30] width 74 height 17
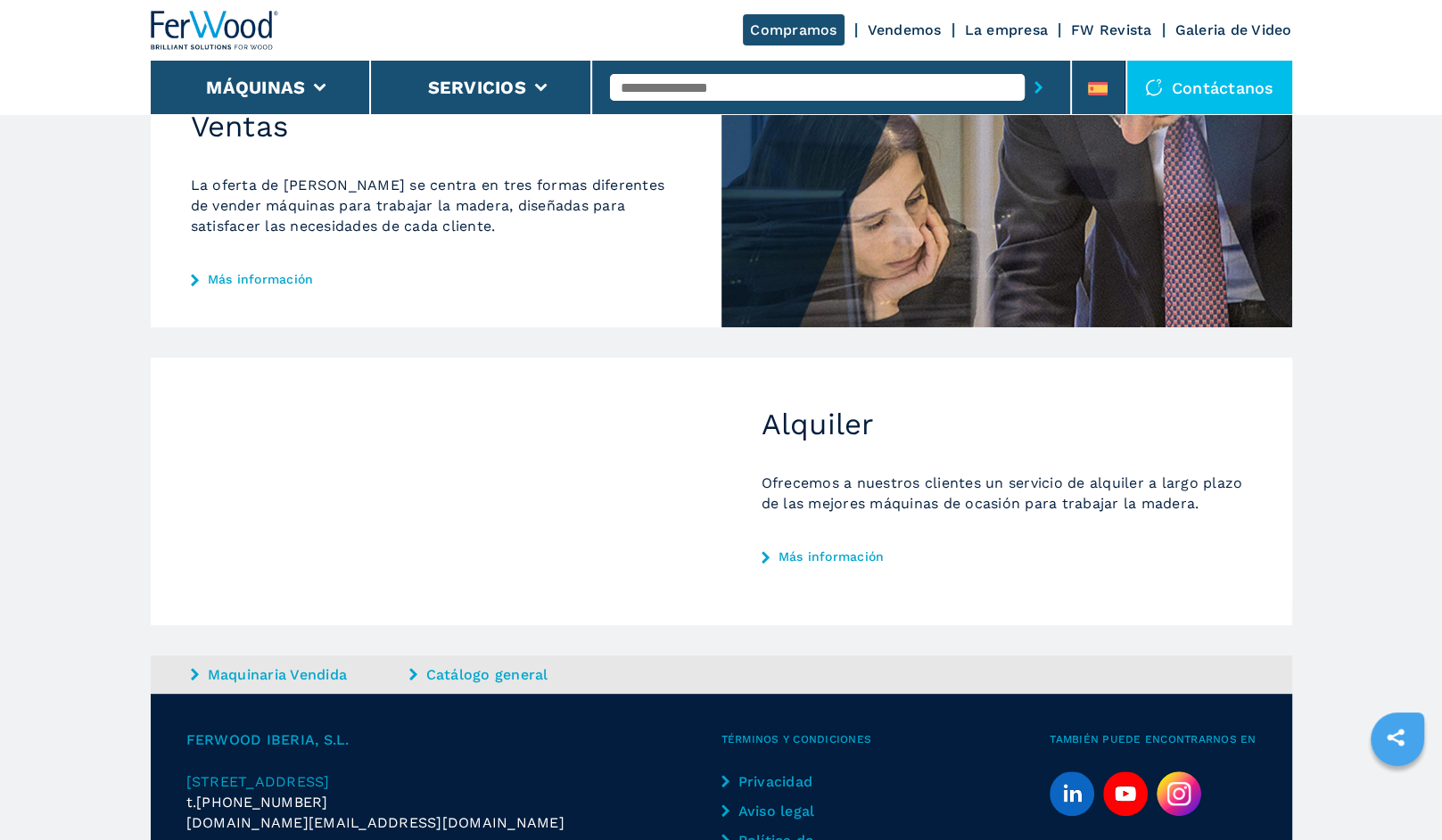
scroll to position [532, 0]
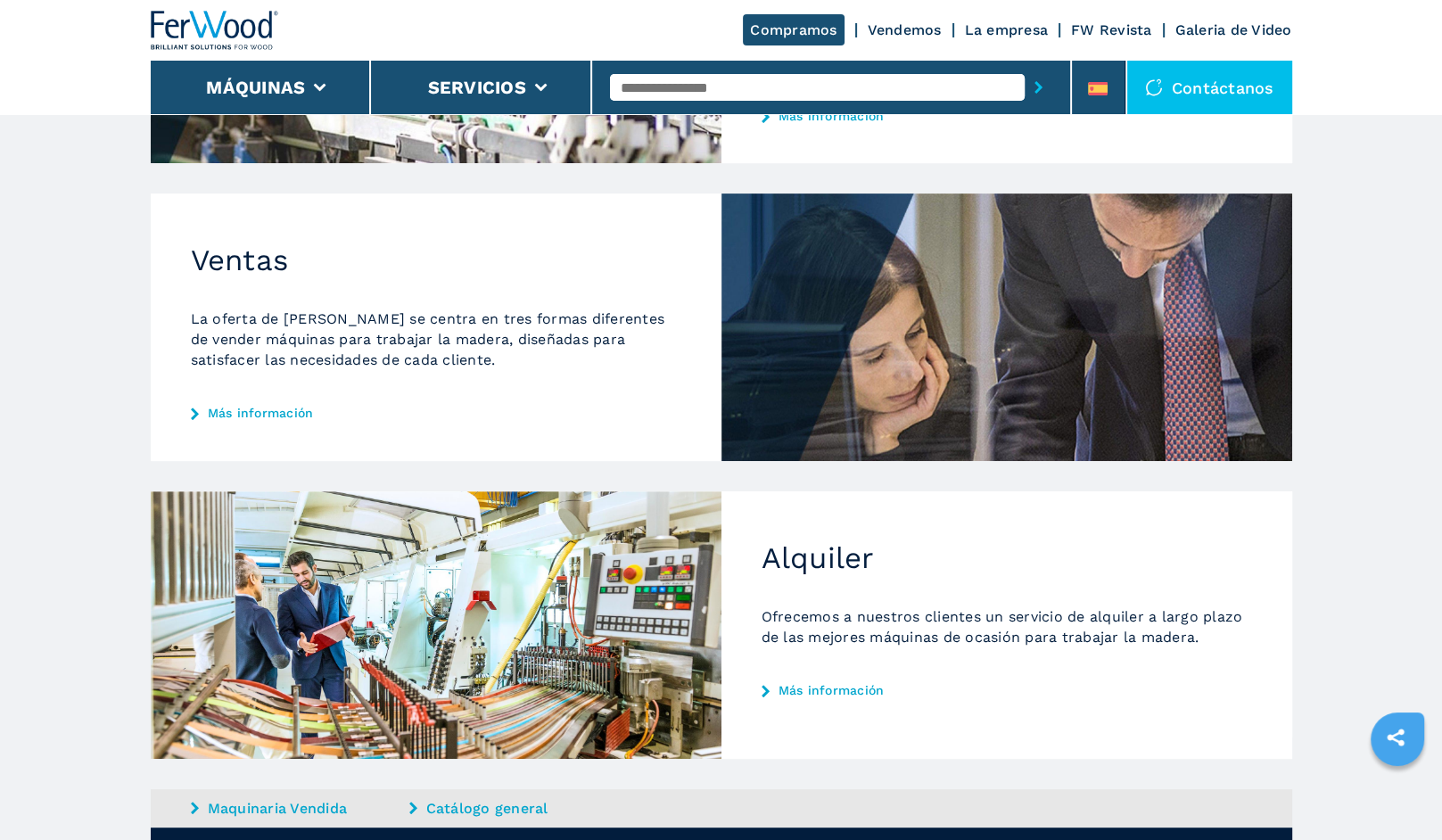
click at [1122, 22] on link "FW Revista" at bounding box center [1111, 30] width 81 height 17
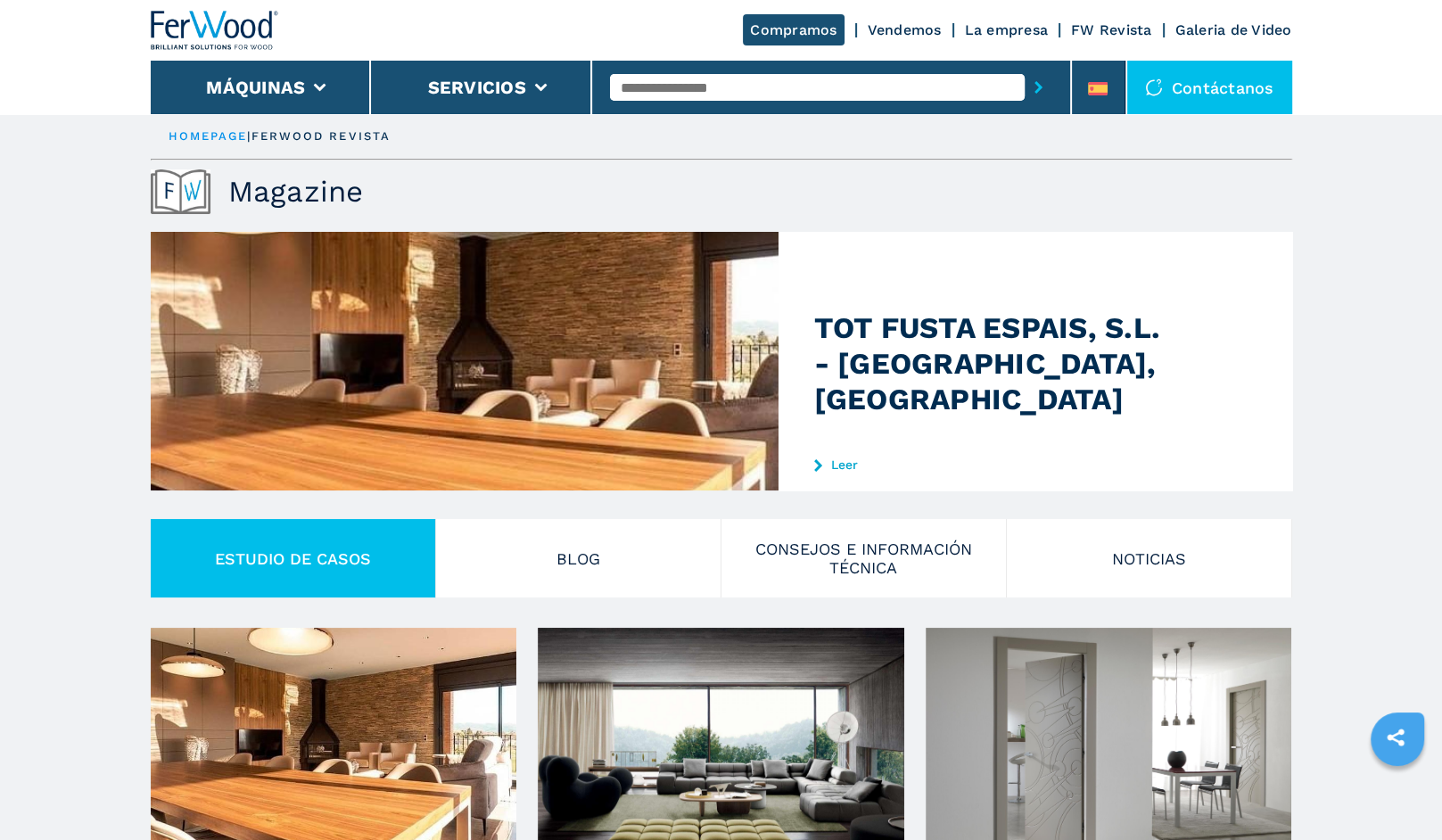
click at [839, 458] on link "Leer" at bounding box center [989, 464] width 350 height 14
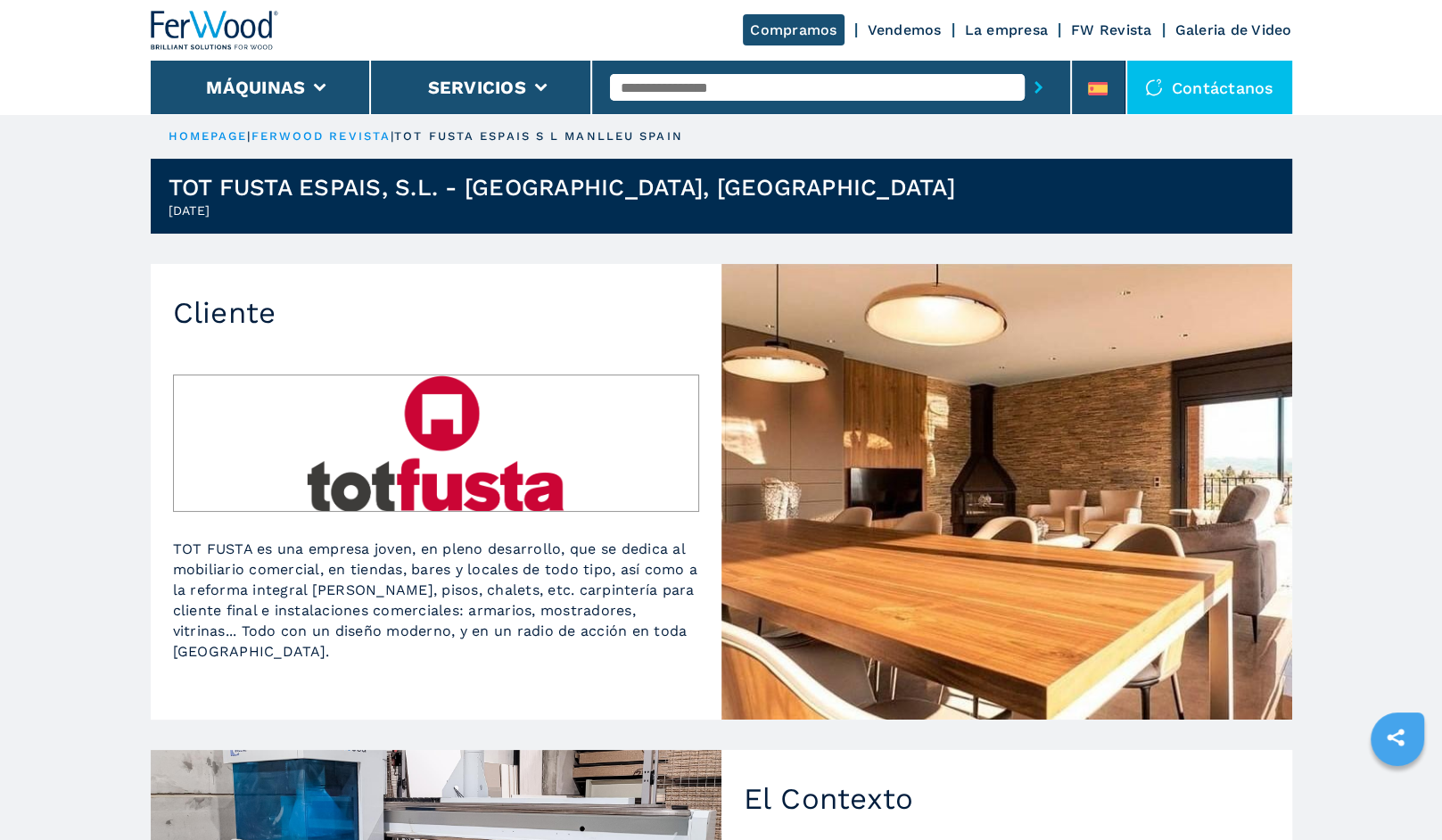
click at [336, 132] on link "ferwood revista" at bounding box center [321, 135] width 140 height 13
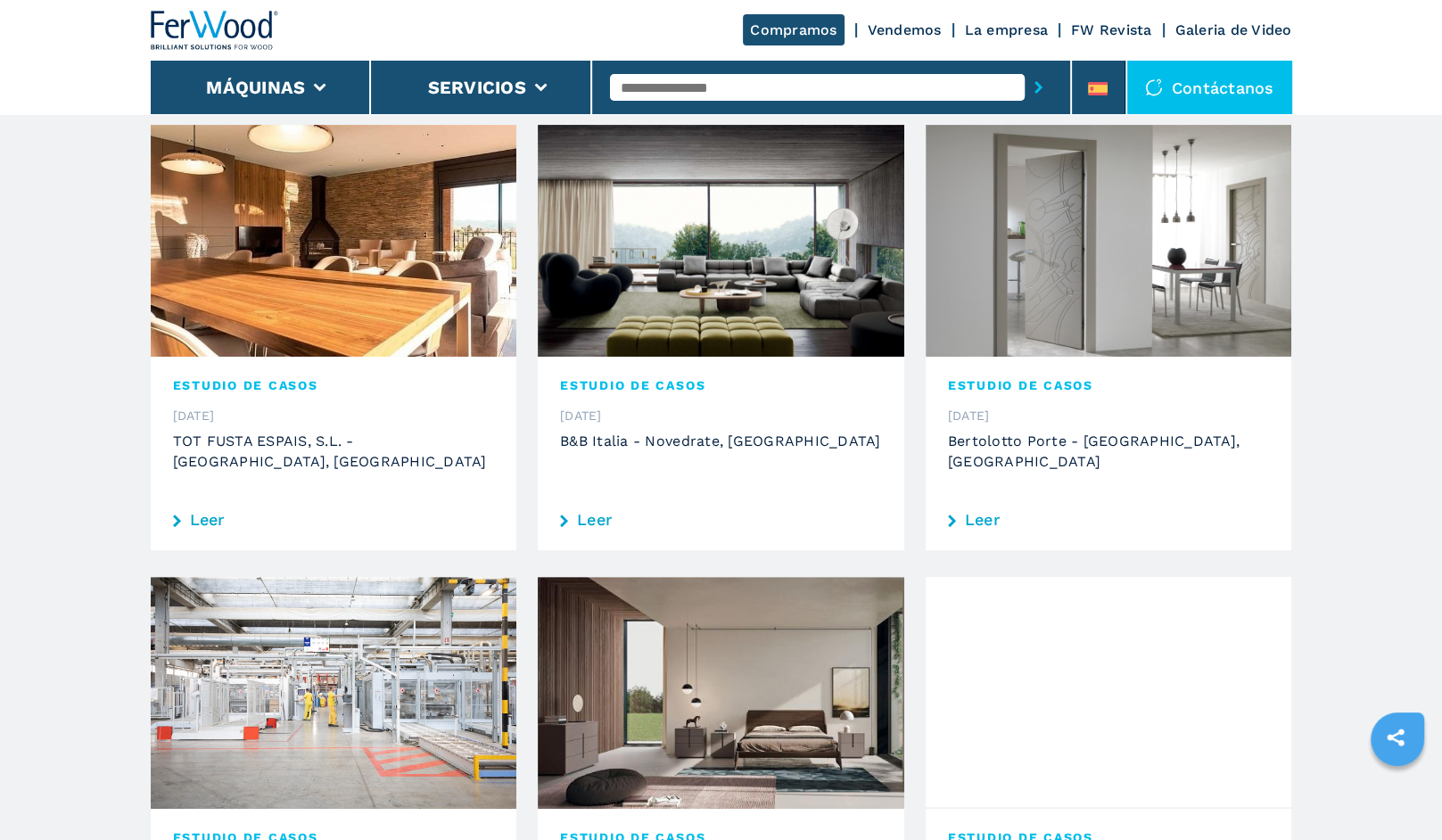
scroll to position [315, 0]
